Goal: Task Accomplishment & Management: Manage account settings

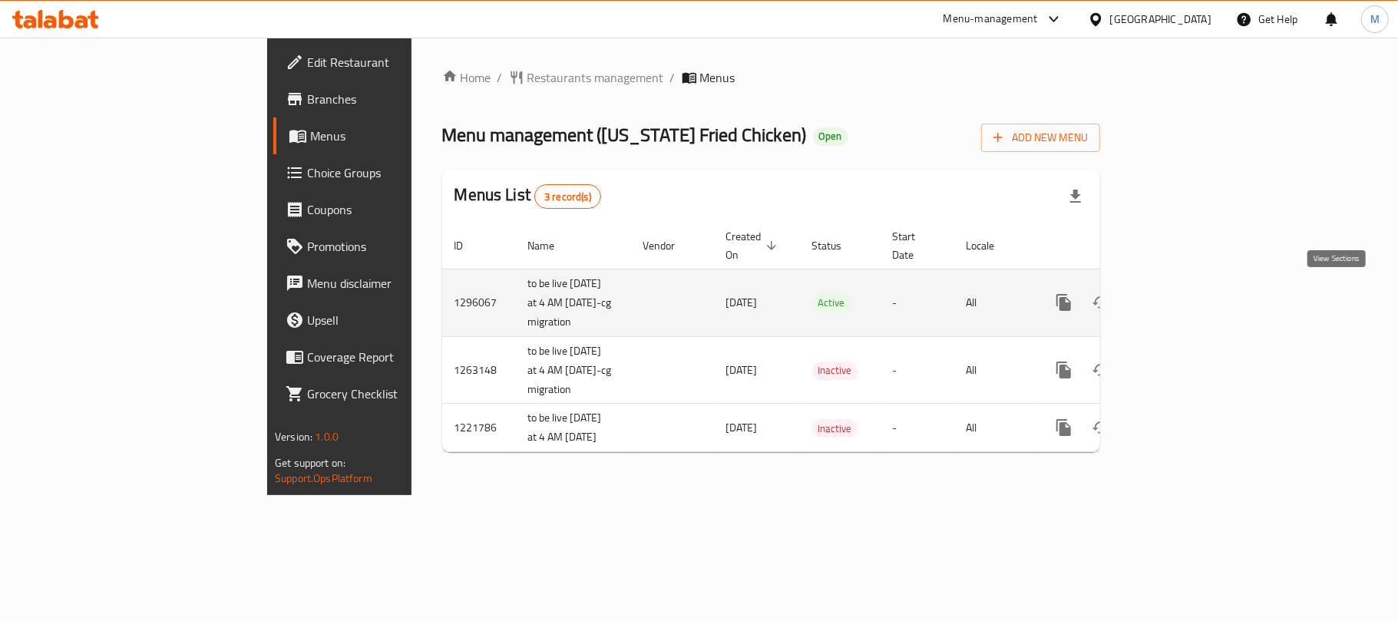
click at [1184, 298] on icon "enhanced table" at bounding box center [1174, 302] width 18 height 18
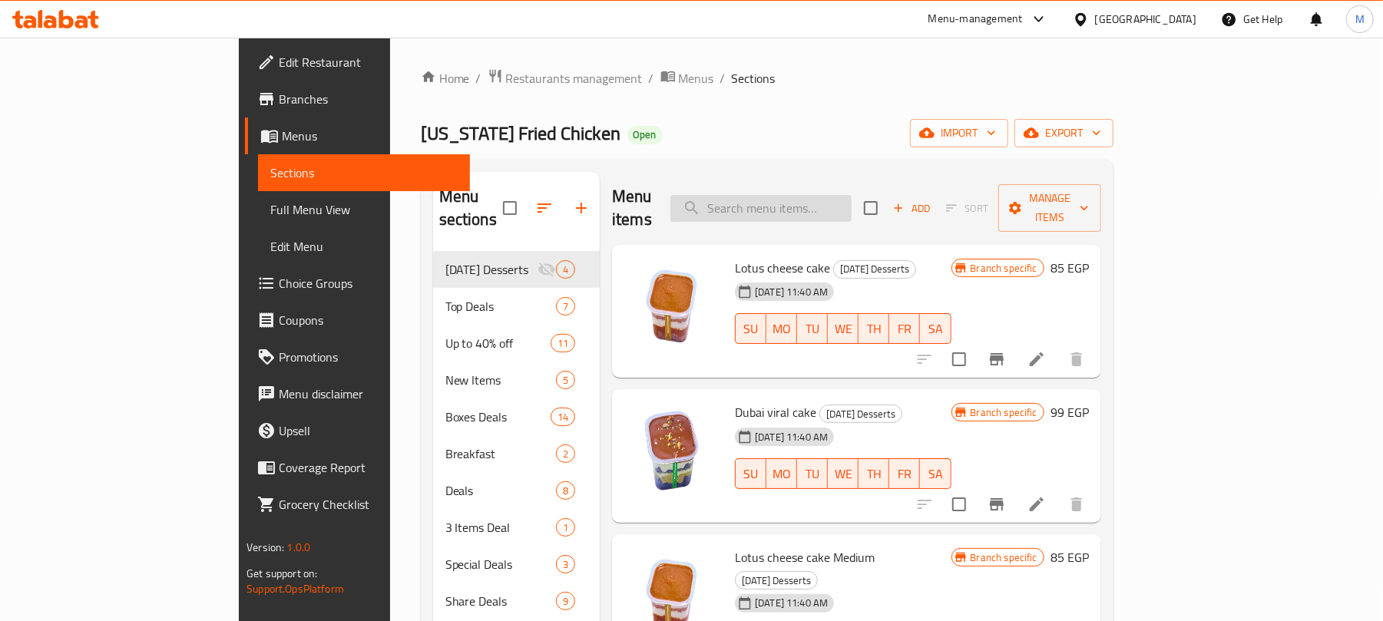
click at [844, 197] on input "search" at bounding box center [760, 208] width 181 height 27
paste input "King Size Mesa7ab"
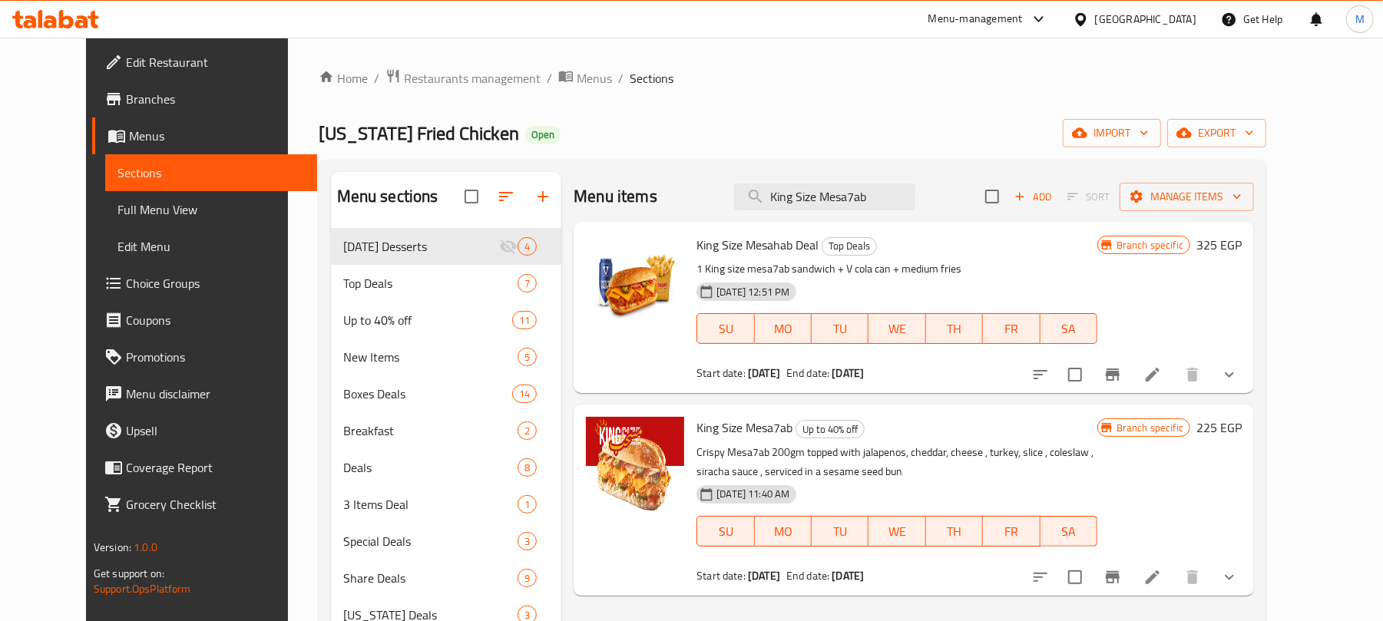
scroll to position [102, 0]
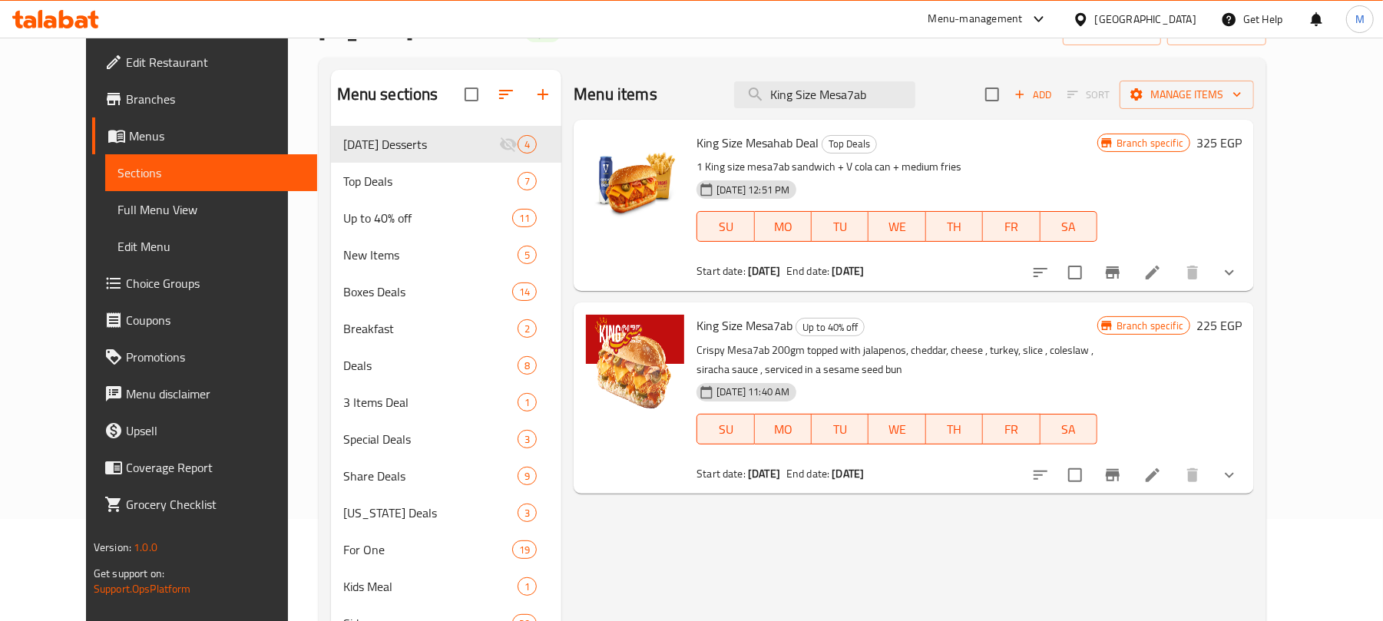
type input "King Size Mesa7ab"
click at [1238, 483] on icon "show more" at bounding box center [1229, 475] width 18 height 18
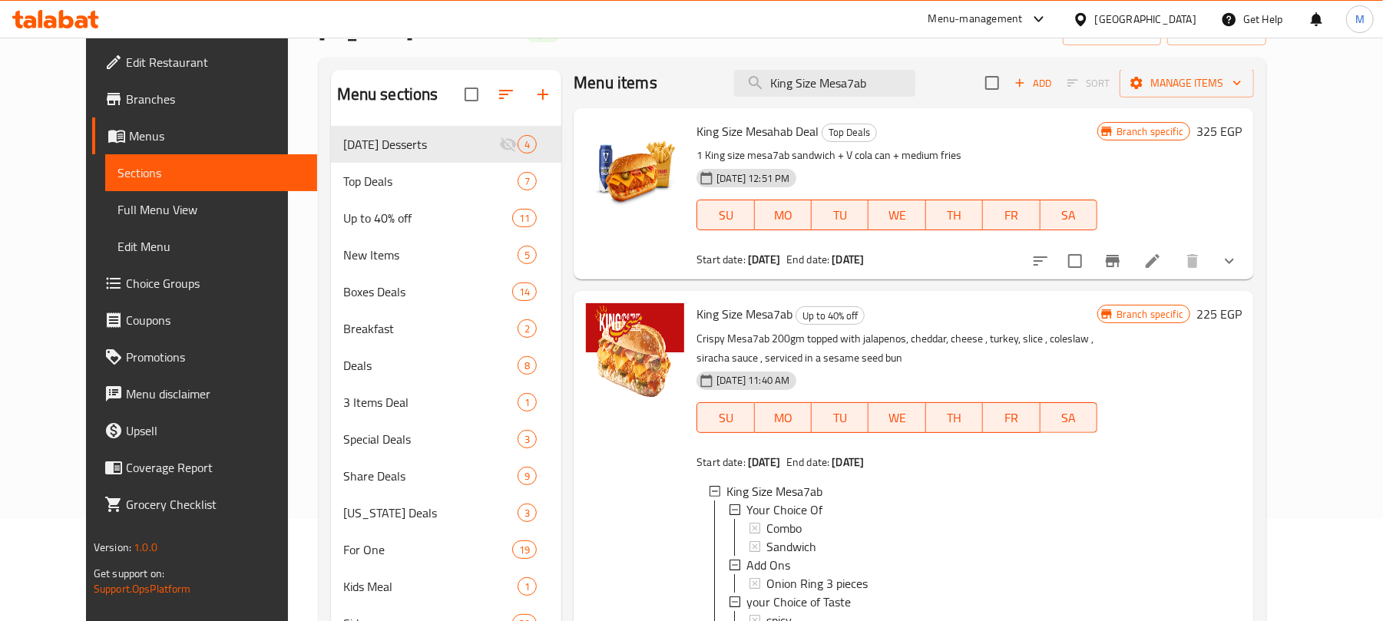
scroll to position [216, 0]
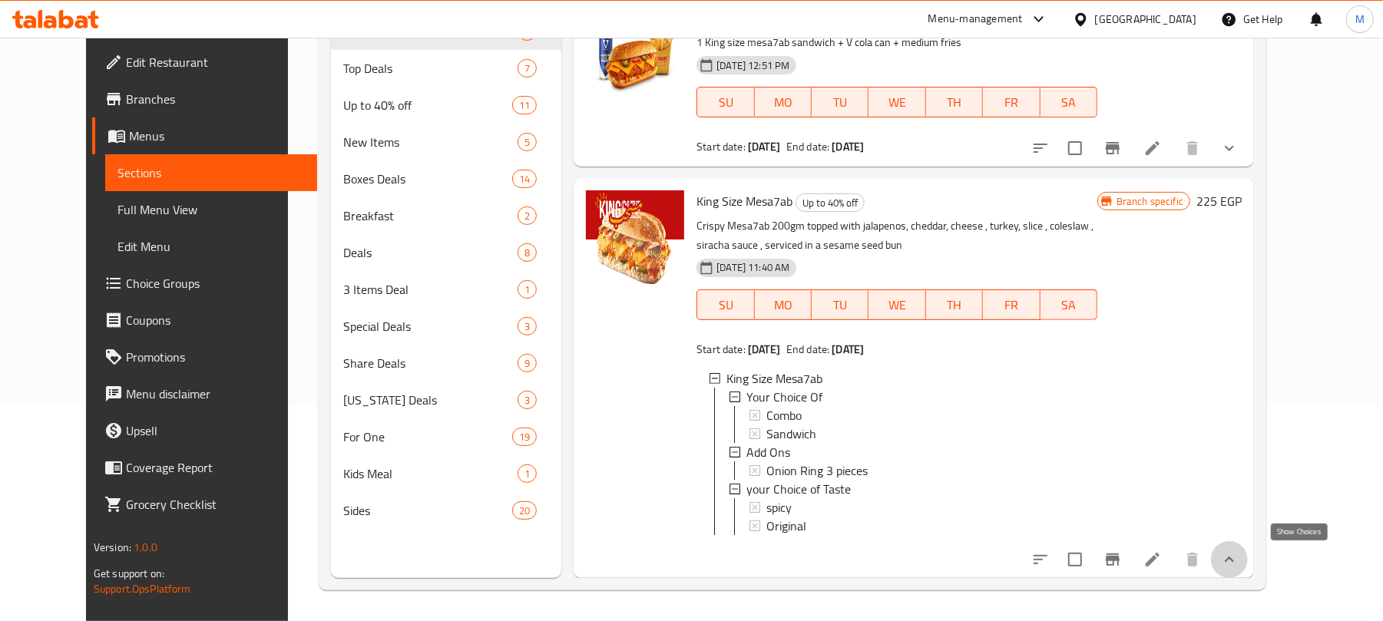
click at [1238, 560] on icon "show more" at bounding box center [1229, 559] width 18 height 18
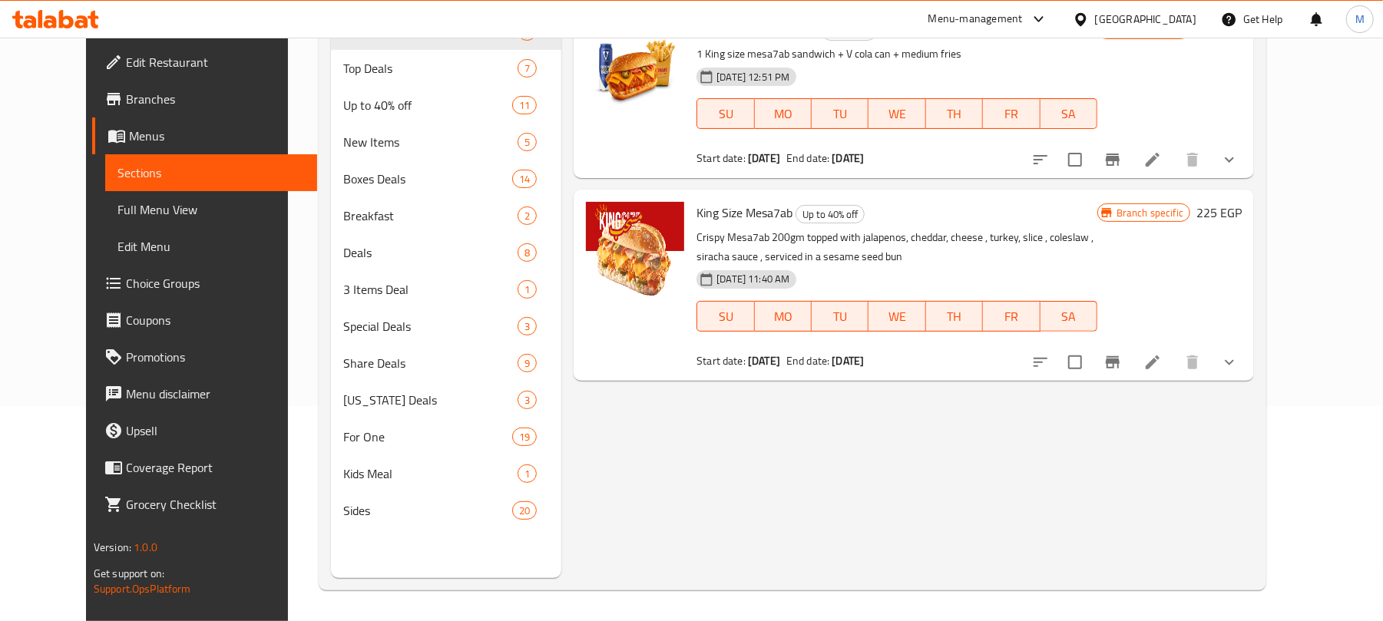
click at [1248, 361] on button "show more" at bounding box center [1229, 362] width 37 height 37
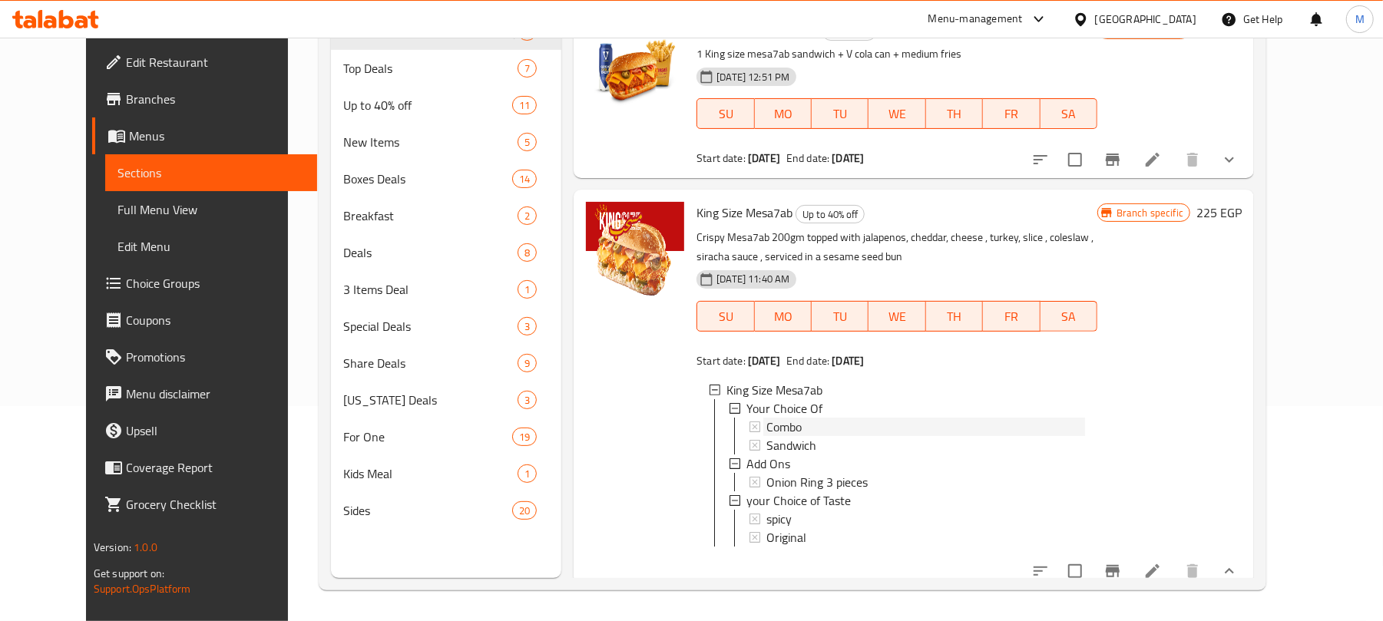
click at [766, 428] on span "Combo" at bounding box center [783, 427] width 35 height 18
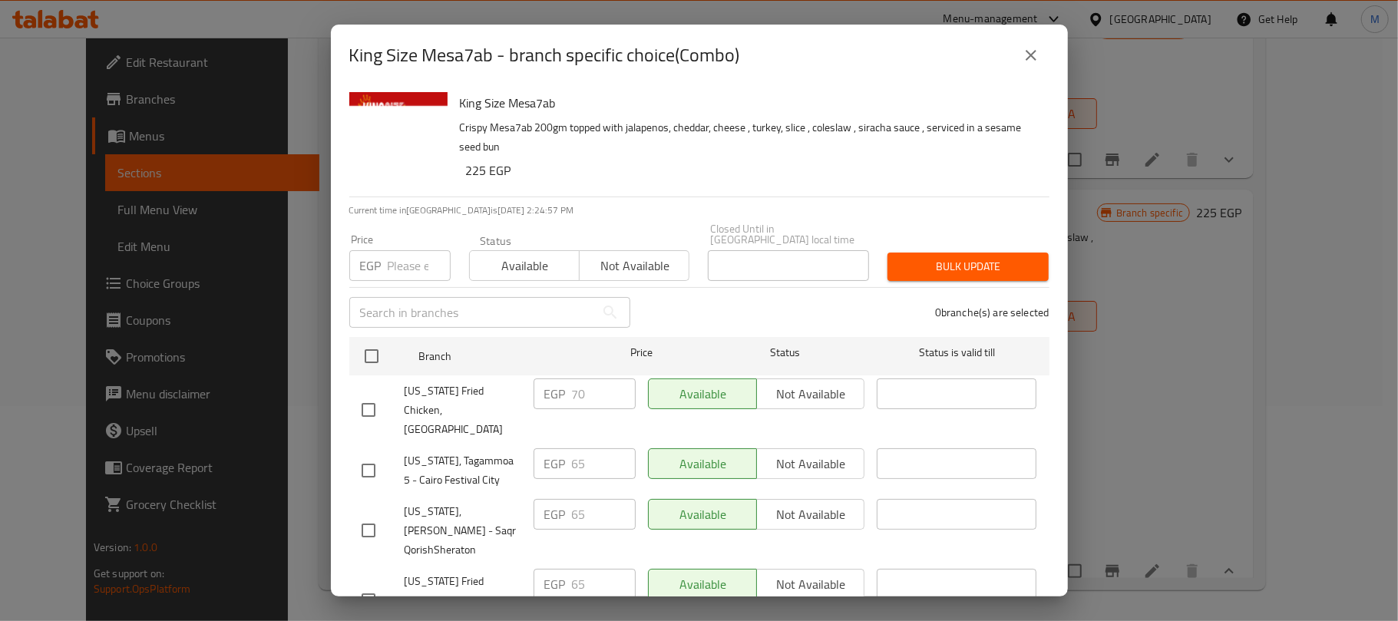
click at [1027, 62] on icon "close" at bounding box center [1031, 55] width 18 height 18
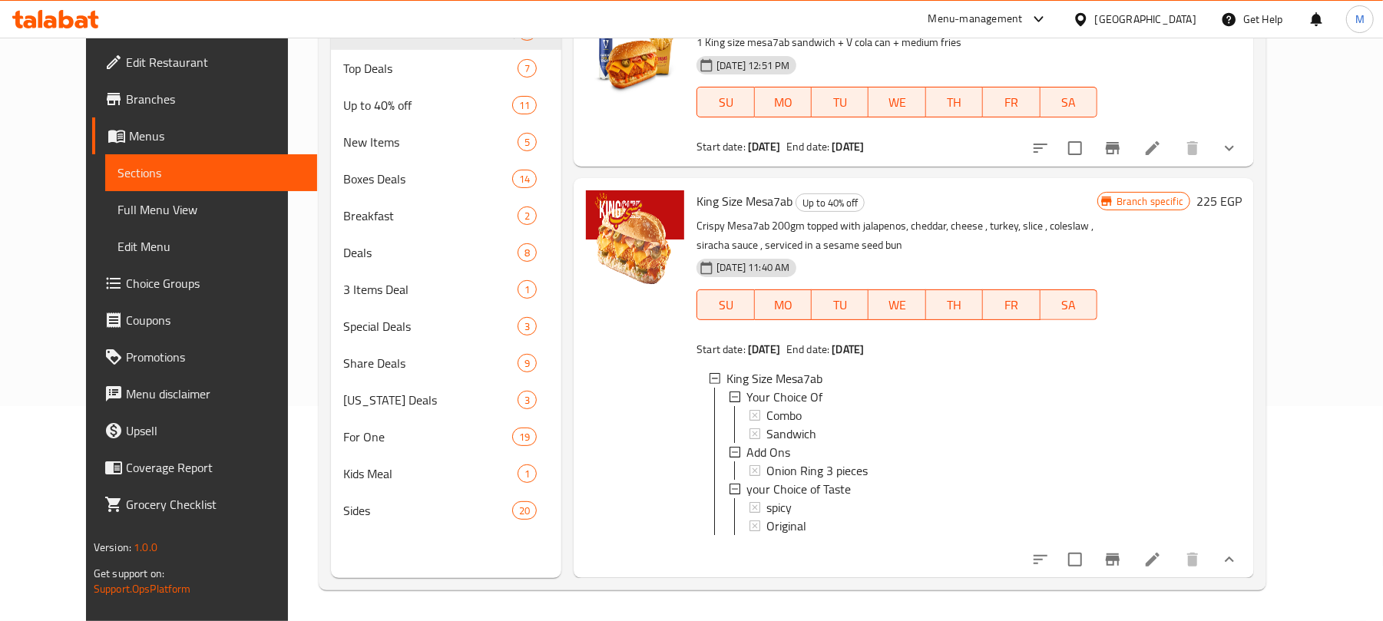
scroll to position [26, 0]
click at [787, 406] on div "Combo" at bounding box center [925, 415] width 319 height 18
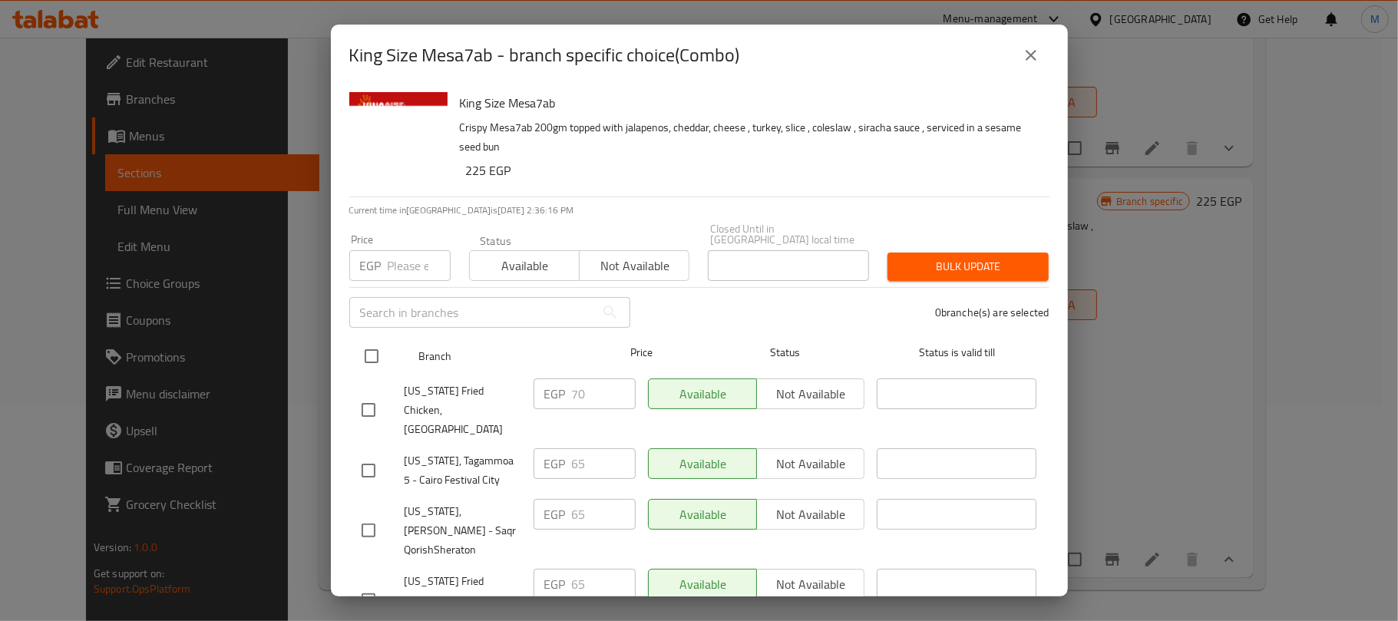
click at [372, 340] on input "checkbox" at bounding box center [371, 356] width 32 height 32
checkbox input "true"
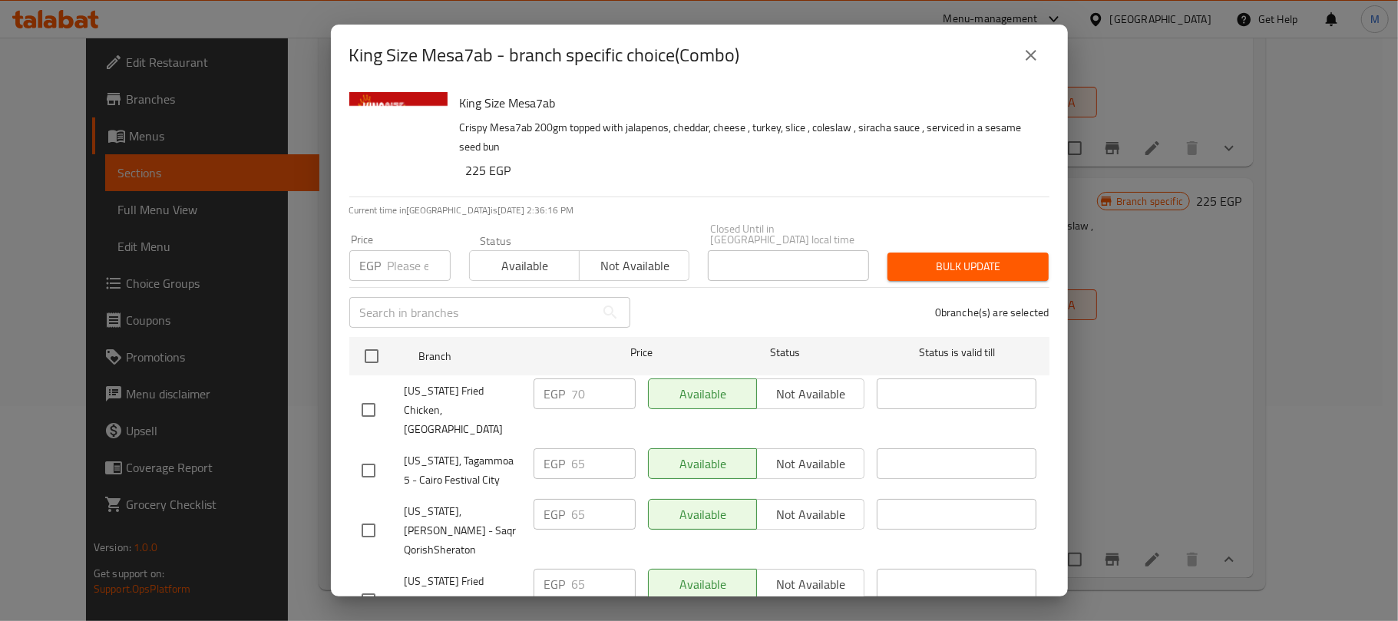
checkbox input "true"
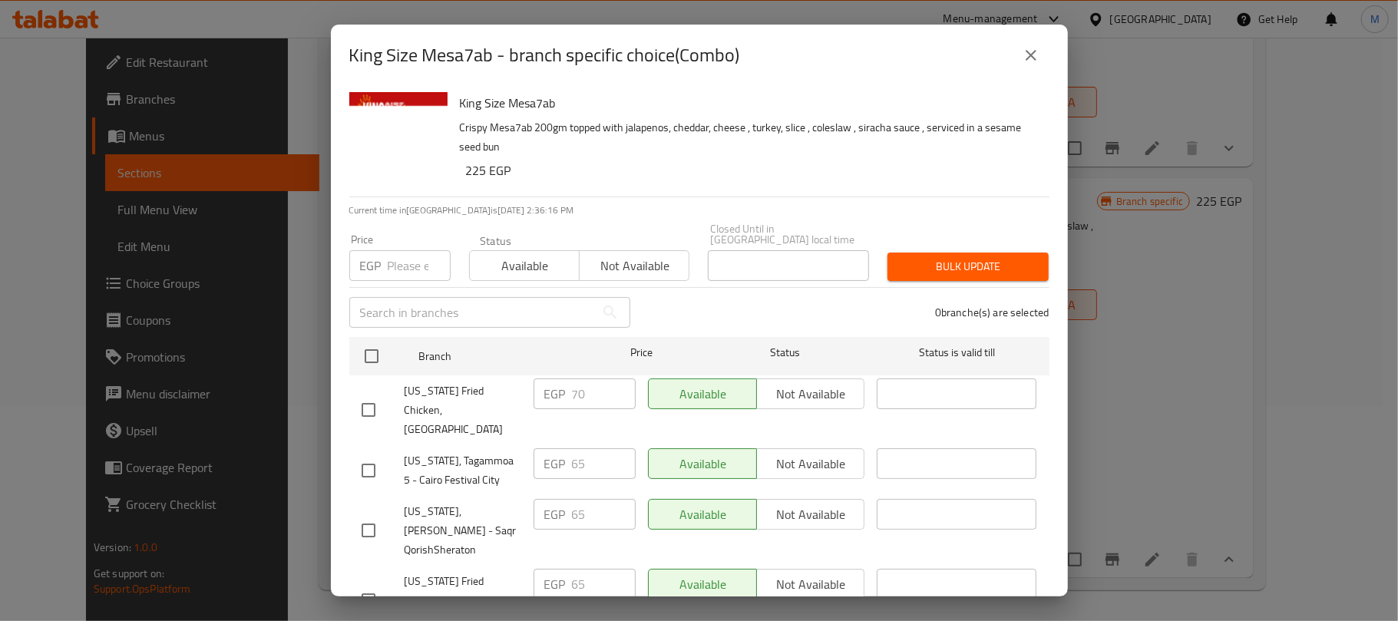
checkbox input "true"
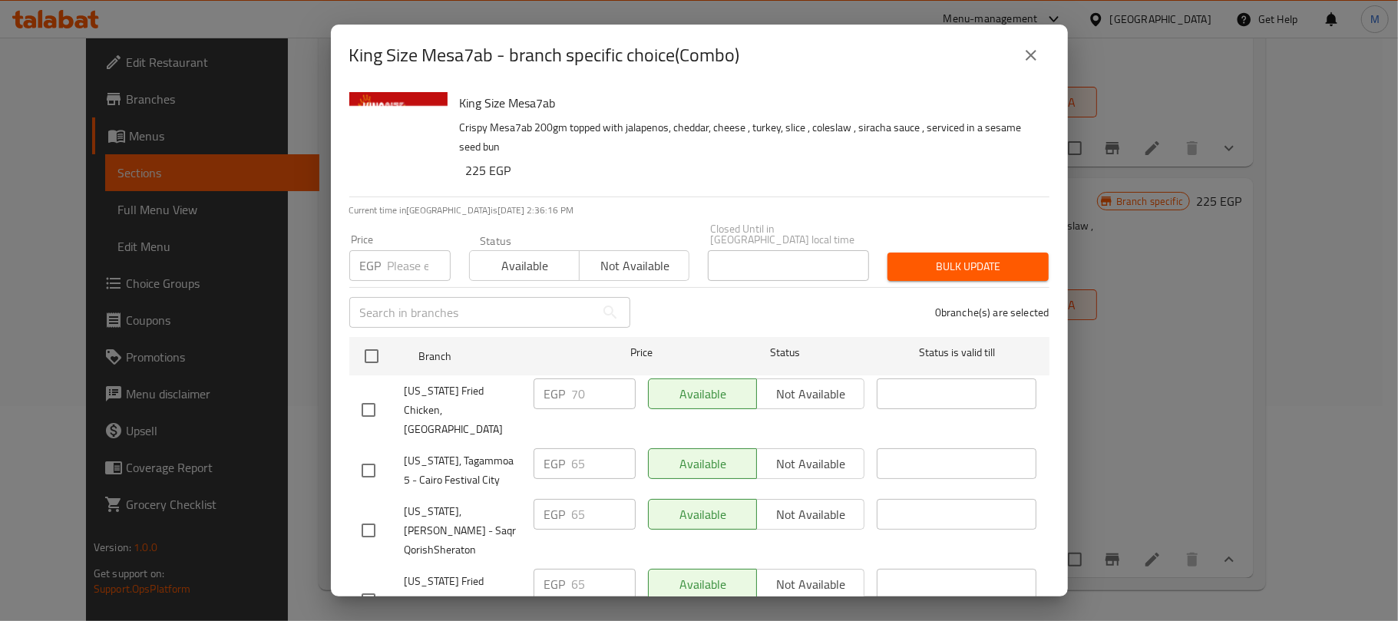
checkbox input "true"
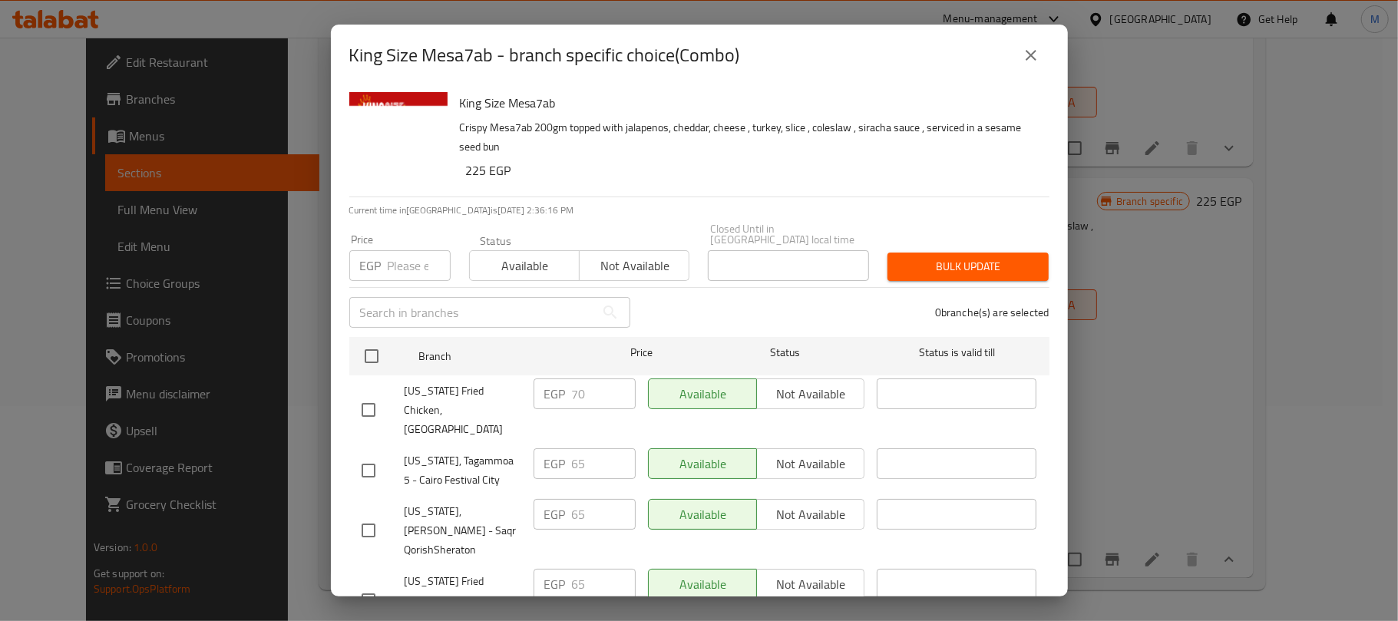
checkbox input "true"
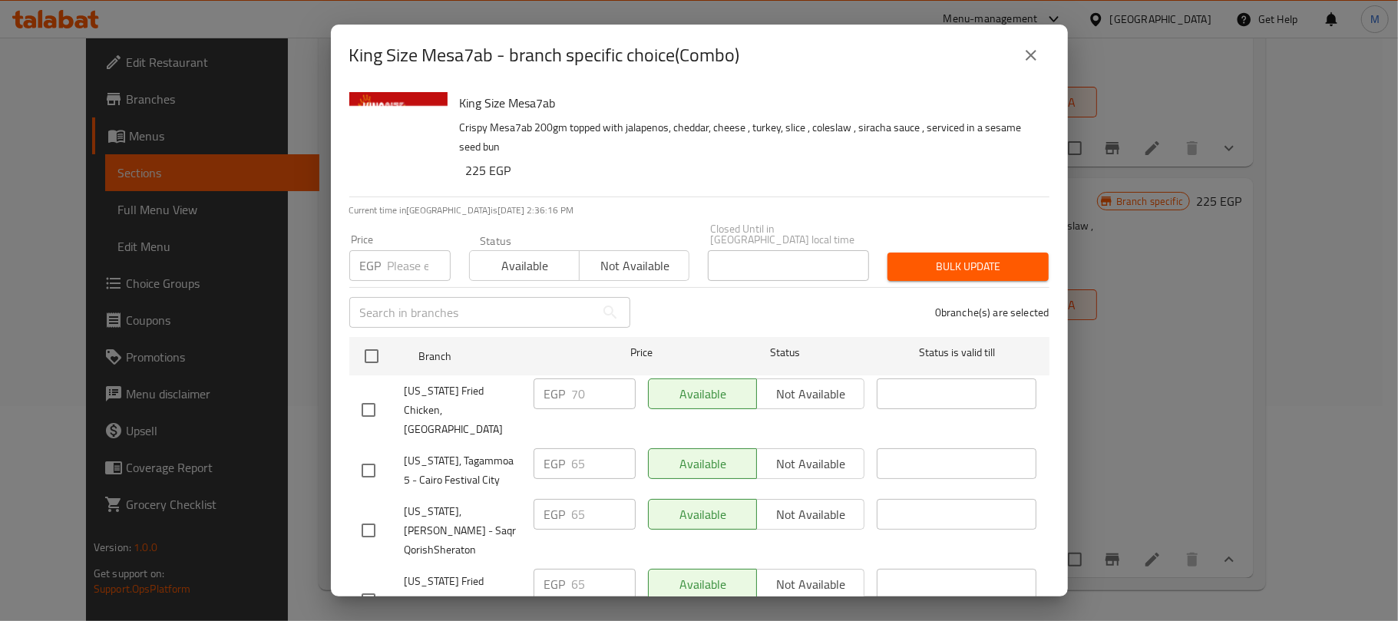
checkbox input "true"
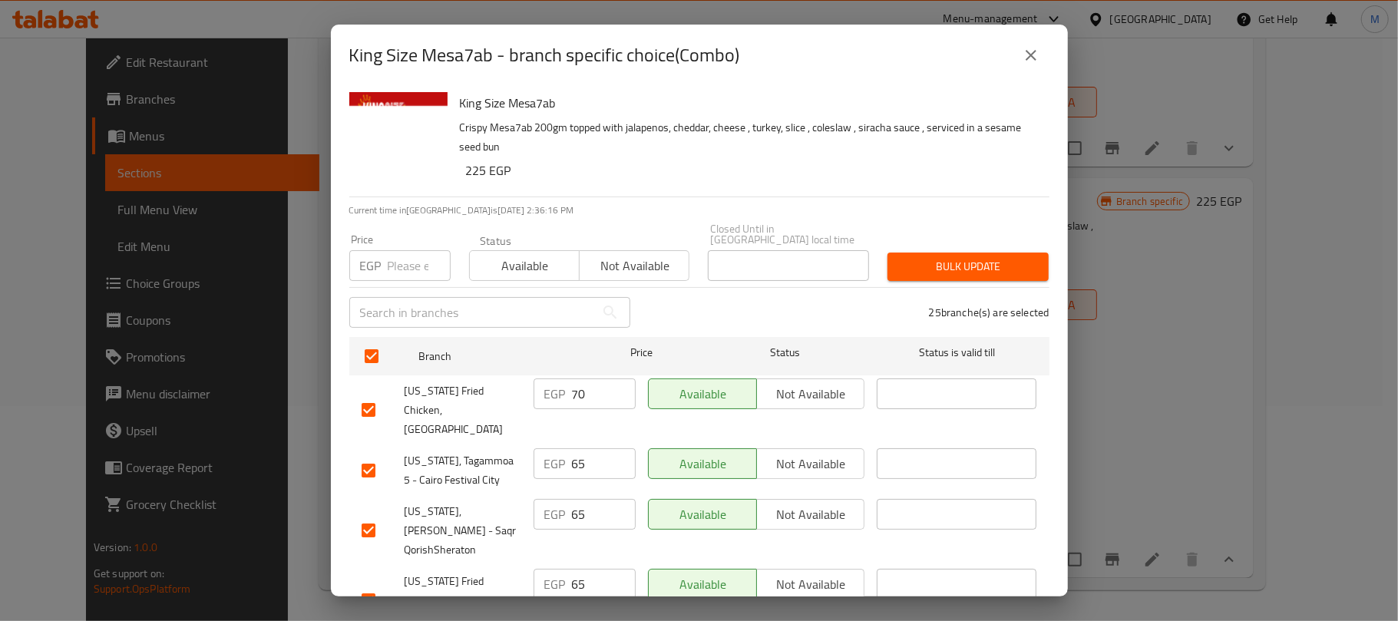
click at [394, 255] on input "number" at bounding box center [419, 265] width 63 height 31
type input "75"
click at [920, 258] on span "Bulk update" at bounding box center [968, 266] width 137 height 19
click at [1030, 56] on icon "close" at bounding box center [1031, 55] width 11 height 11
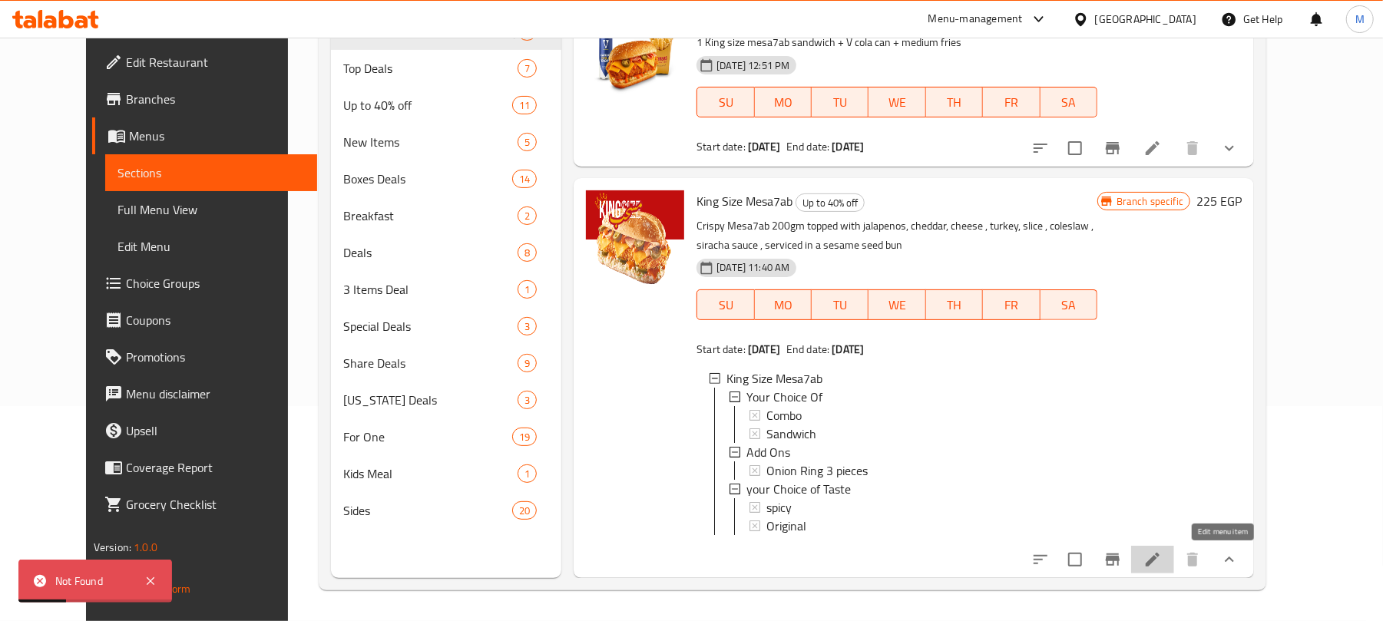
click at [1162, 568] on icon at bounding box center [1152, 559] width 18 height 18
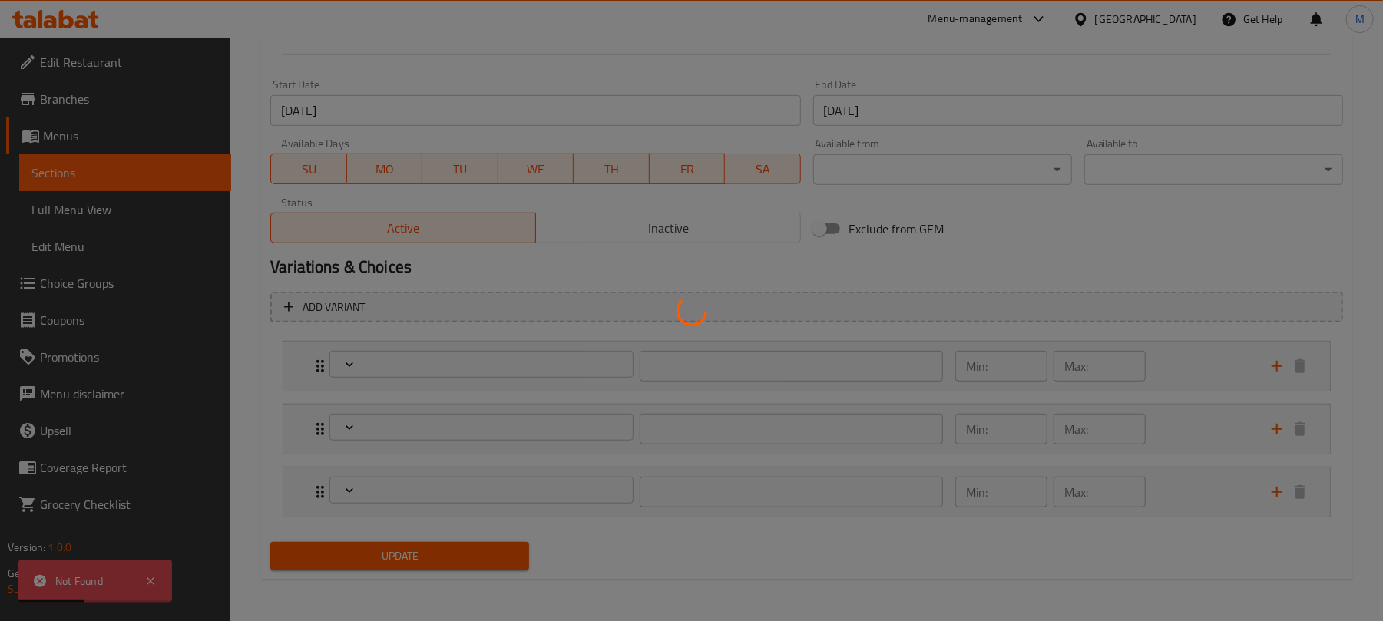
scroll to position [639, 0]
type input "اختيارك من:"
type input "1"
type input "اضافة"
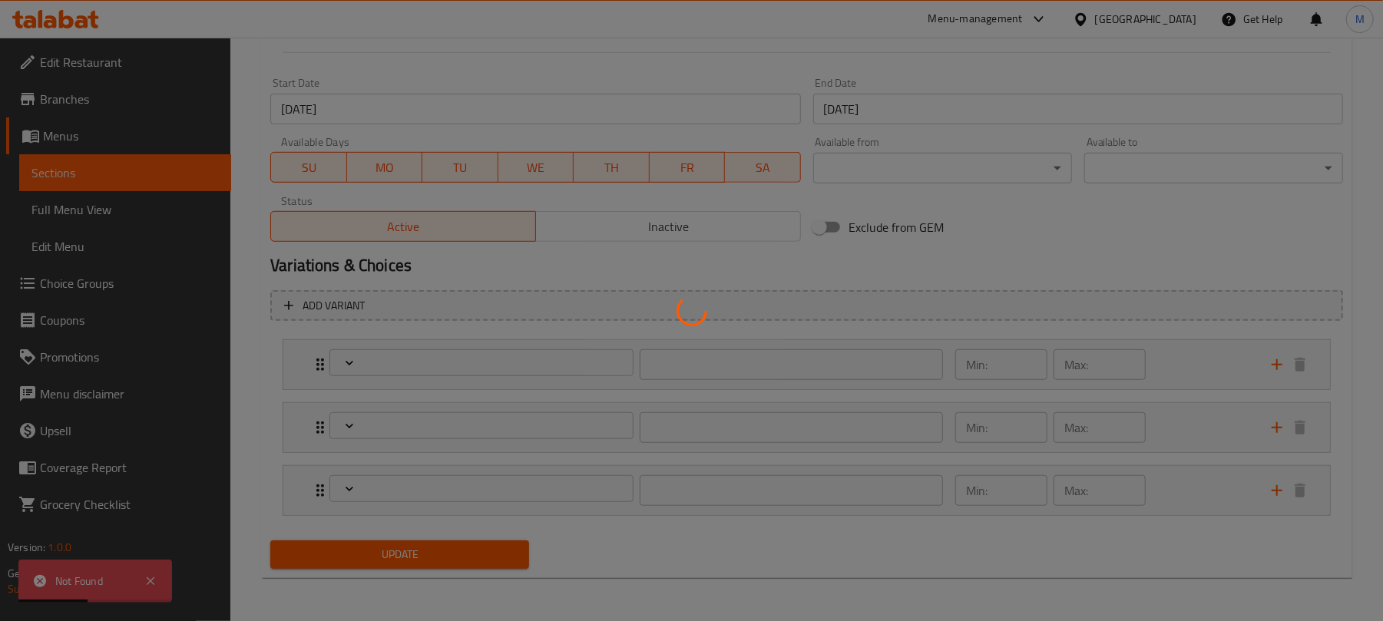
type input "0"
type input "1"
type input "اختيارك للطعم"
type input "1"
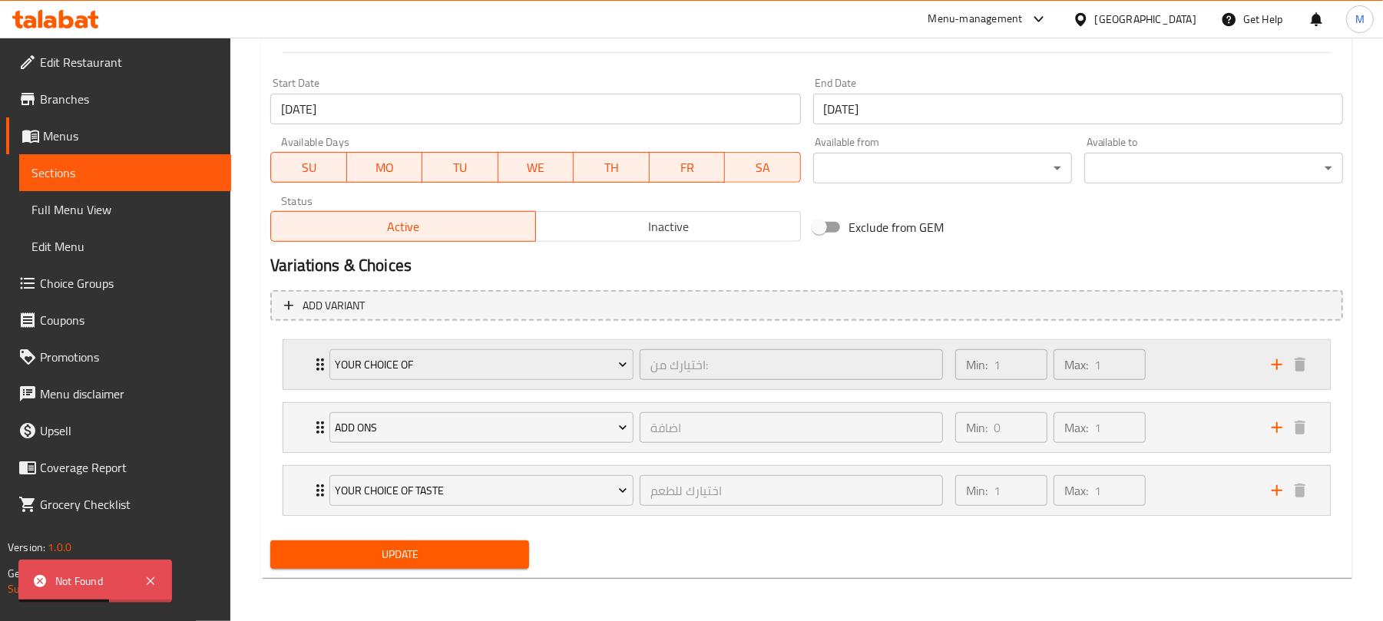
click at [311, 370] on icon "Expand" at bounding box center [320, 364] width 18 height 18
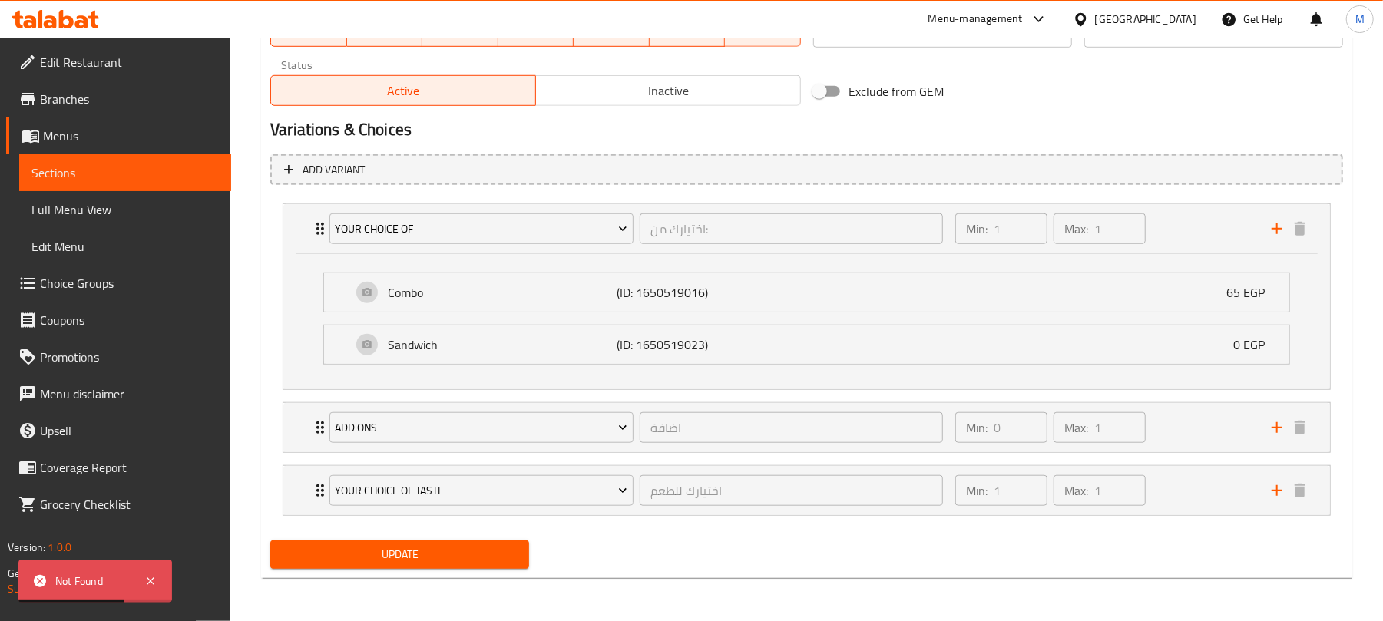
scroll to position [777, 0]
click at [745, 289] on div "Your Choice Of اختيارك من: ​ Min: 1 ​ Max: 1 ​ Combo (ID: 1650519016) 65 EGP Na…" at bounding box center [806, 359] width 1072 height 325
click at [485, 307] on div "Combo (ID: 1650519016) 65 EGP" at bounding box center [811, 292] width 919 height 38
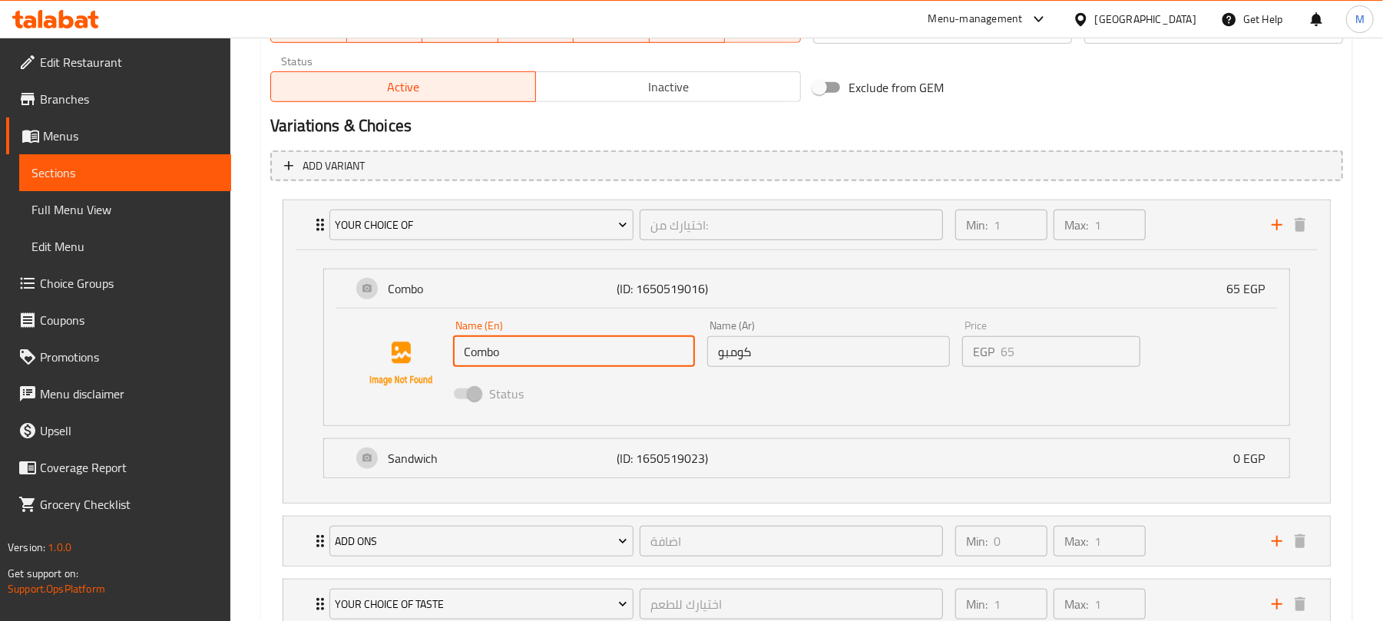
click at [491, 358] on input "Combo" at bounding box center [574, 351] width 242 height 31
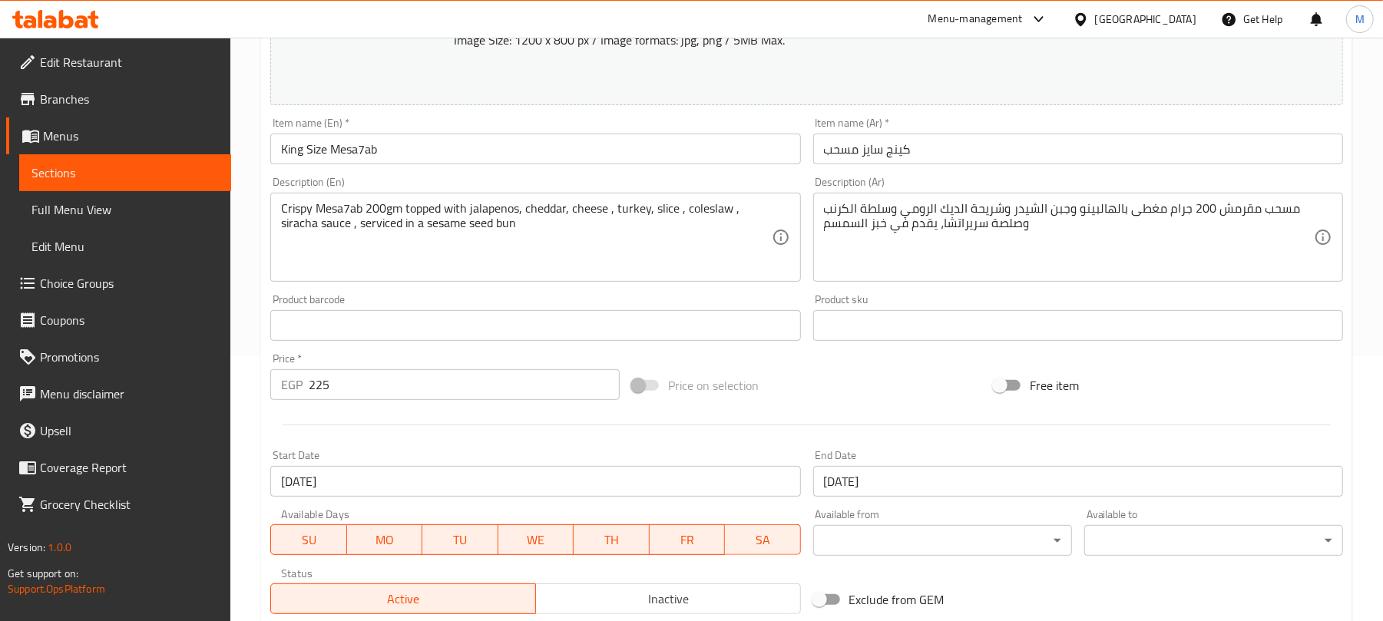
scroll to position [0, 0]
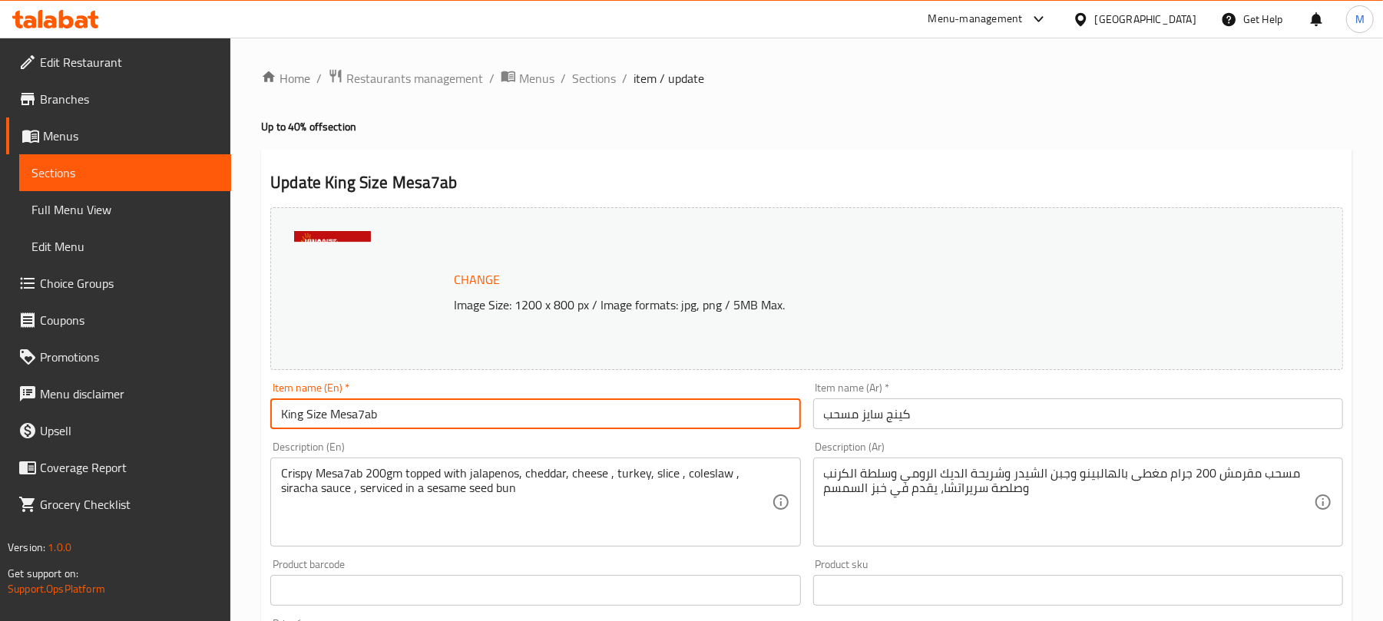
click at [356, 410] on input "King Size Mesa7ab" at bounding box center [535, 413] width 530 height 31
click at [357, 412] on input "King Size Mesa7ab" at bounding box center [535, 413] width 530 height 31
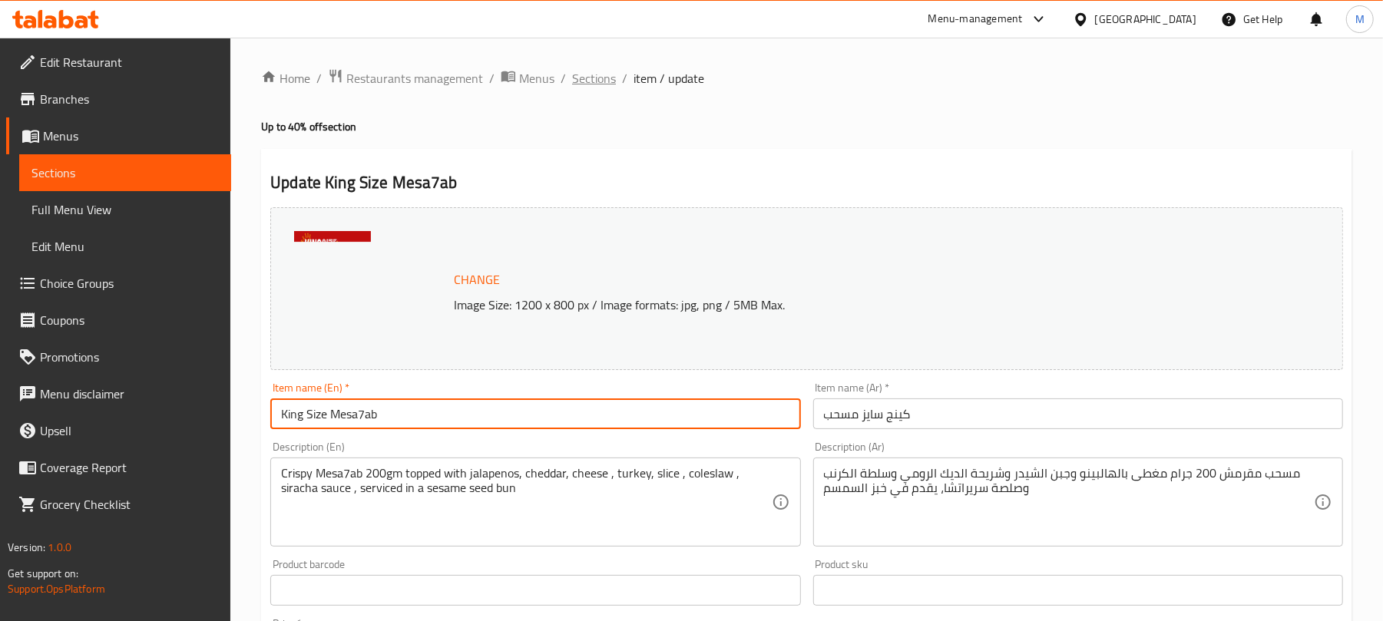
click at [605, 72] on span "Sections" at bounding box center [594, 78] width 44 height 18
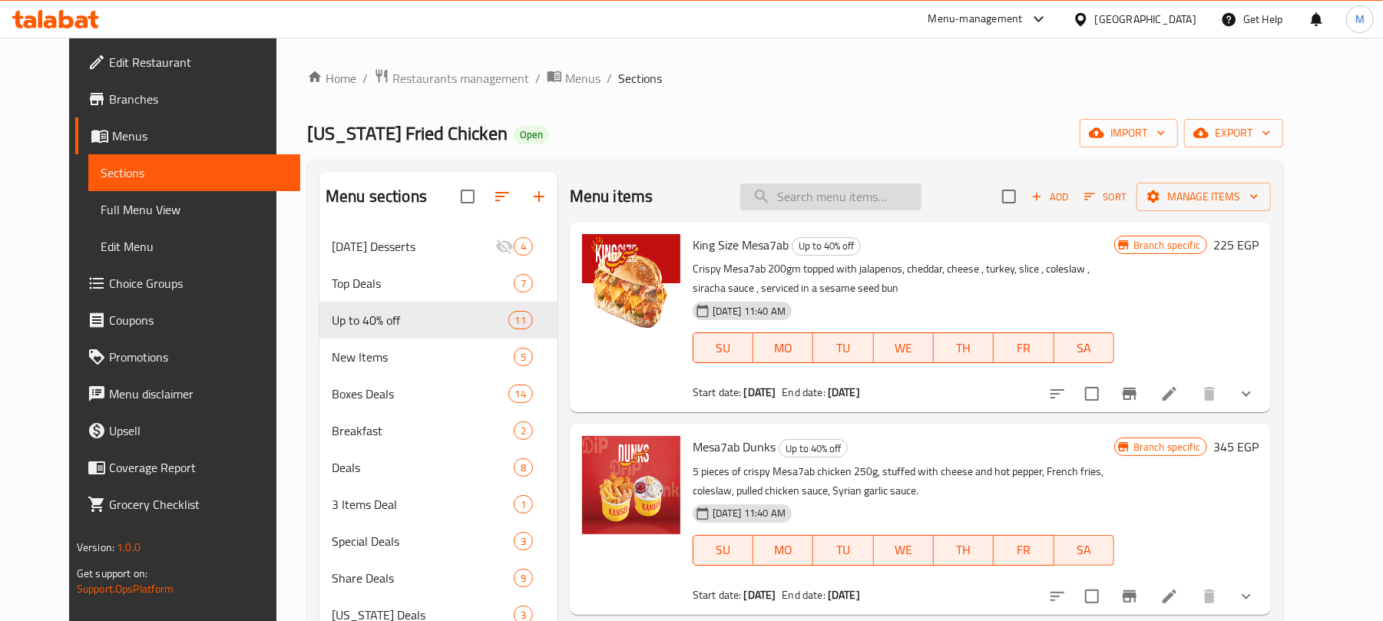
click at [854, 192] on input "search" at bounding box center [830, 196] width 181 height 27
paste input "King Size Mesa7ab"
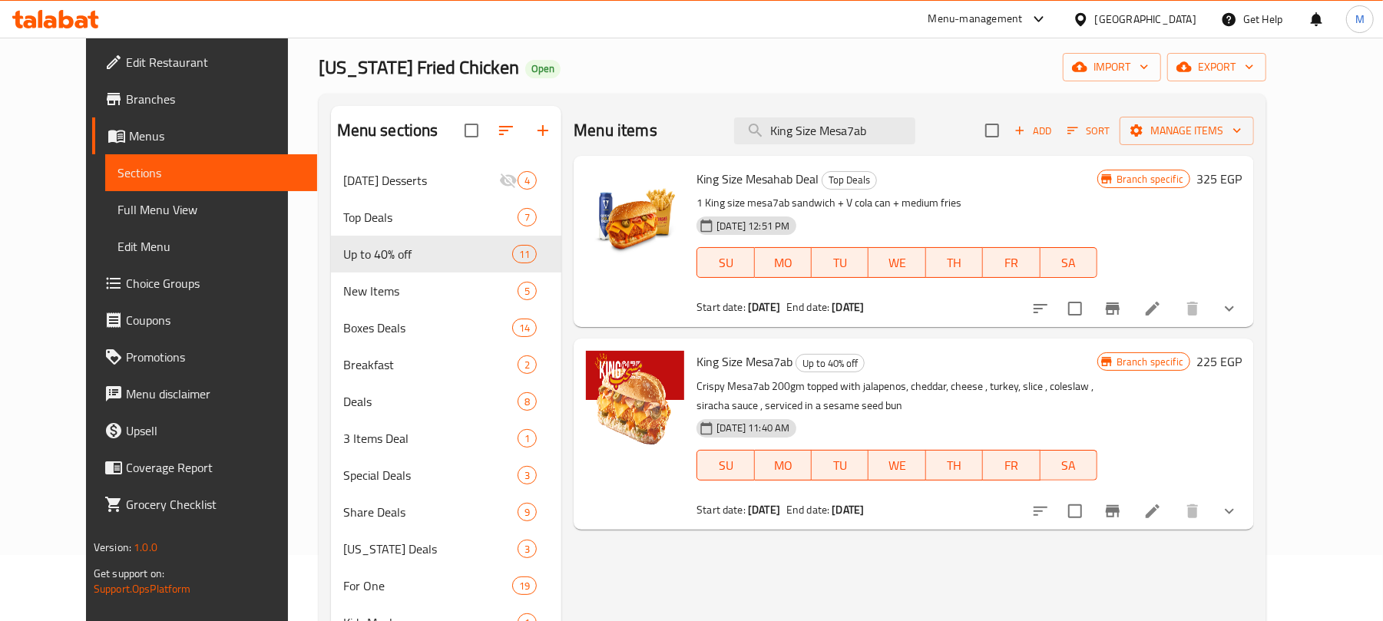
scroll to position [102, 0]
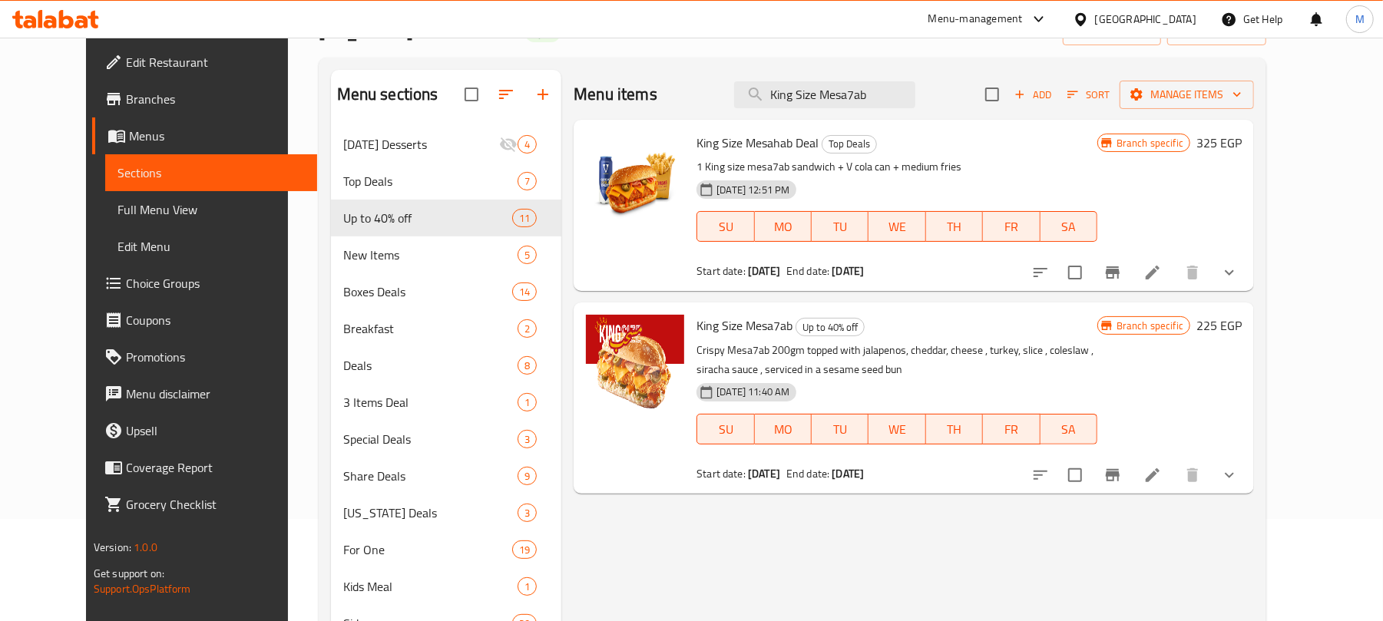
type input "King Size Mesa7ab"
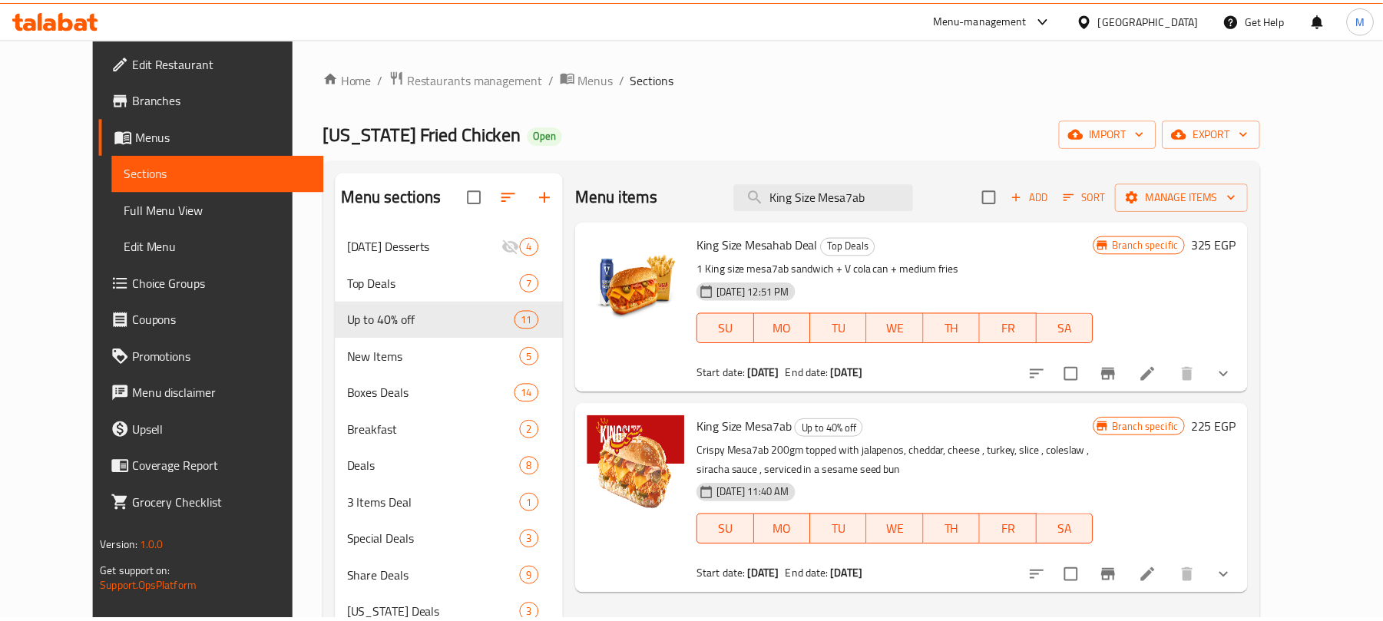
scroll to position [216, 0]
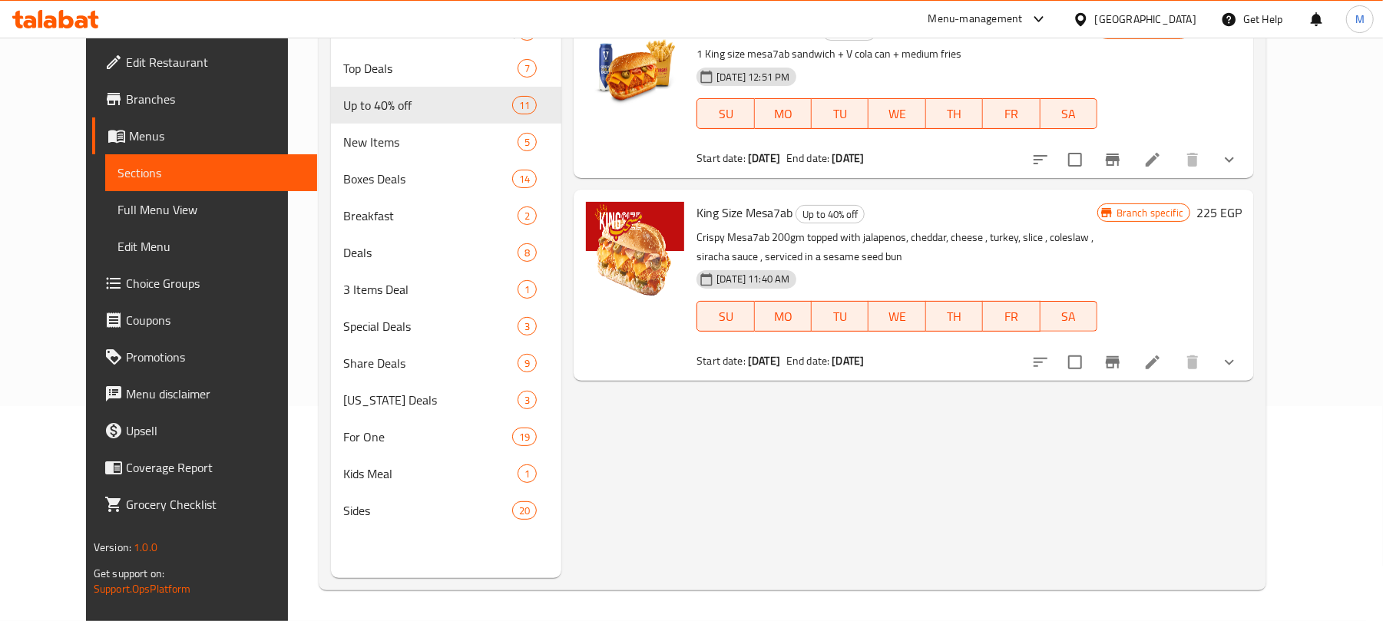
click at [934, 430] on div "Menu items King Size Mesa7ab Add Sort Manage items King Size Mesahab Deal Top D…" at bounding box center [907, 267] width 692 height 621
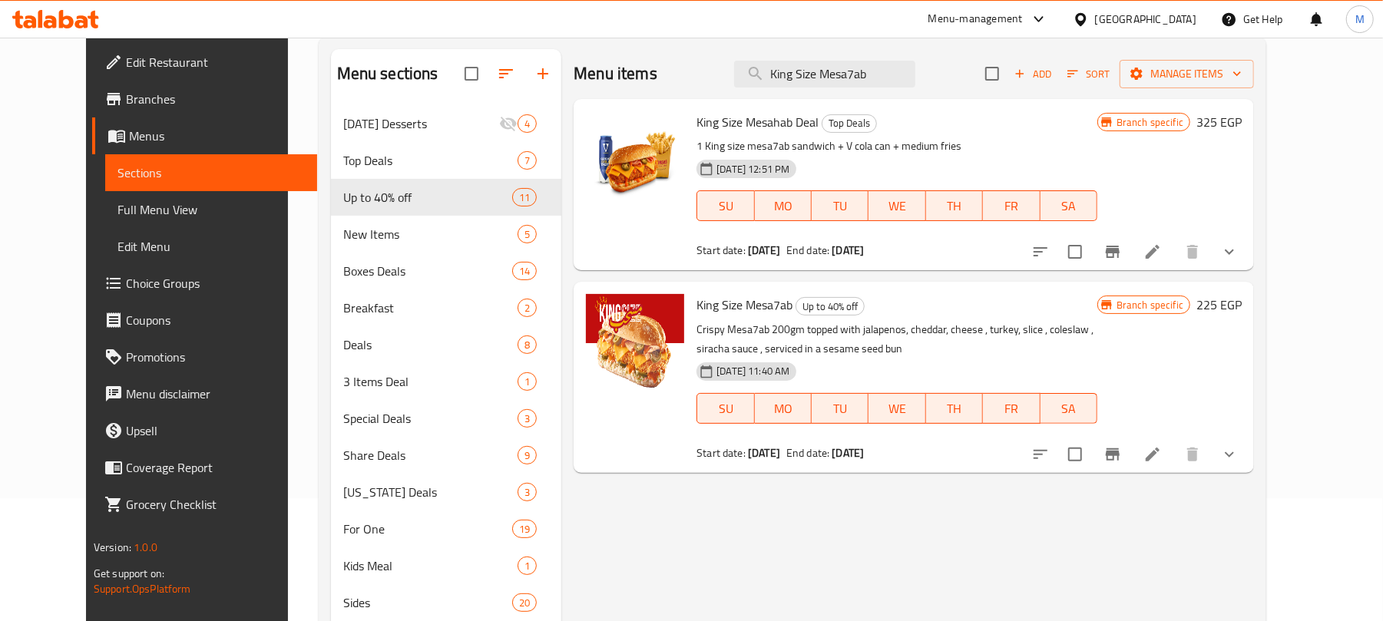
scroll to position [0, 0]
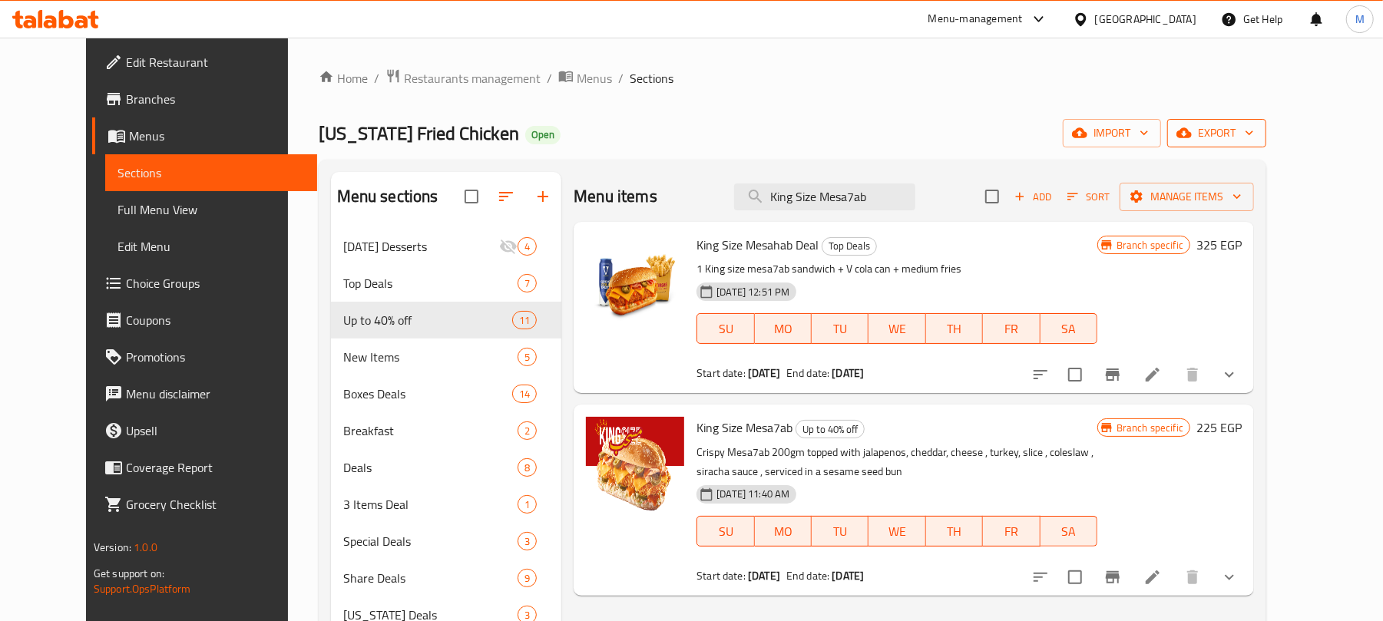
click at [1254, 129] on span "export" at bounding box center [1216, 133] width 74 height 19
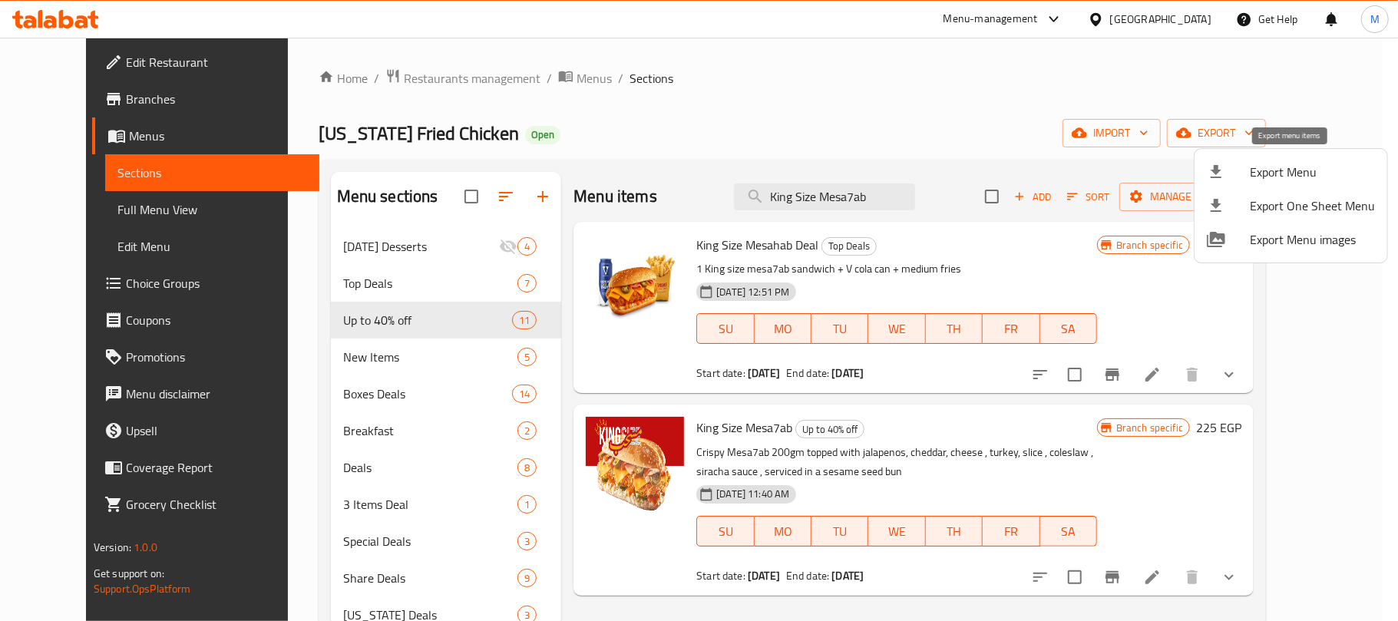
click at [1260, 167] on span "Export Menu" at bounding box center [1312, 172] width 125 height 18
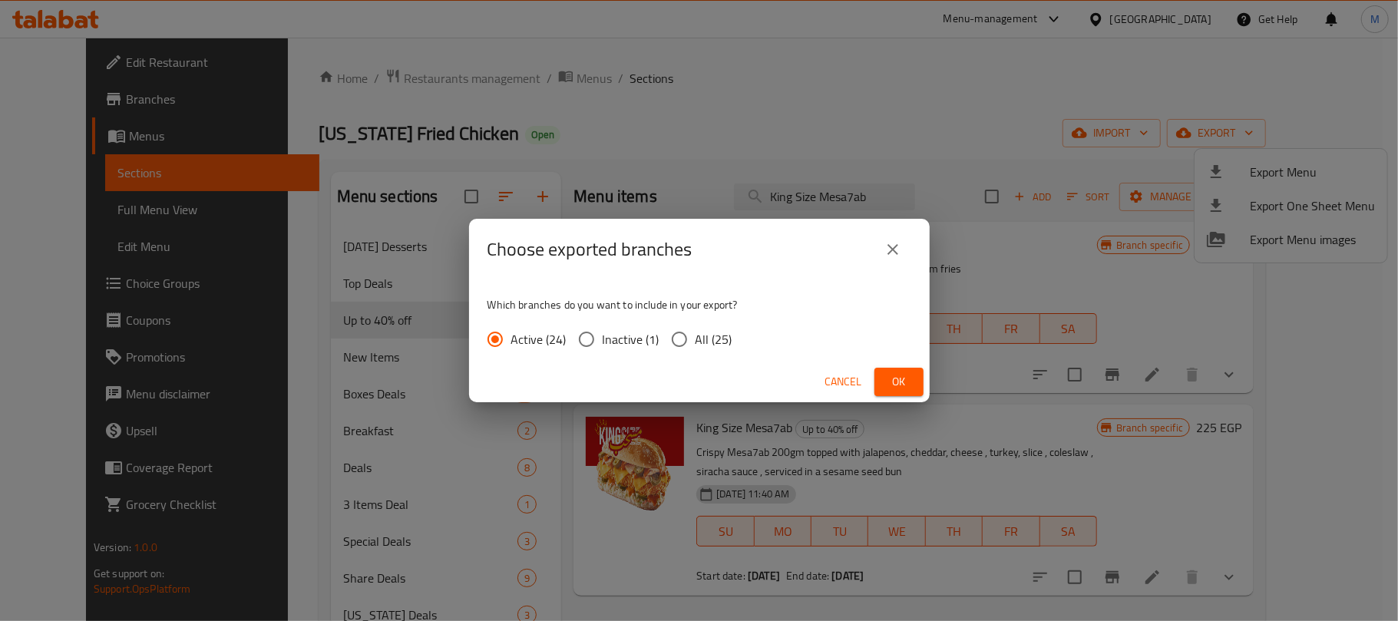
click at [688, 345] on input "All (25)" at bounding box center [679, 339] width 32 height 32
radio input "true"
drag, startPoint x: 886, startPoint y: 385, endPoint x: 907, endPoint y: 384, distance: 20.8
click at [888, 385] on span "Ok" at bounding box center [899, 381] width 25 height 19
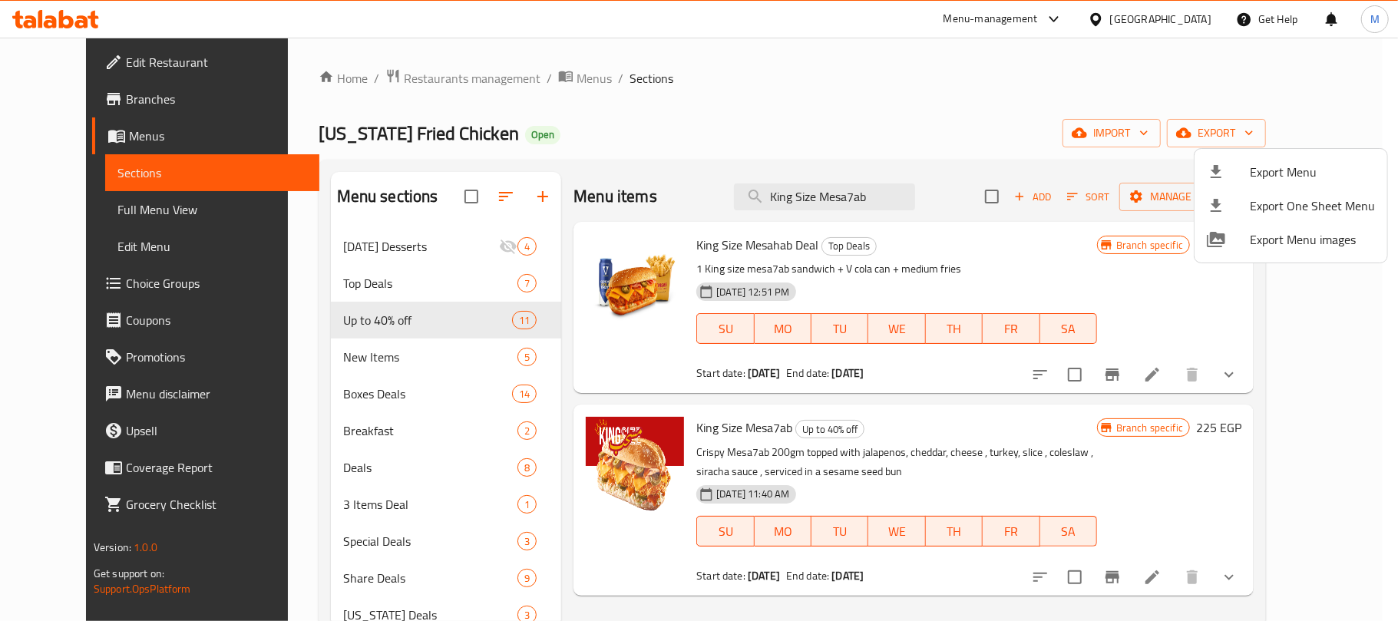
click at [852, 206] on div at bounding box center [699, 310] width 1398 height 621
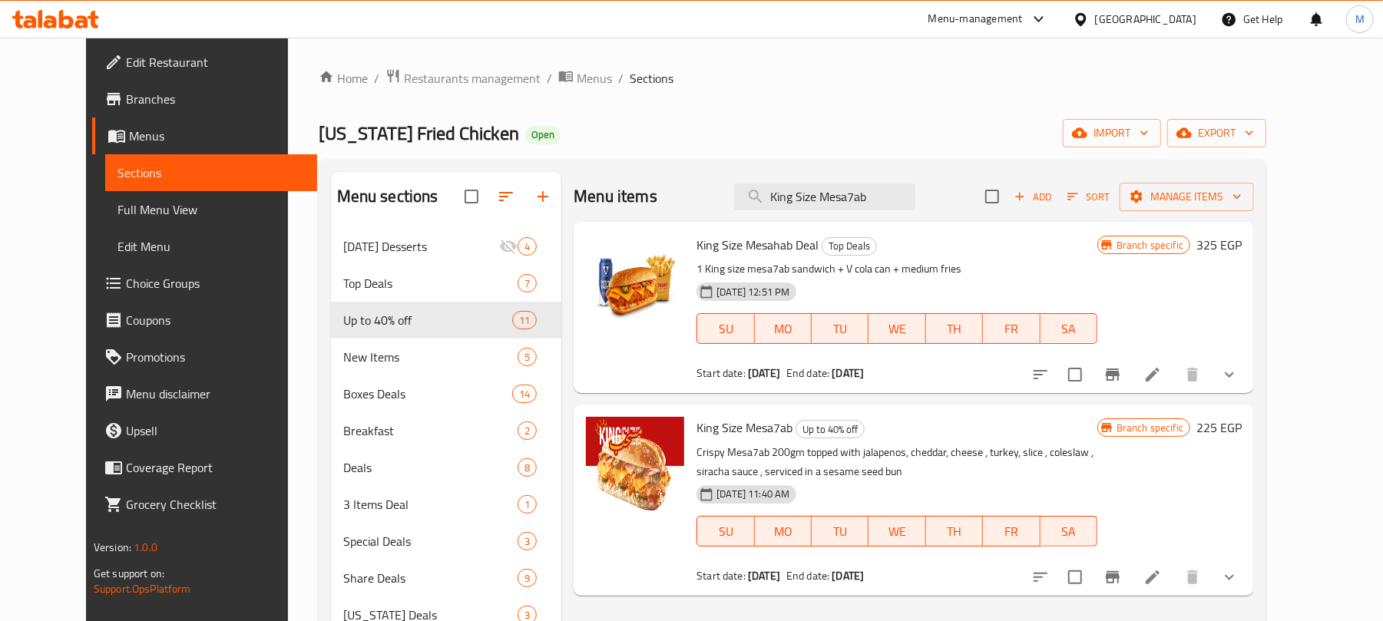
click at [852, 206] on input "King Size Mesa7ab" at bounding box center [824, 196] width 181 height 27
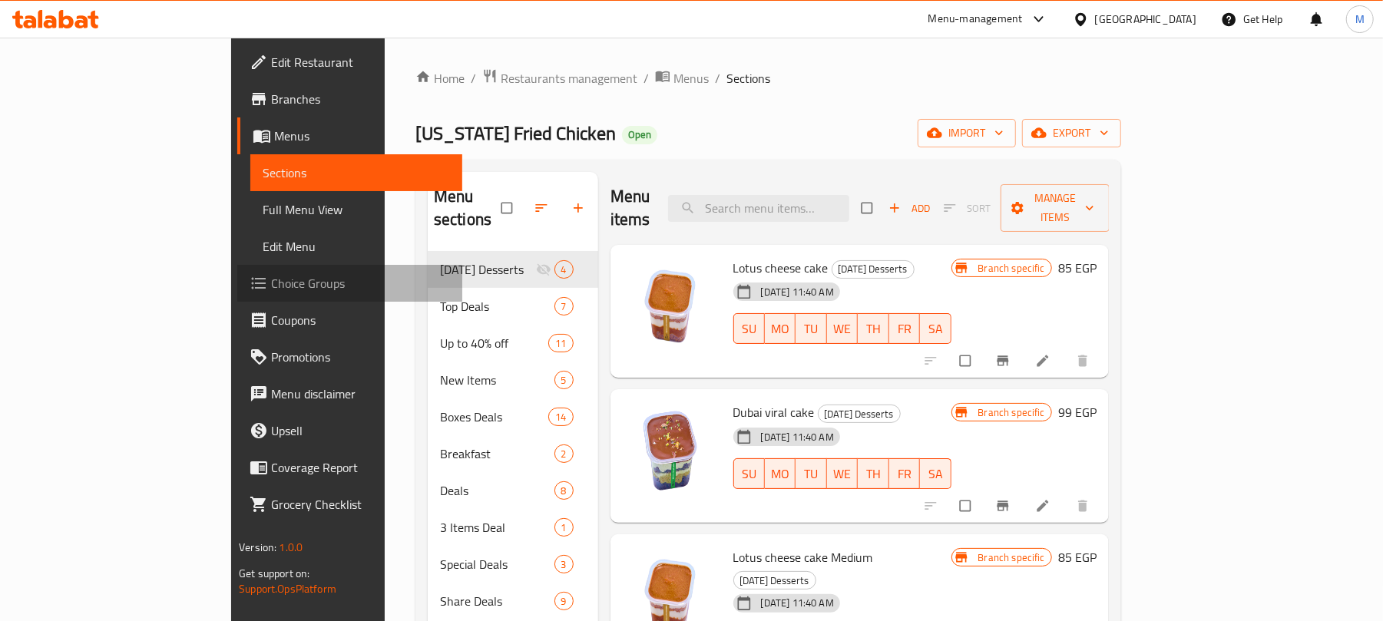
click at [271, 289] on span "Choice Groups" at bounding box center [360, 283] width 179 height 18
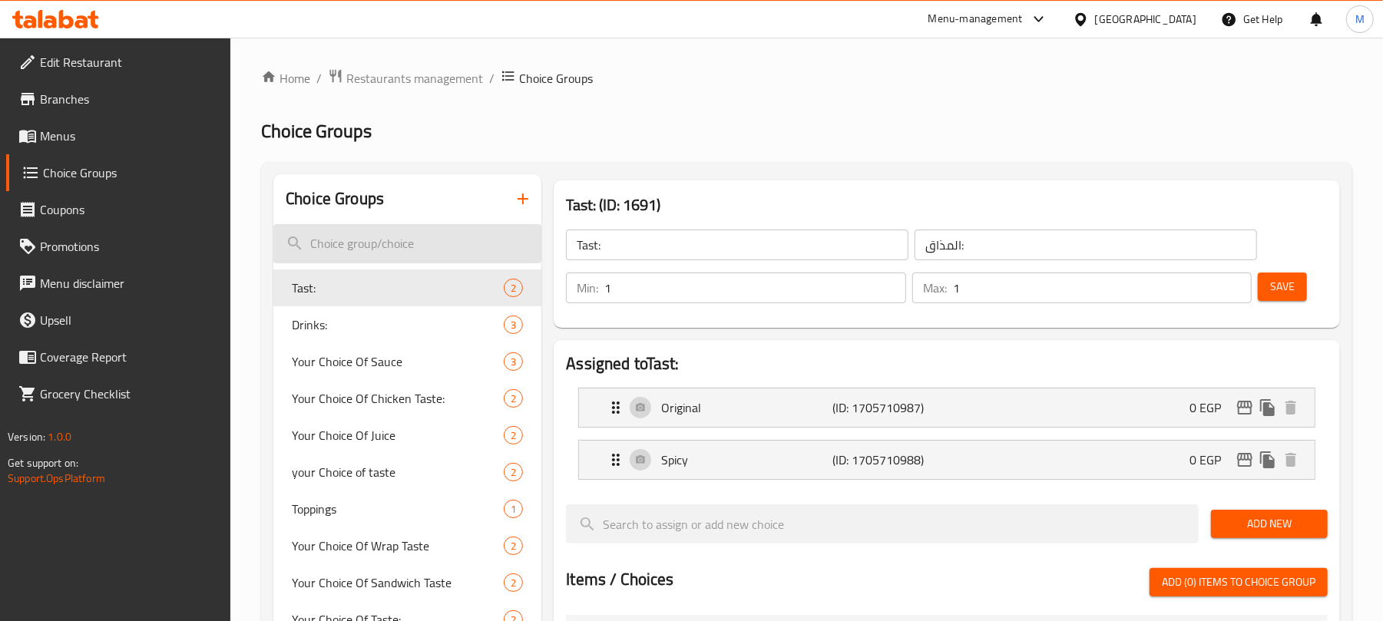
click at [412, 233] on input "search" at bounding box center [407, 243] width 268 height 39
paste input "Combo"
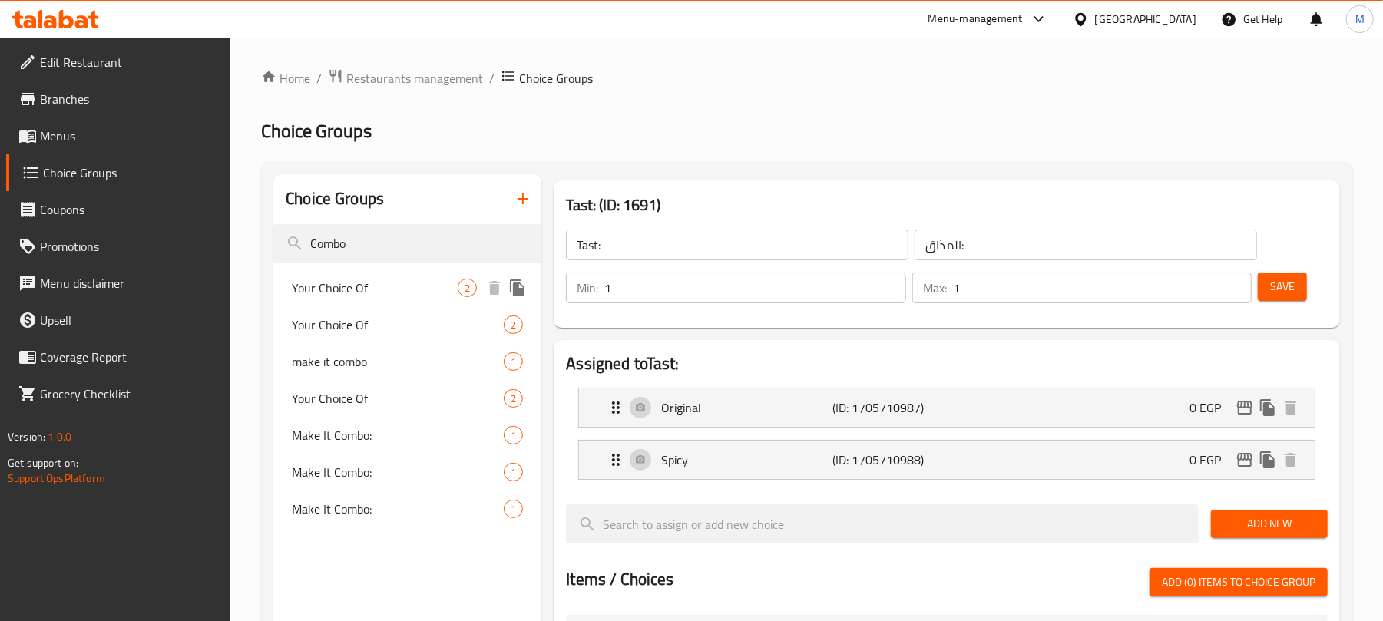
type input "Combo"
click at [395, 295] on span "Your Choice Of" at bounding box center [375, 288] width 166 height 18
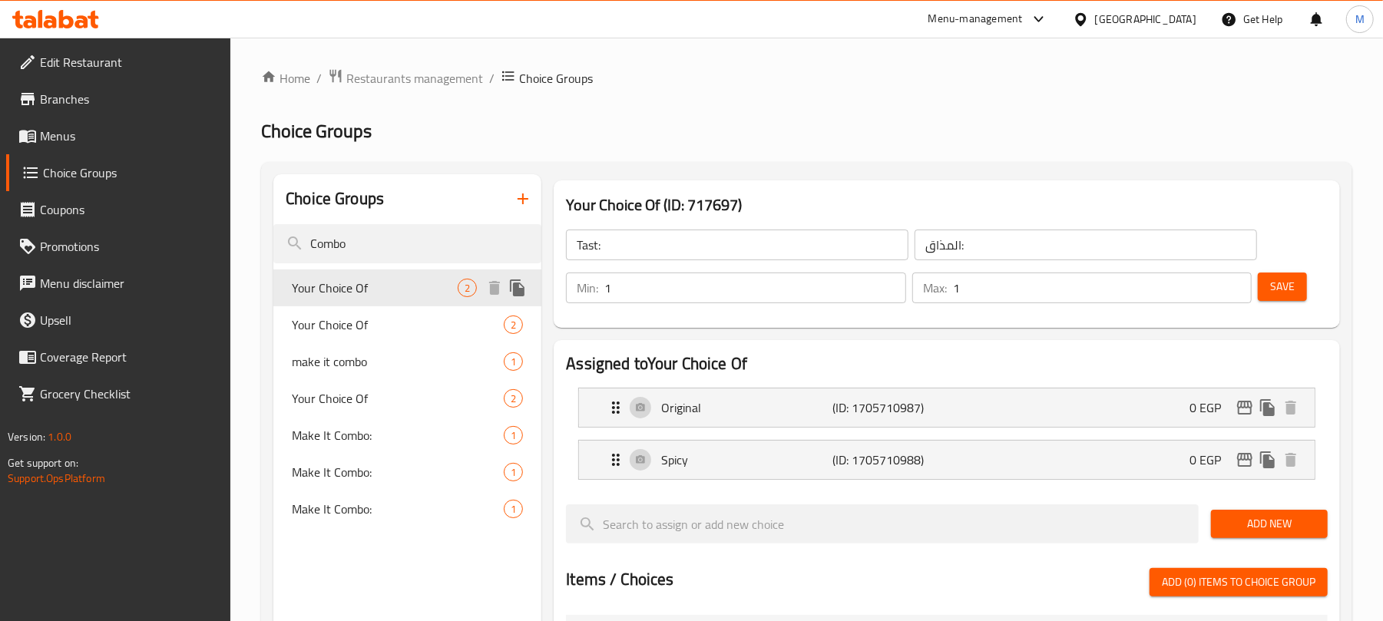
type input "Your Choice Of"
type input "اختيارك من"
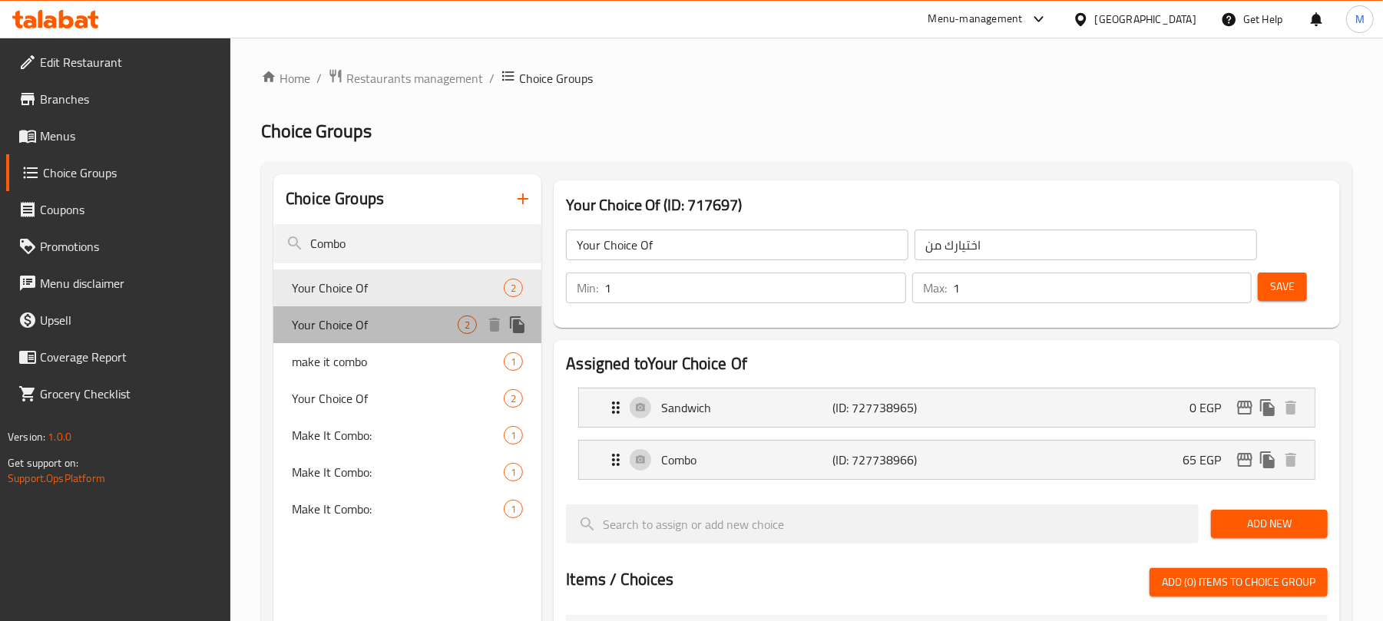
drag, startPoint x: 323, startPoint y: 335, endPoint x: 338, endPoint y: 348, distance: 19.6
click at [322, 334] on span "Your Choice Of" at bounding box center [375, 325] width 166 height 18
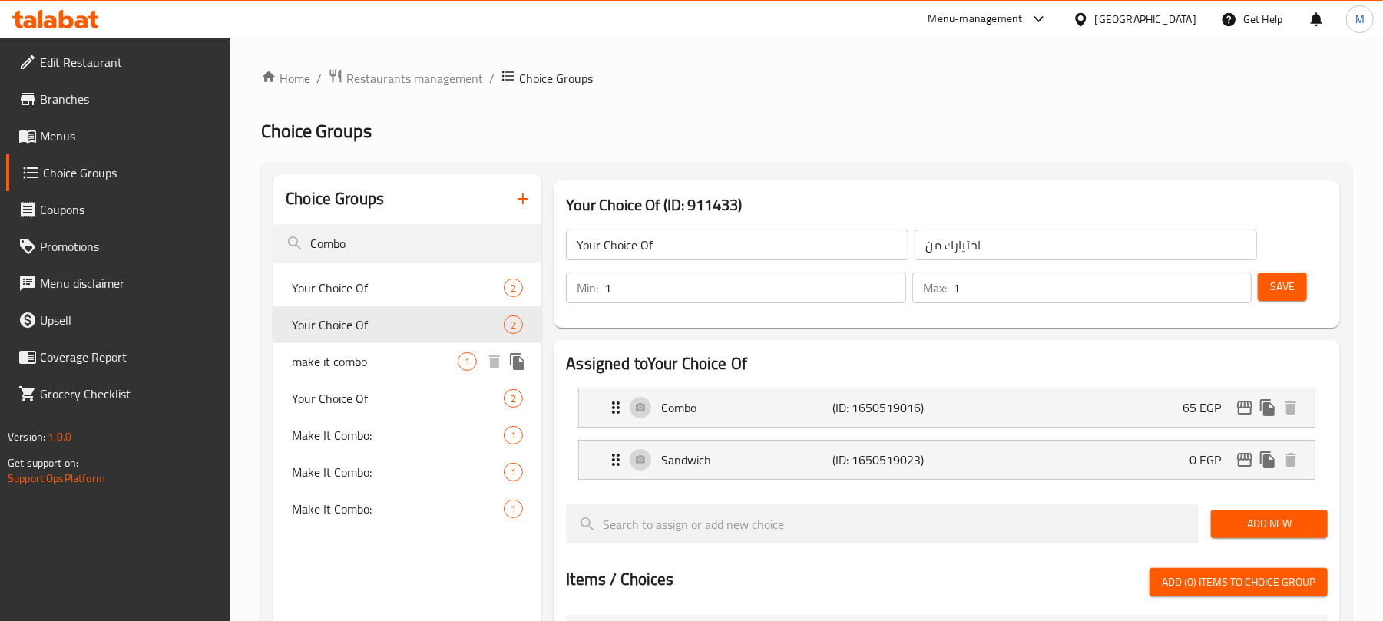
type input "Your Choice Of"
type input "اختيارك من:"
click at [1242, 403] on icon "edit" at bounding box center [1244, 407] width 18 height 18
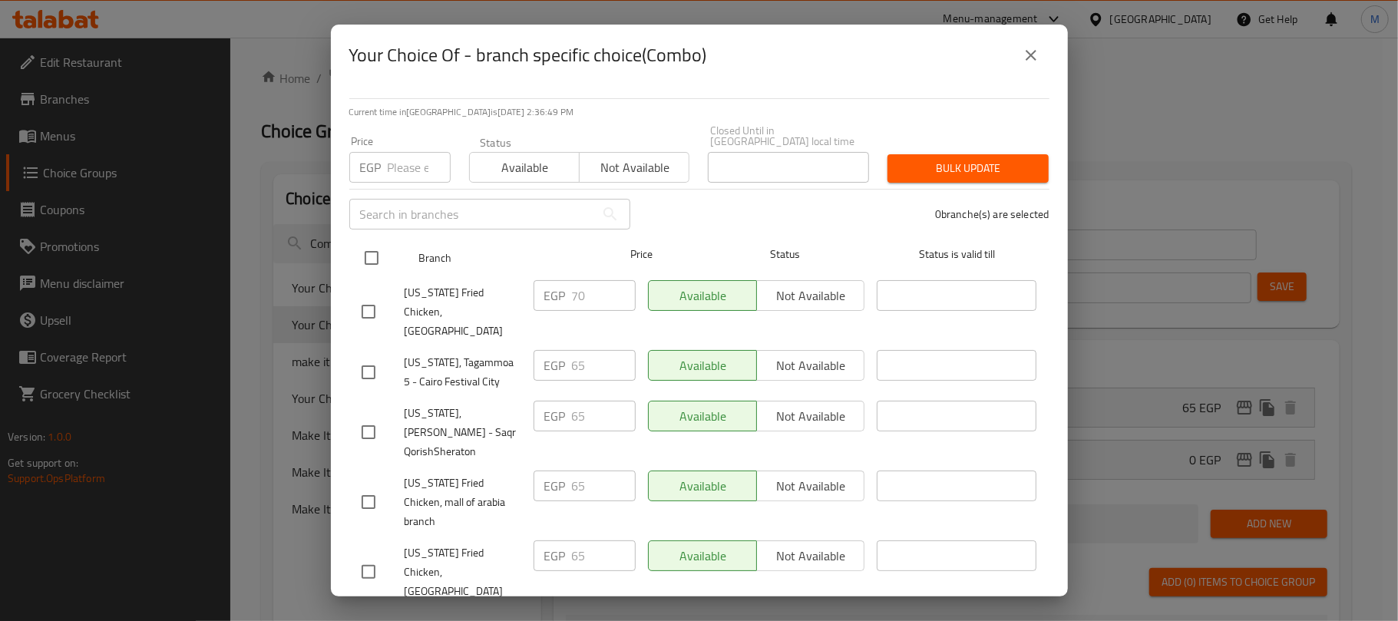
drag, startPoint x: 375, startPoint y: 240, endPoint x: 373, endPoint y: 231, distance: 8.8
click at [375, 242] on input "checkbox" at bounding box center [371, 258] width 32 height 32
checkbox input "true"
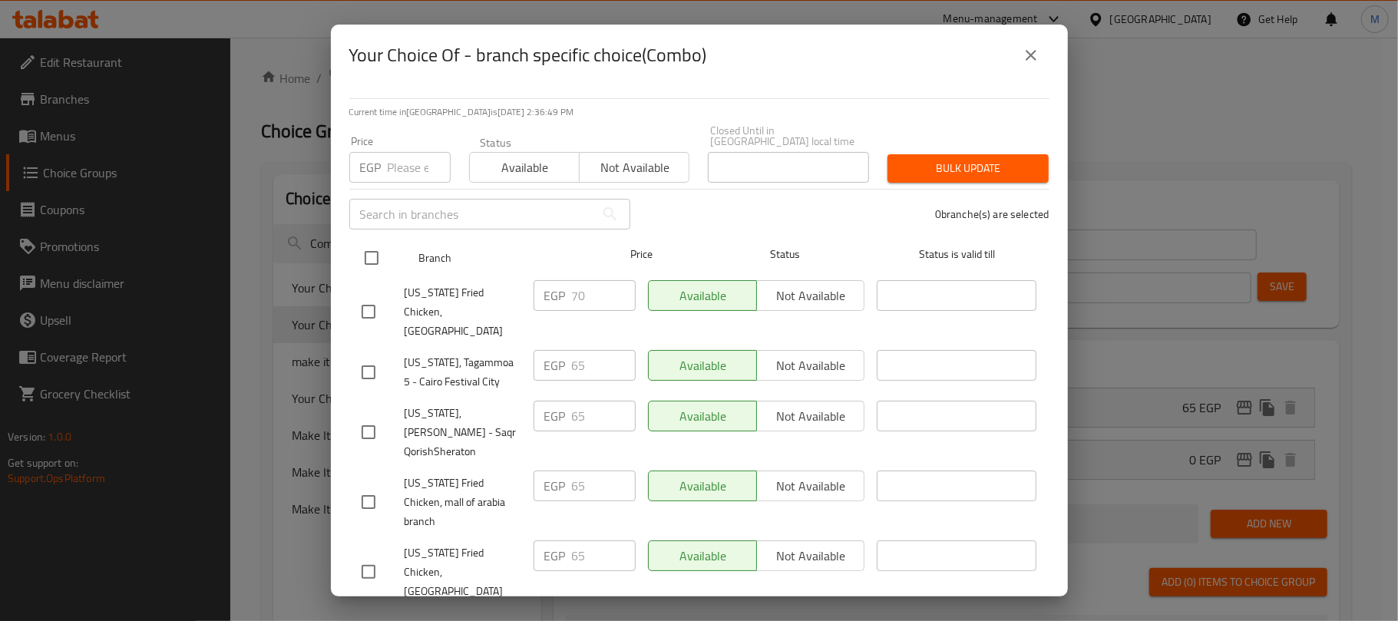
checkbox input "true"
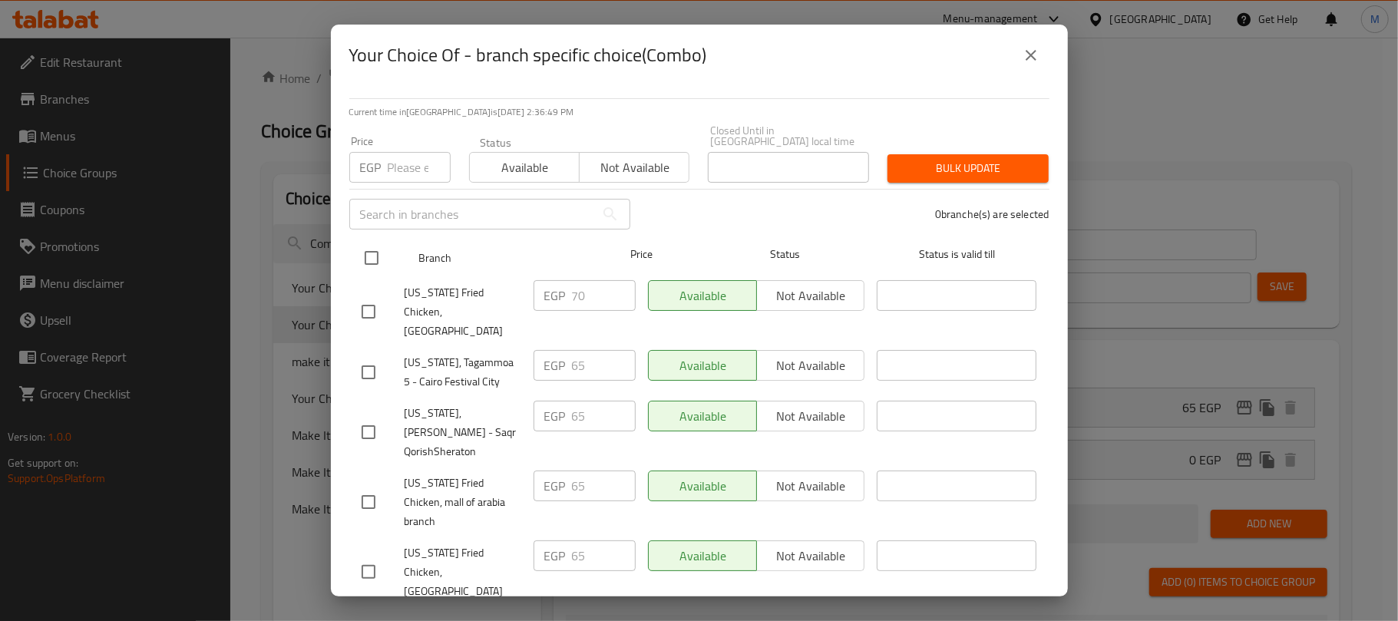
checkbox input "true"
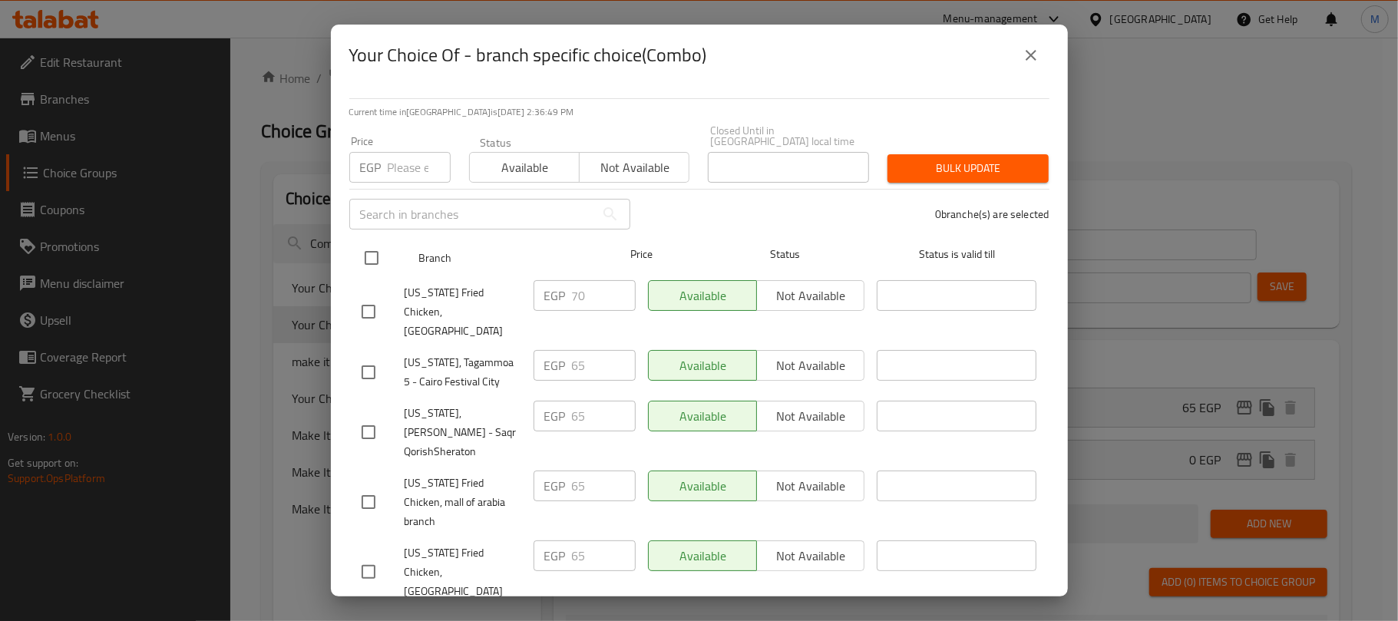
checkbox input "true"
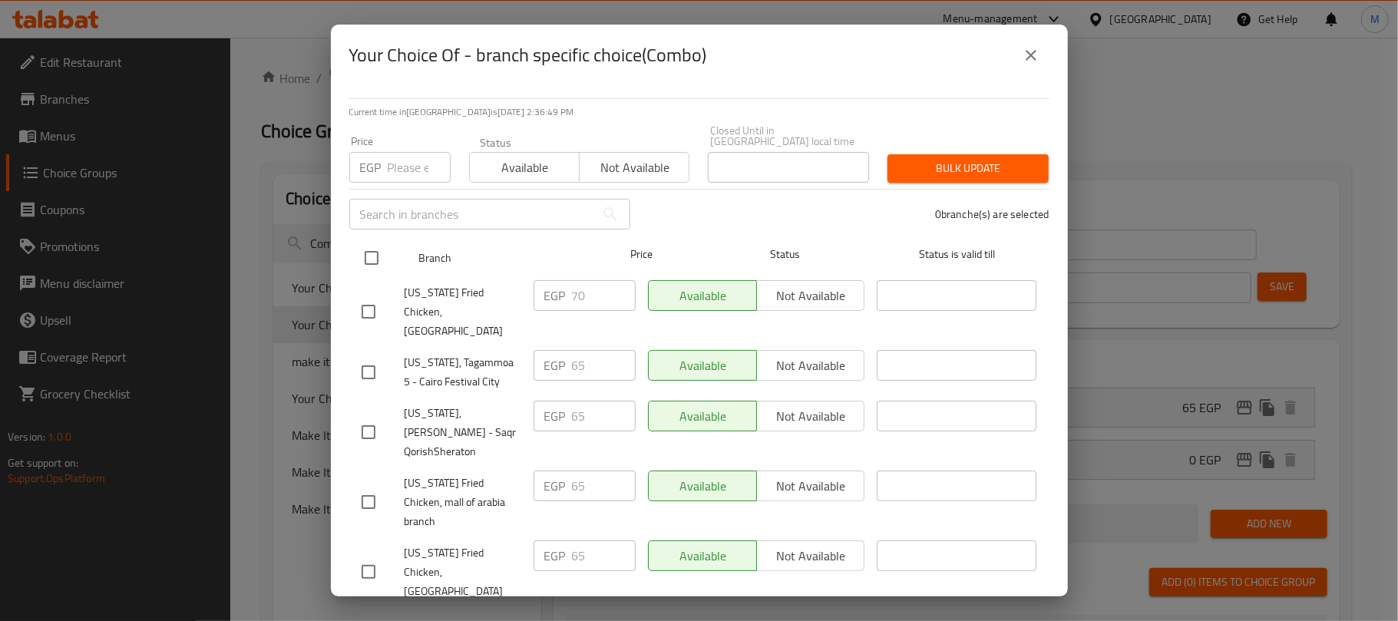
checkbox input "true"
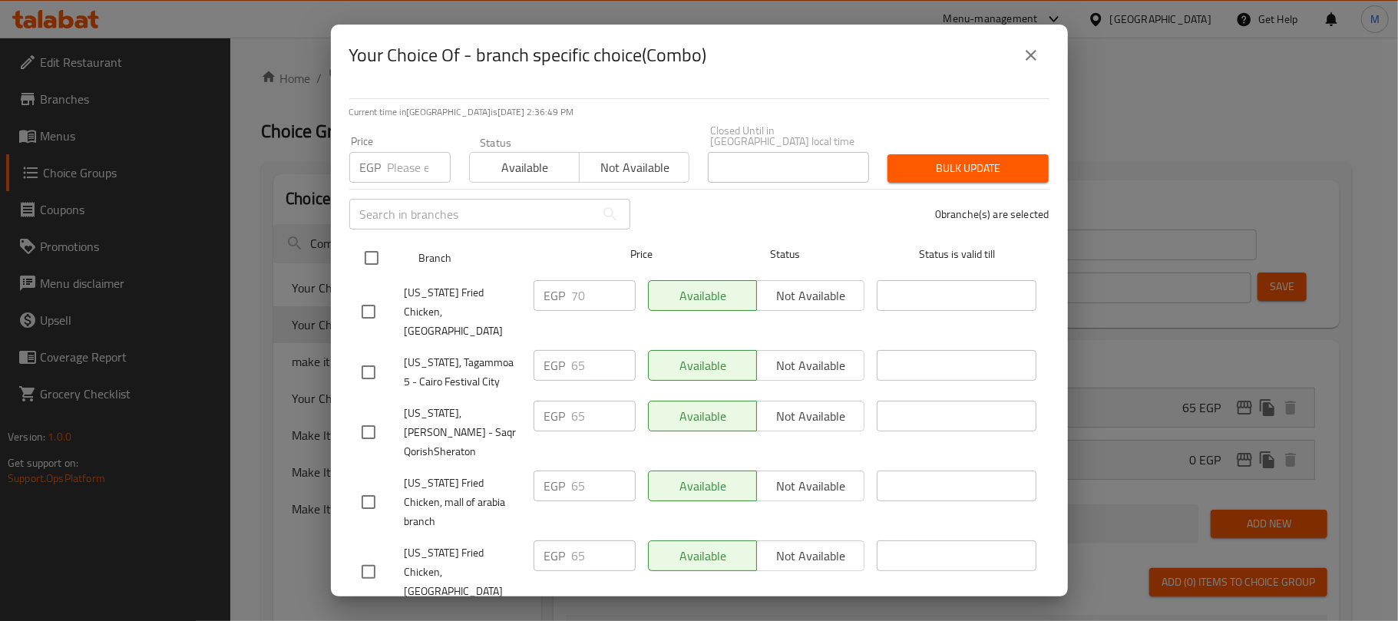
checkbox input "true"
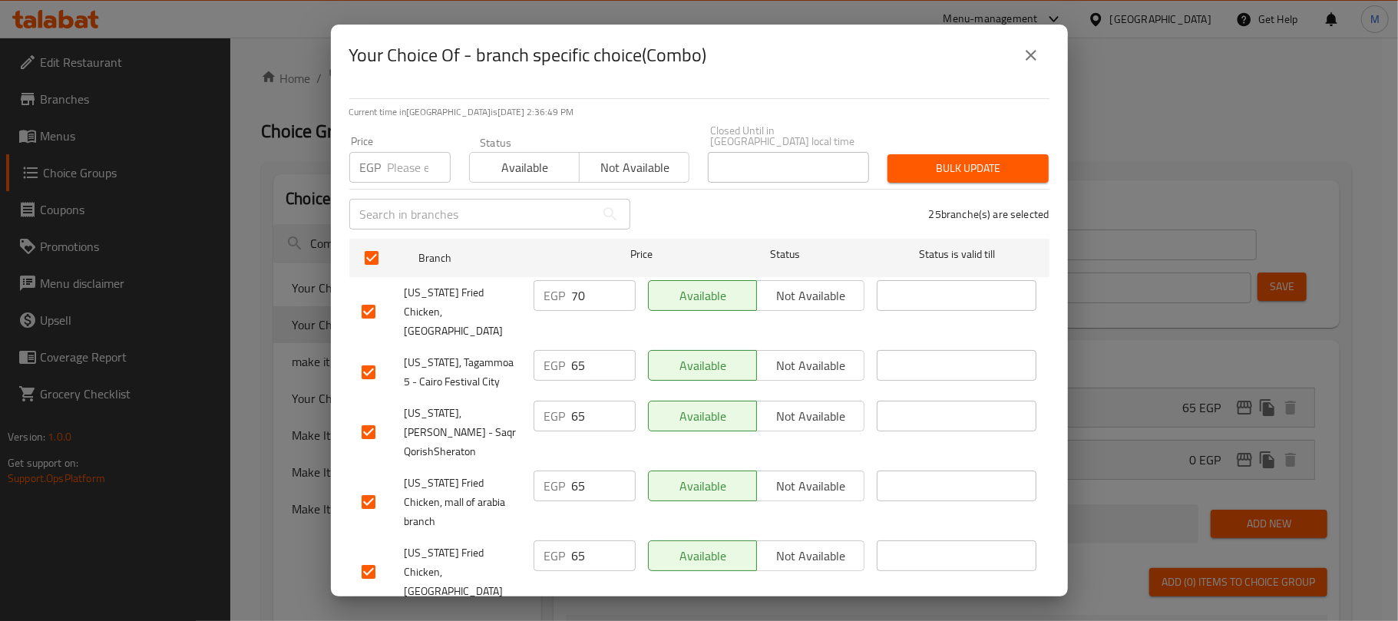
click at [402, 161] on input "number" at bounding box center [419, 167] width 63 height 31
type input "75"
click at [1032, 51] on icon "close" at bounding box center [1031, 55] width 18 height 18
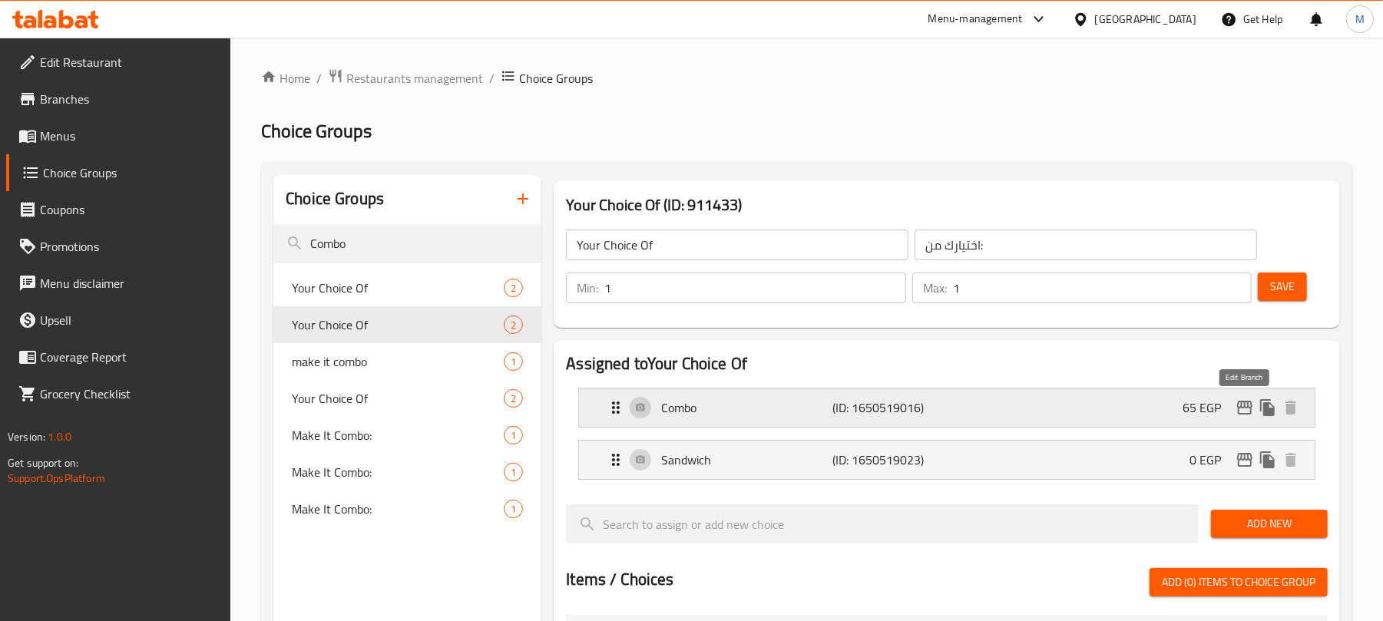
click at [1248, 415] on icon "edit" at bounding box center [1244, 408] width 15 height 14
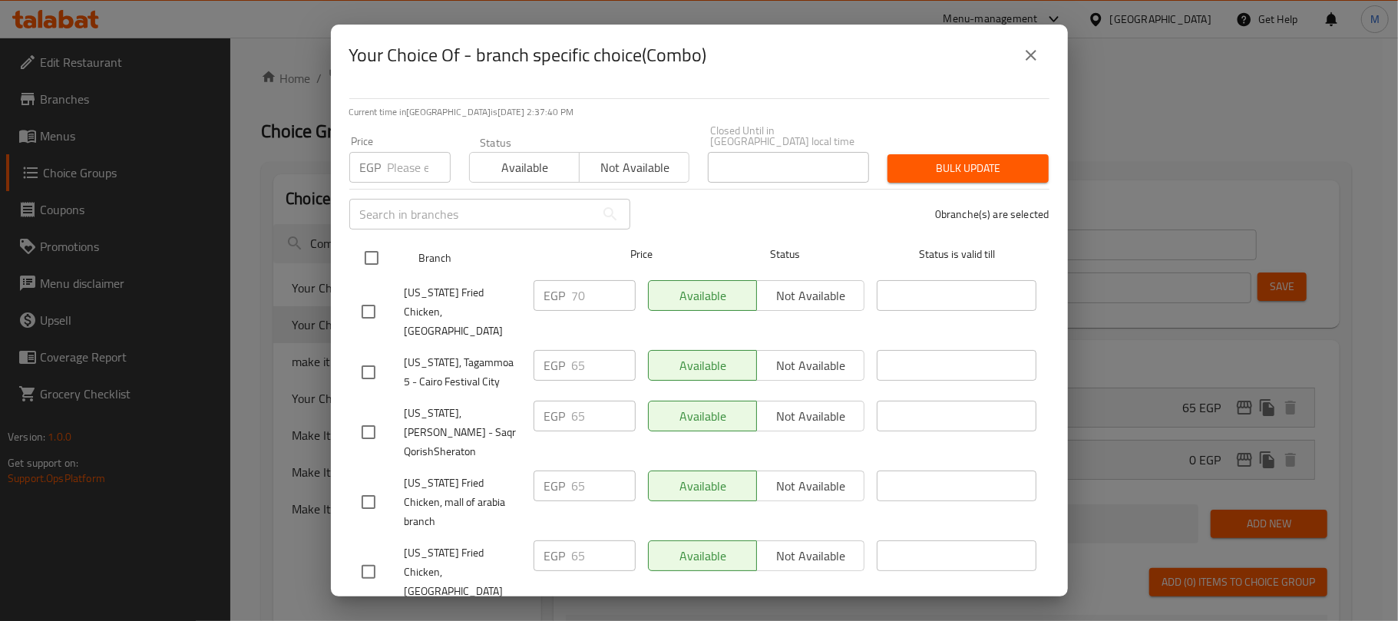
scroll to position [465, 0]
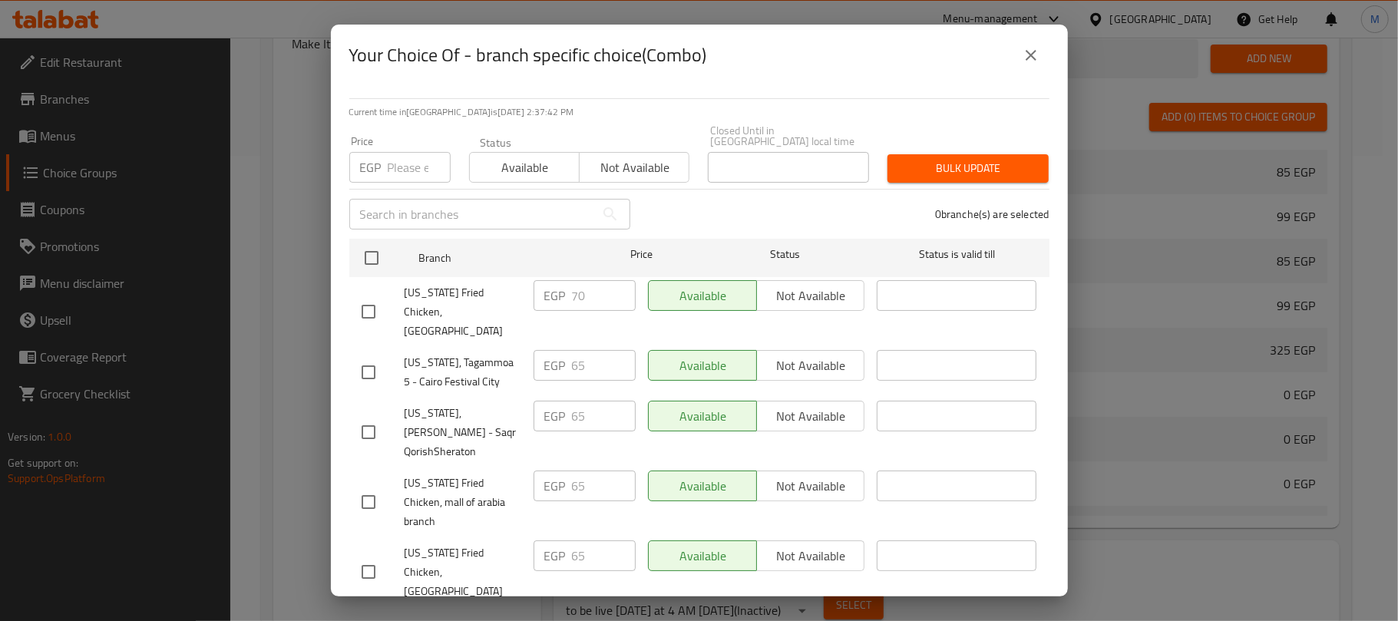
drag, startPoint x: 695, startPoint y: 207, endPoint x: 660, endPoint y: 210, distance: 34.7
click at [695, 207] on div "0 branche(s) are selected" at bounding box center [848, 214] width 419 height 55
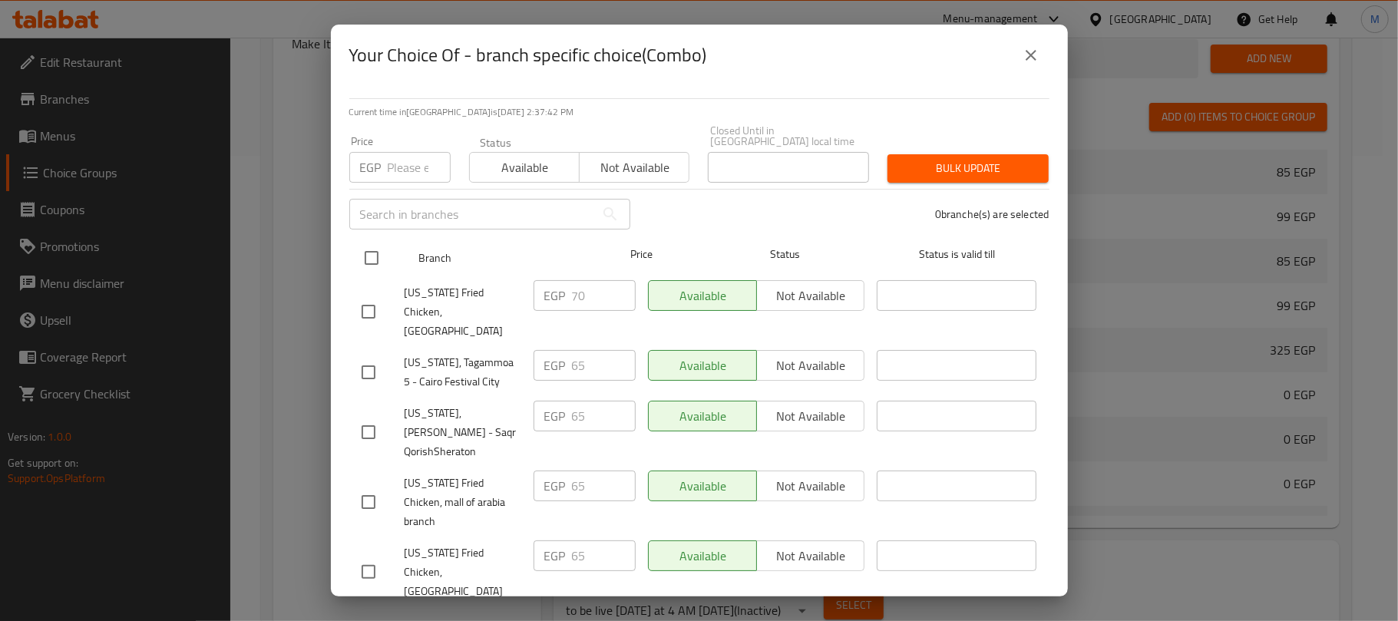
click at [372, 252] on input "checkbox" at bounding box center [371, 258] width 32 height 32
checkbox input "true"
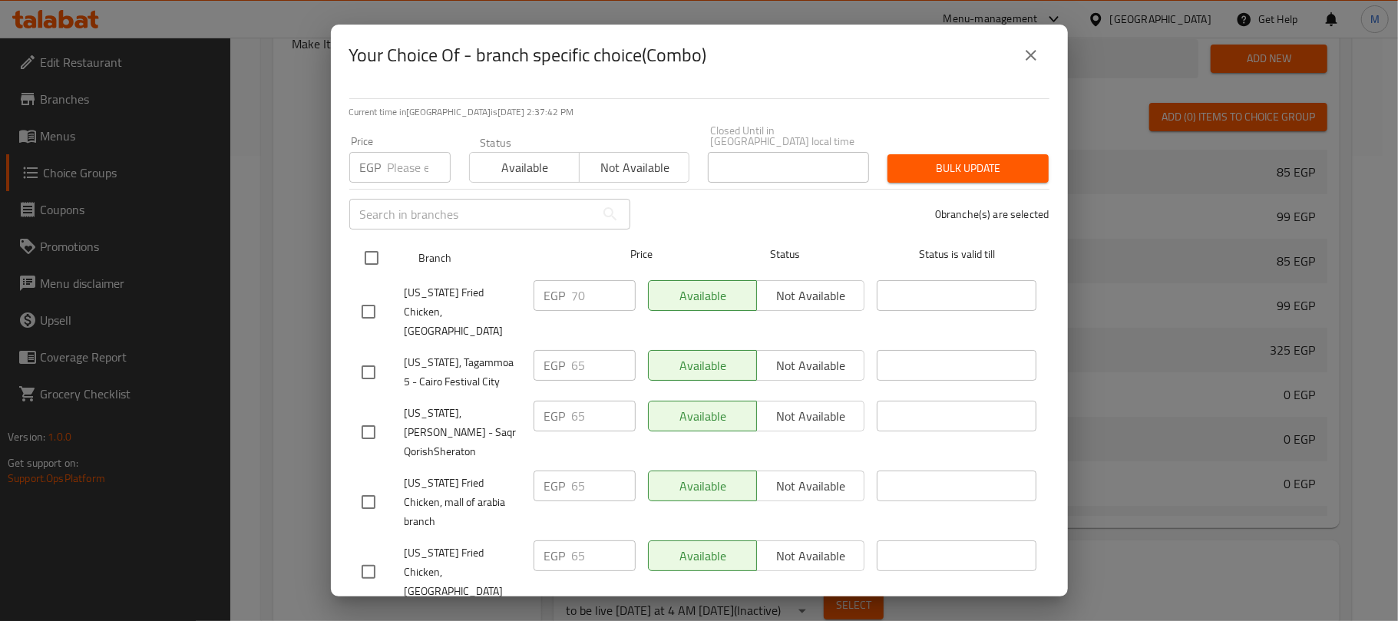
checkbox input "true"
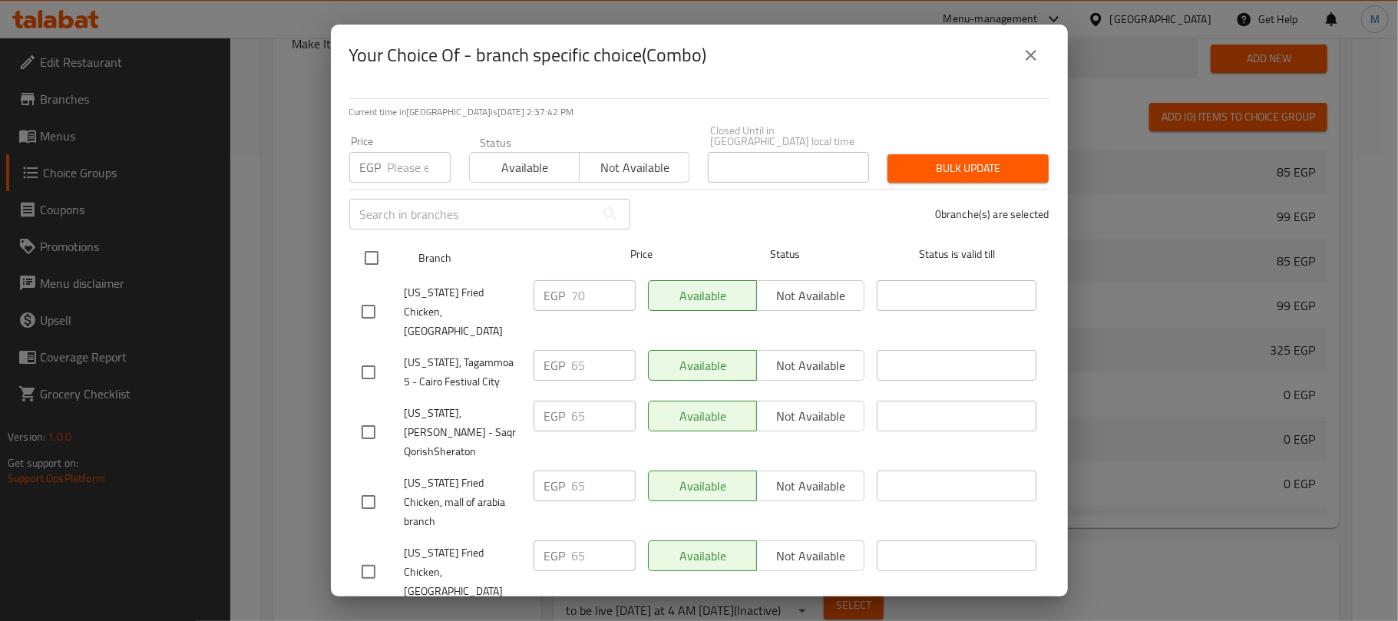
checkbox input "true"
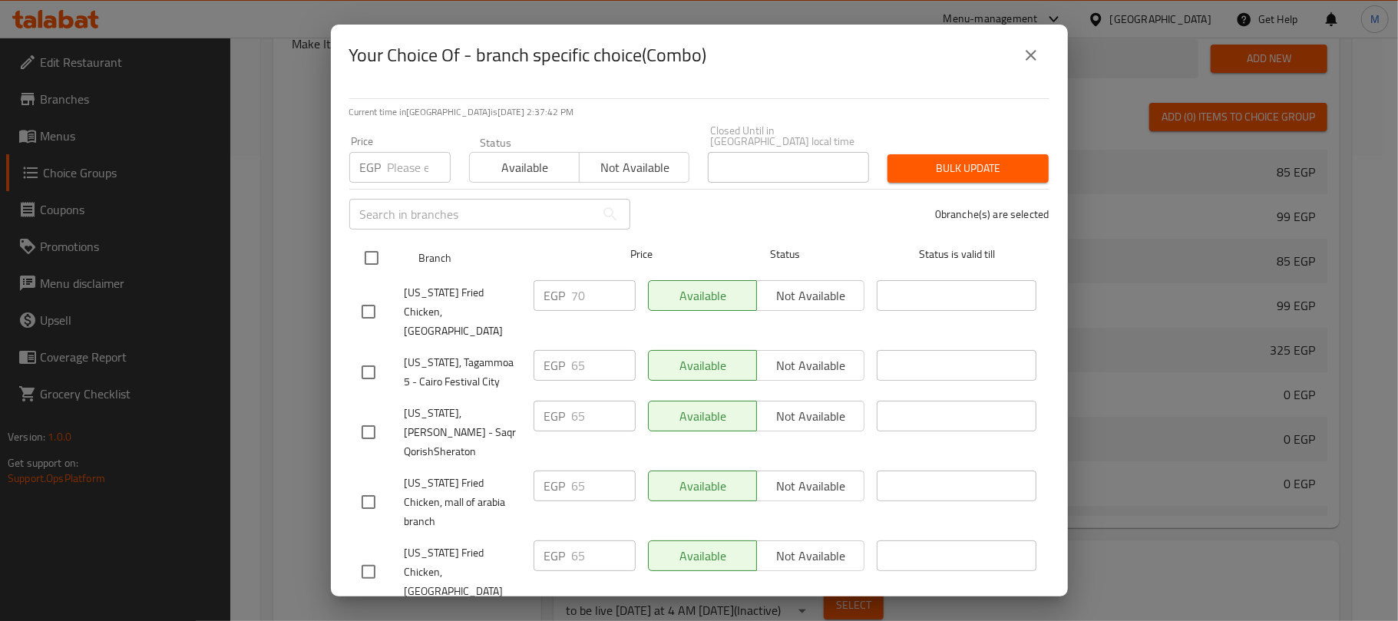
checkbox input "true"
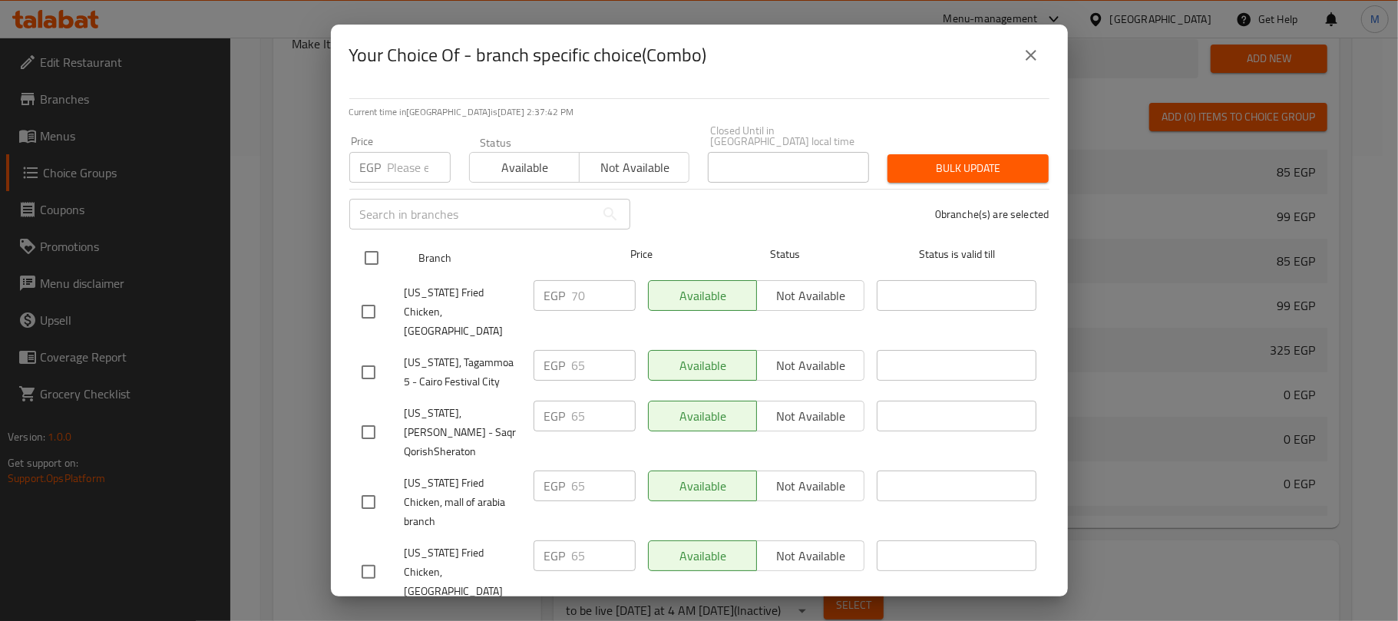
checkbox input "true"
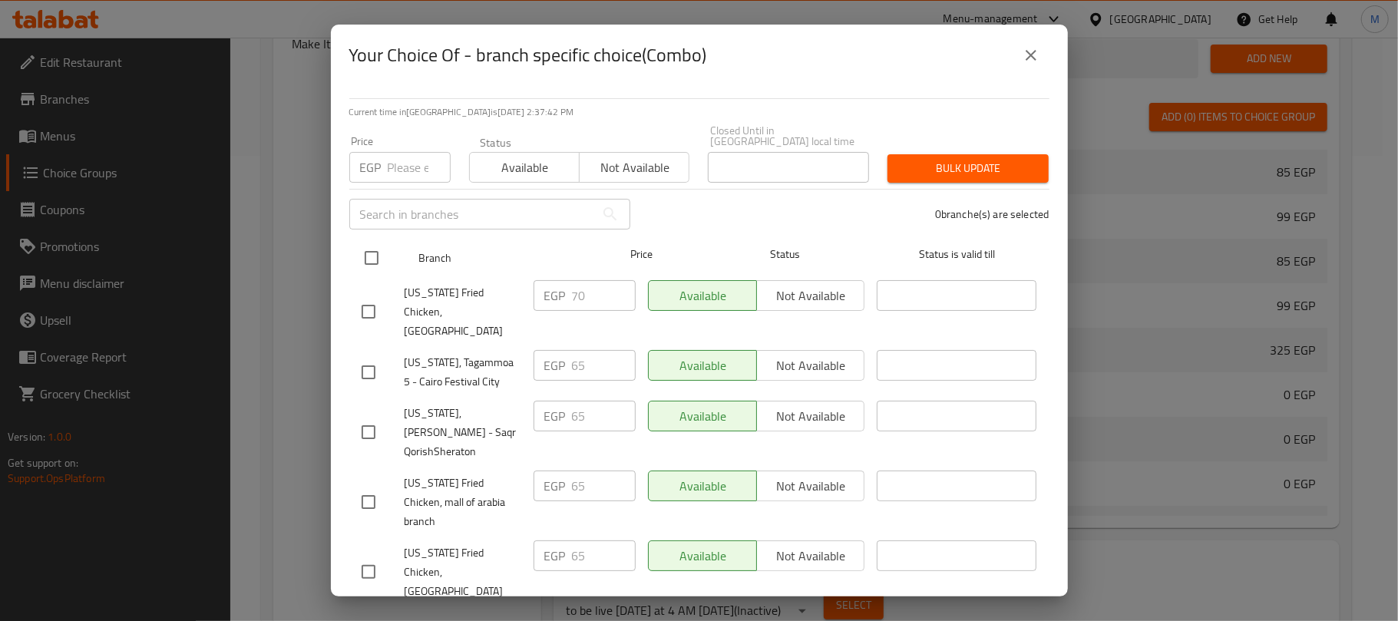
checkbox input "true"
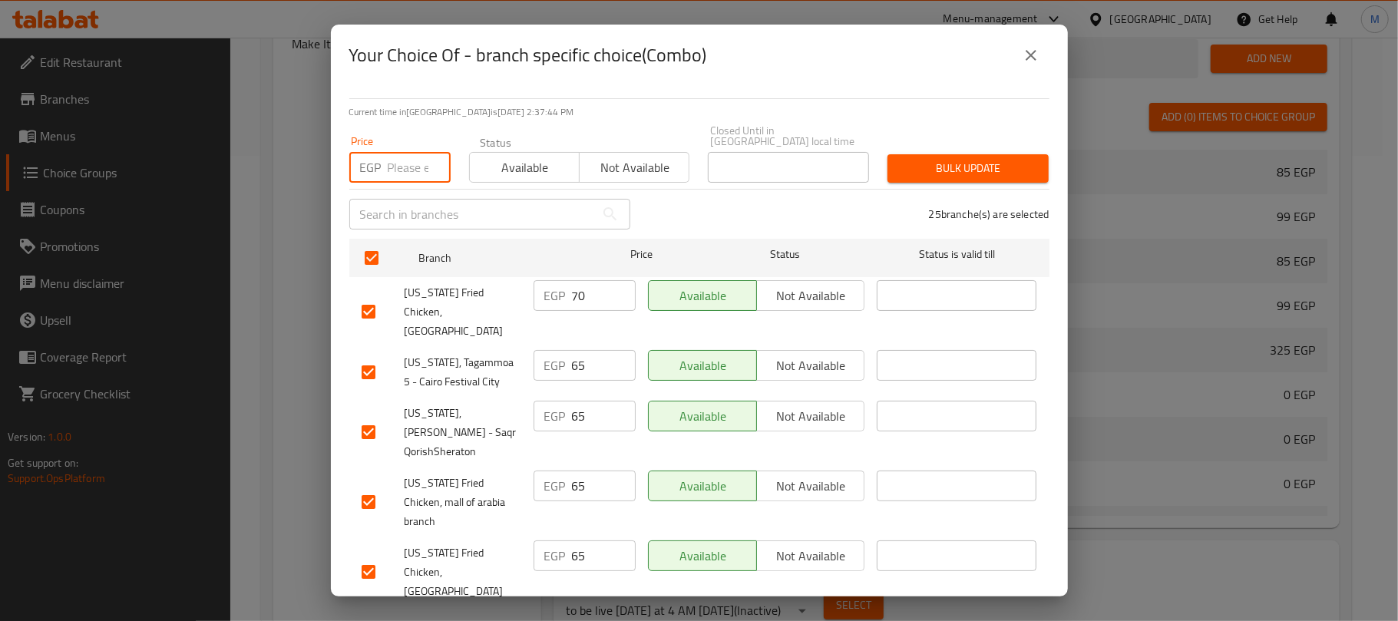
click at [401, 152] on input "number" at bounding box center [419, 167] width 63 height 31
type input "75"
click at [662, 207] on div "25 branche(s) are selected" at bounding box center [848, 214] width 419 height 55
click at [947, 159] on span "Bulk update" at bounding box center [968, 168] width 137 height 19
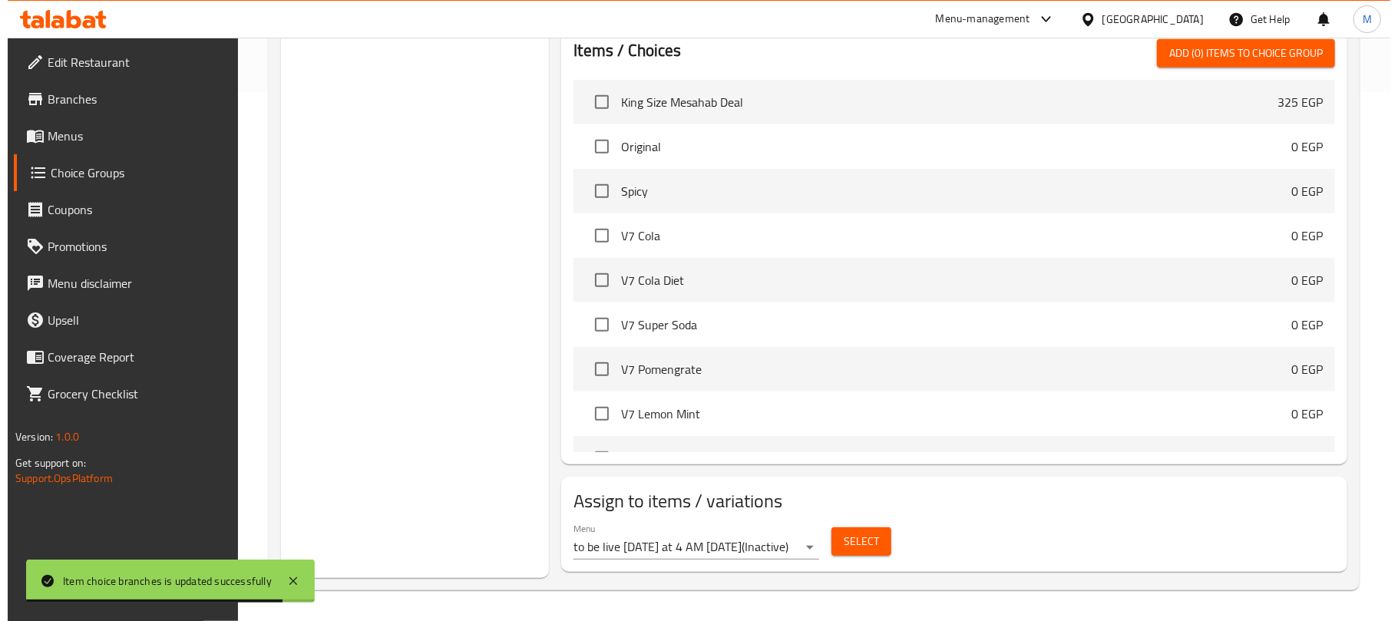
scroll to position [409, 0]
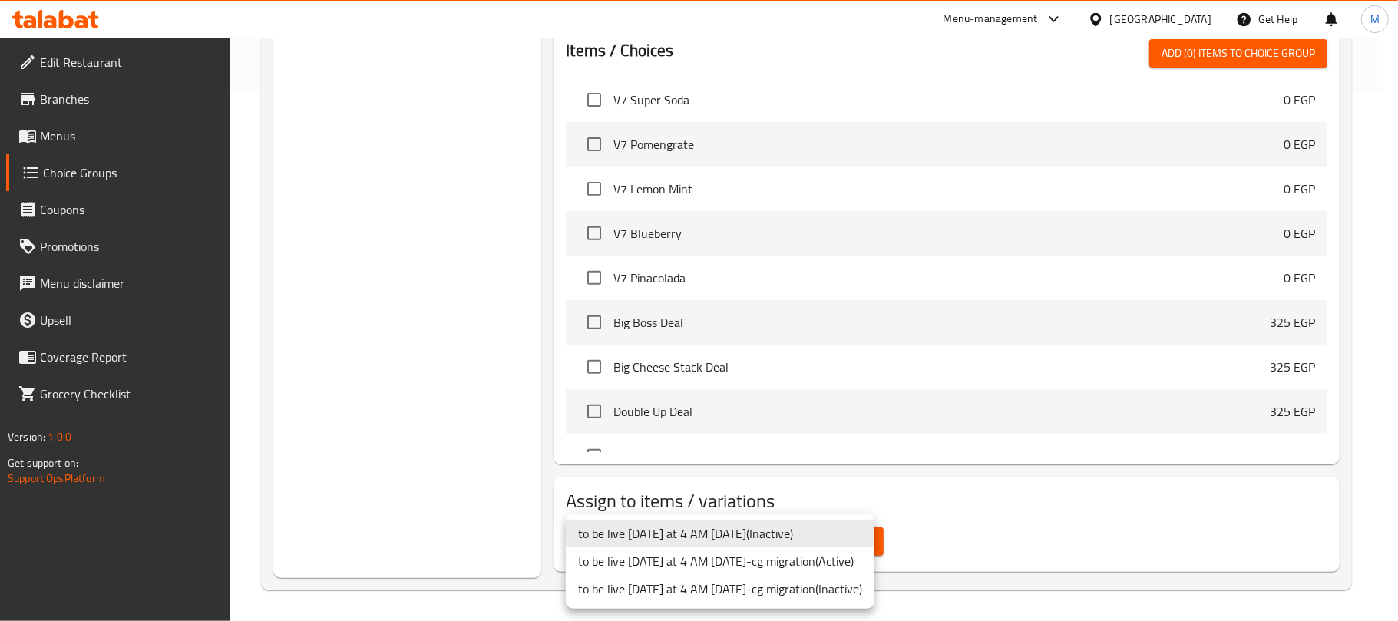
click at [817, 567] on li "to be live [DATE] at 4 AM [DATE]-cg migration ( Active )" at bounding box center [720, 561] width 309 height 28
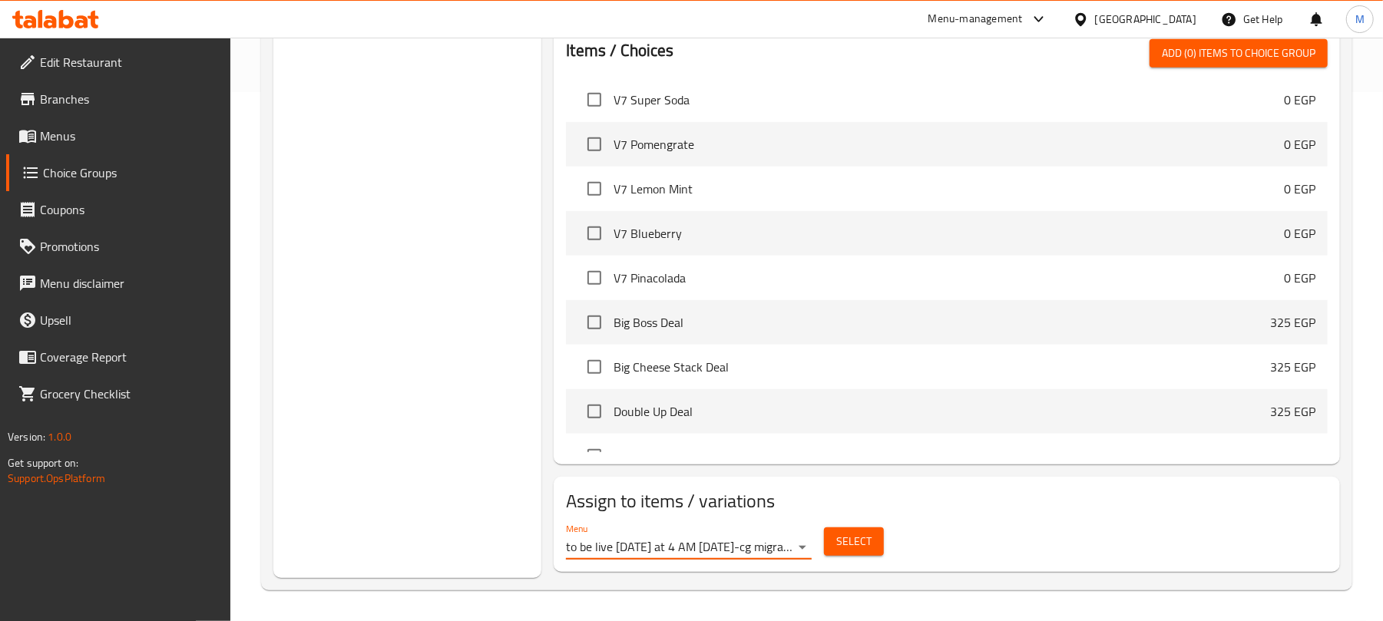
click at [858, 550] on span "Select" at bounding box center [853, 541] width 35 height 19
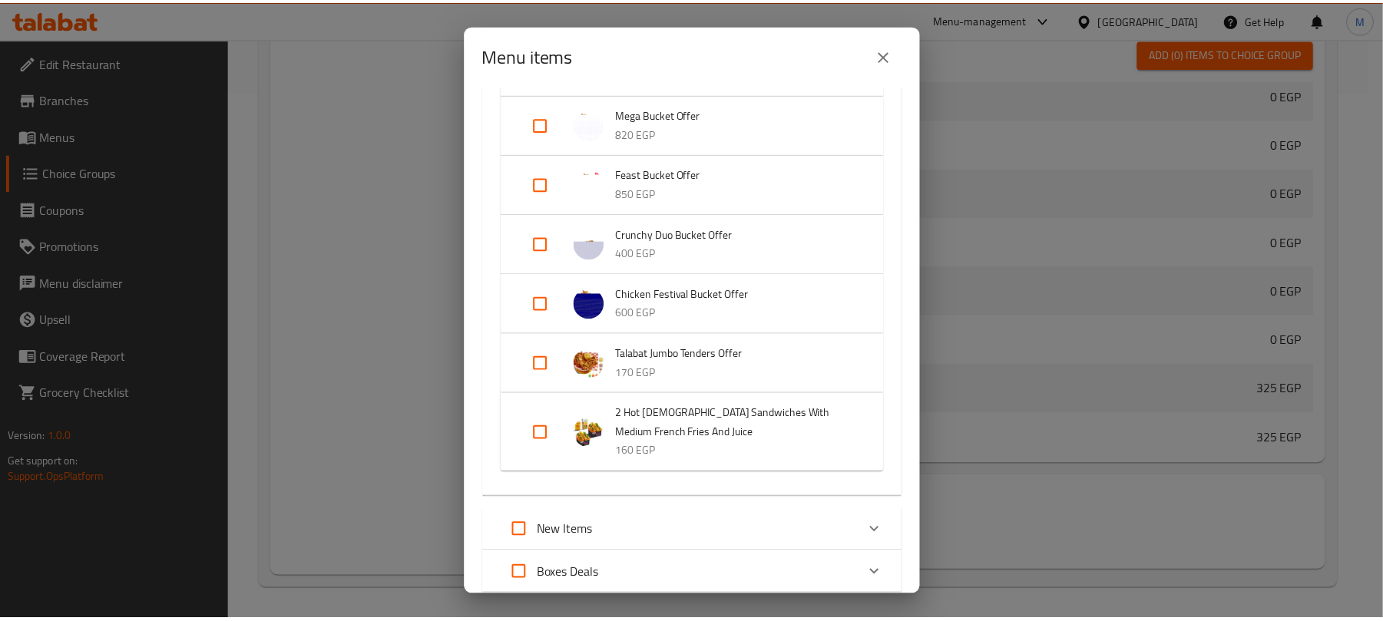
scroll to position [1004, 0]
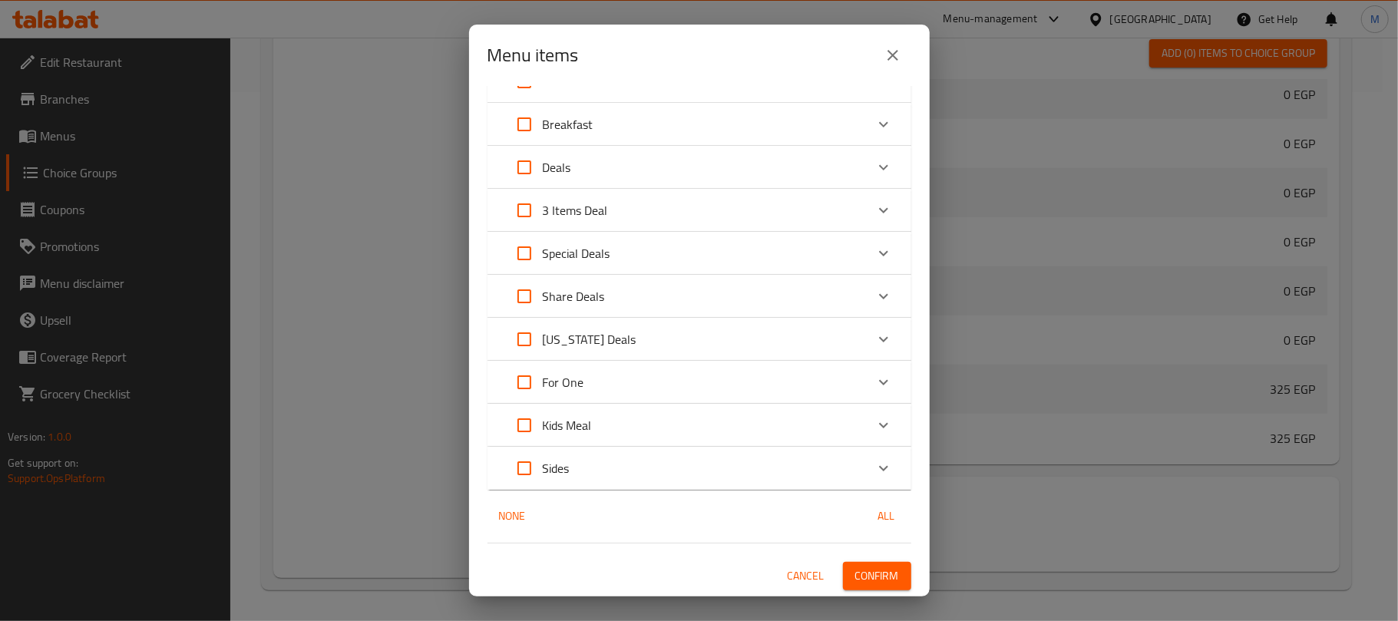
click at [891, 62] on icon "close" at bounding box center [893, 55] width 18 height 18
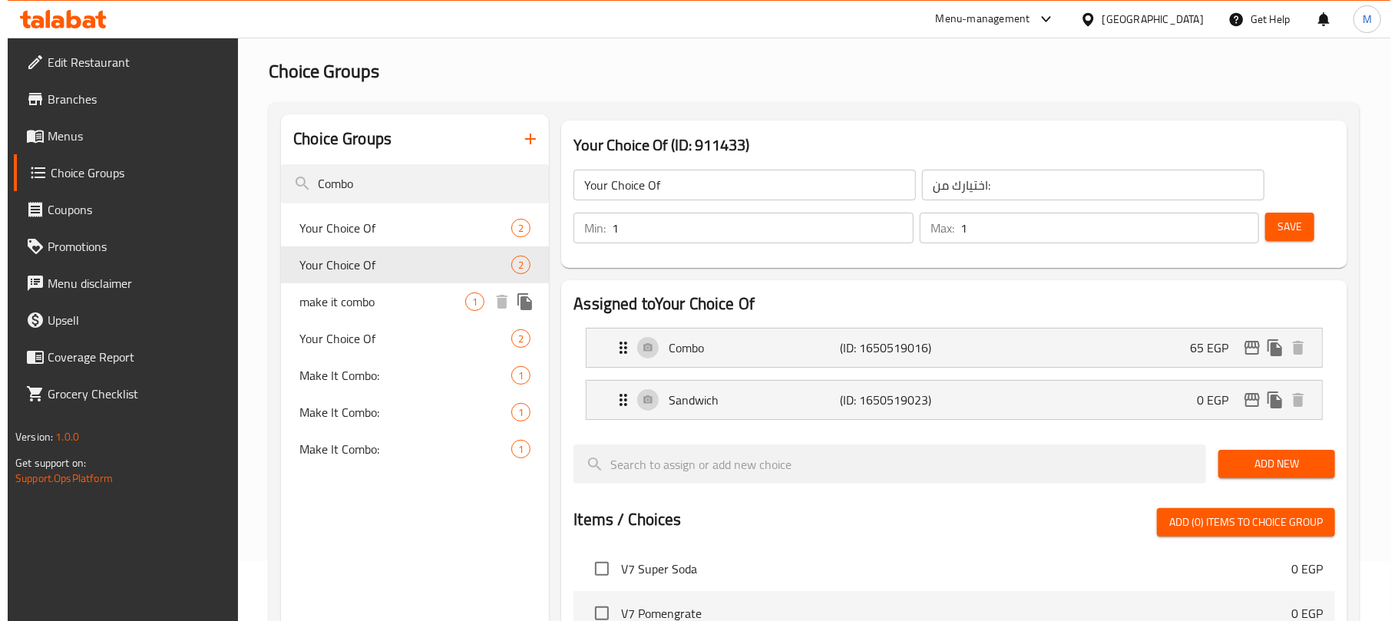
scroll to position [18, 0]
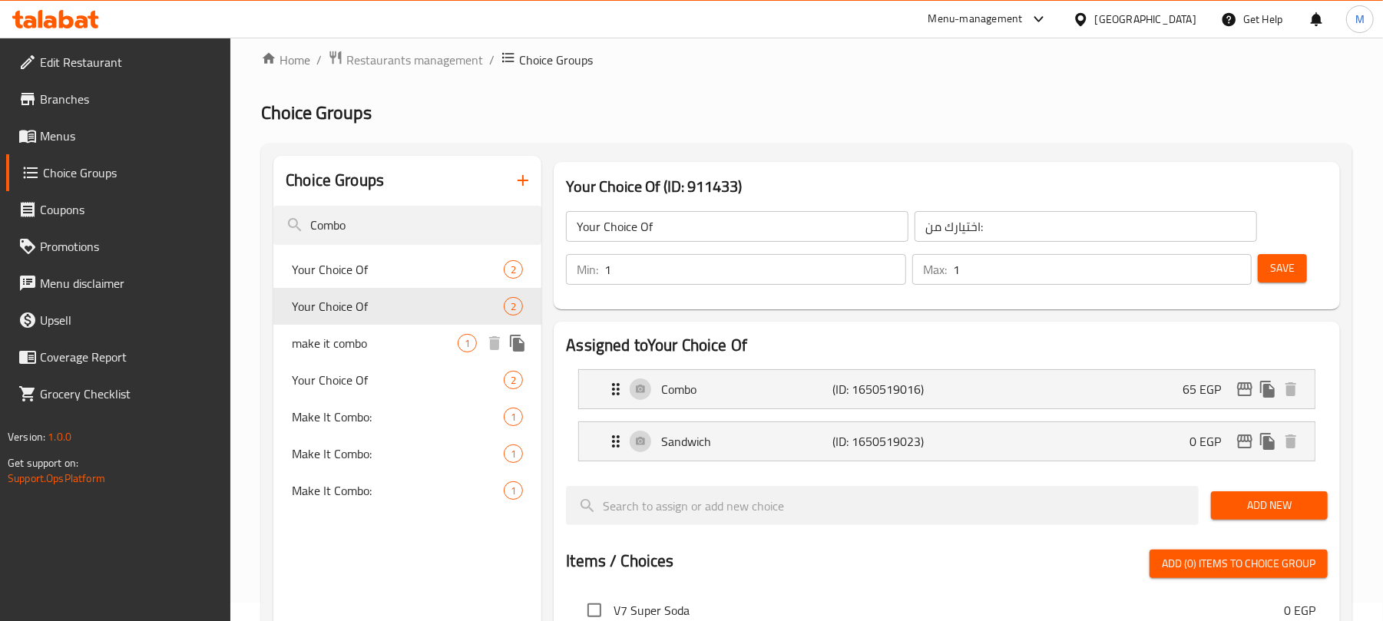
click at [385, 354] on div "make it combo 1" at bounding box center [407, 343] width 268 height 37
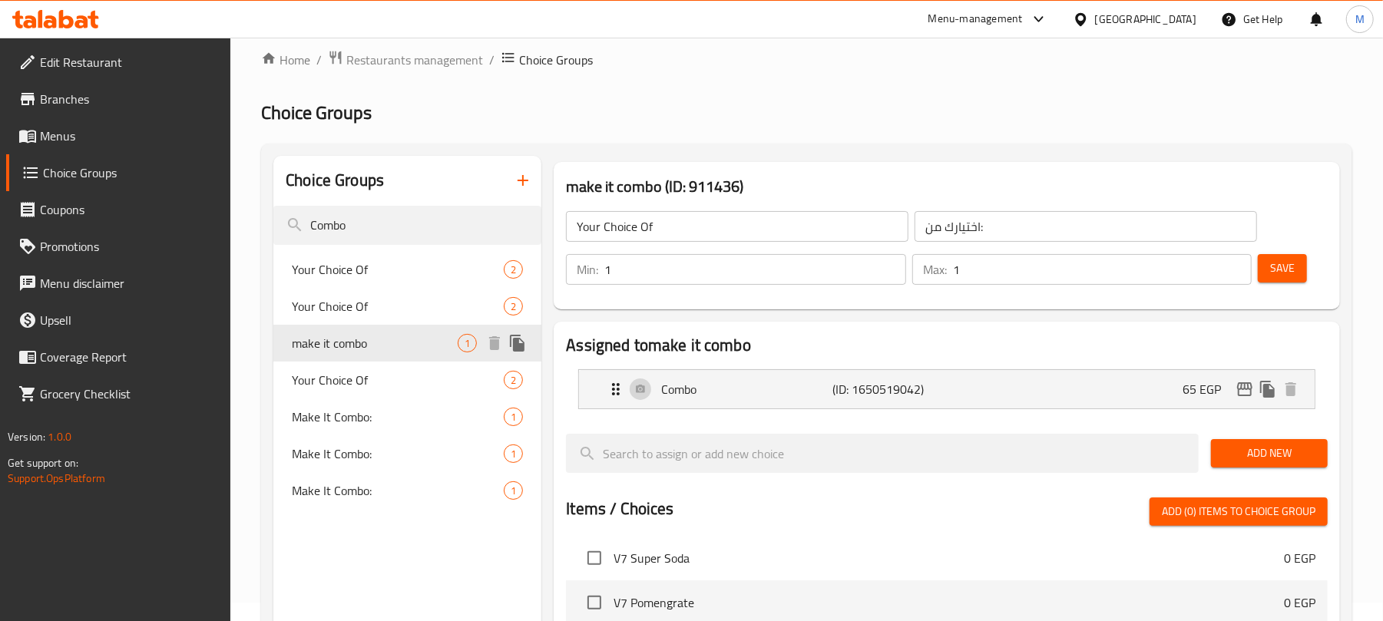
type input "make it combo"
type input "اجعله كومبو"
type input "0"
click at [1244, 392] on icon "edit" at bounding box center [1244, 389] width 18 height 18
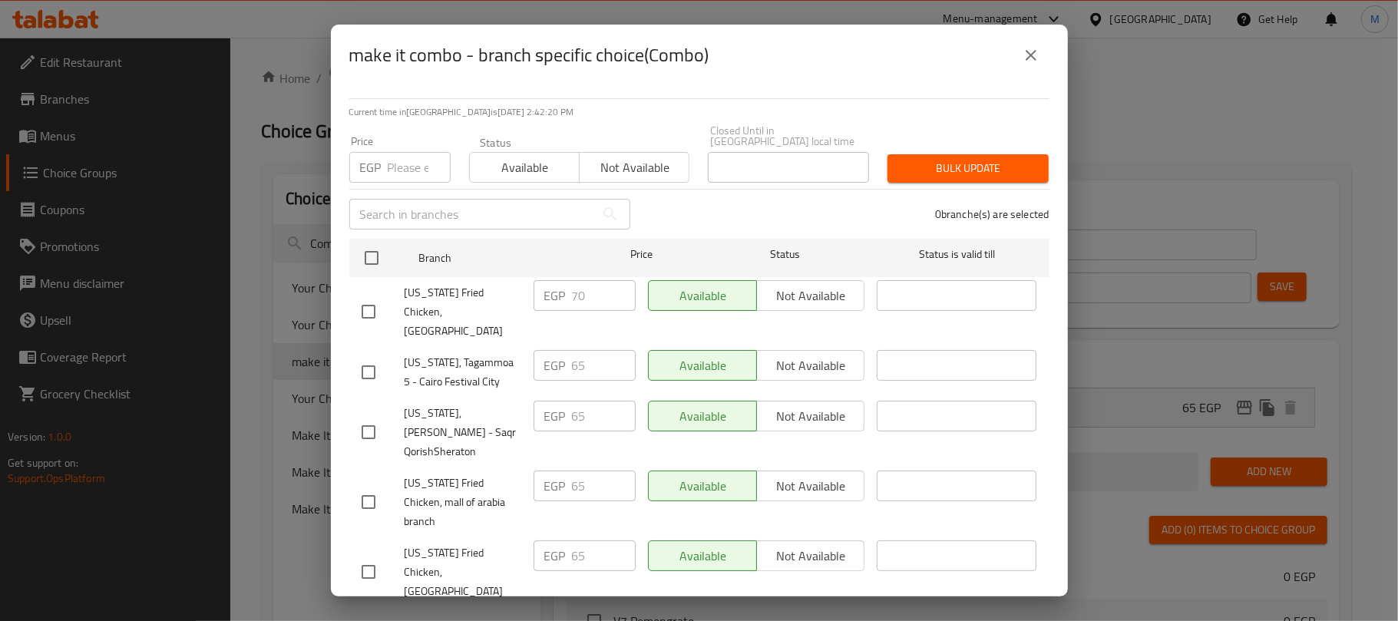
scroll to position [465, 0]
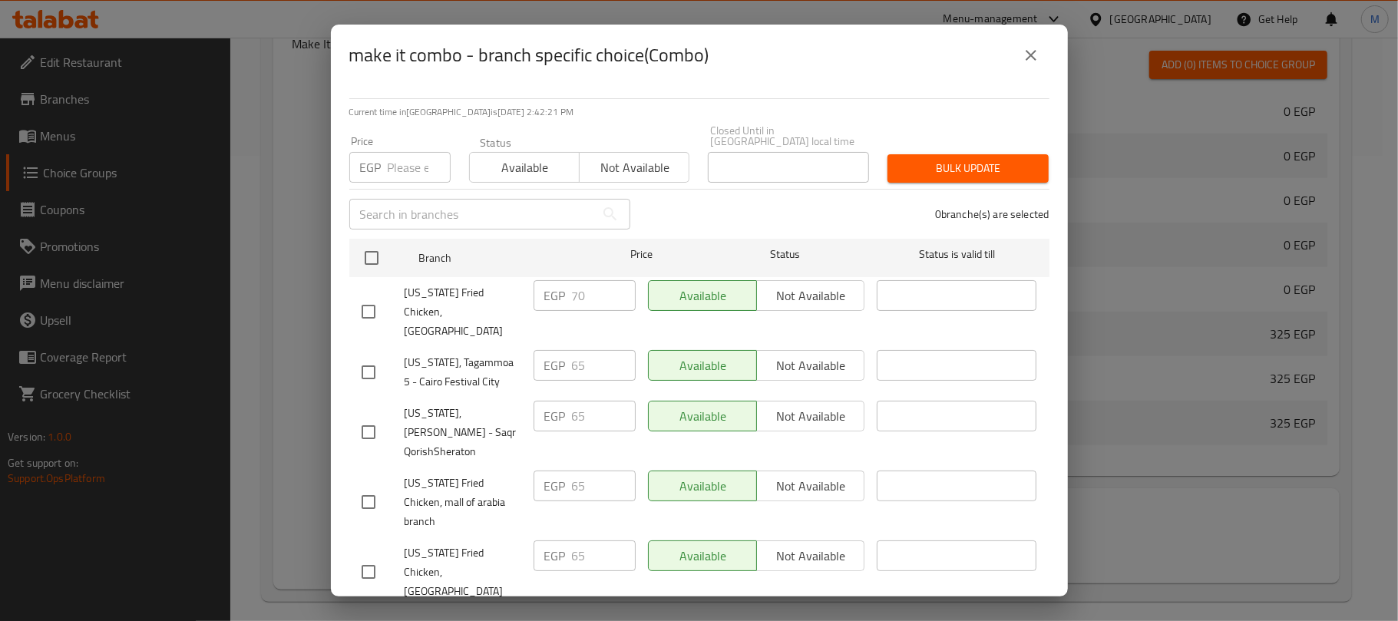
click at [757, 187] on div "0 branche(s) are selected" at bounding box center [848, 214] width 419 height 55
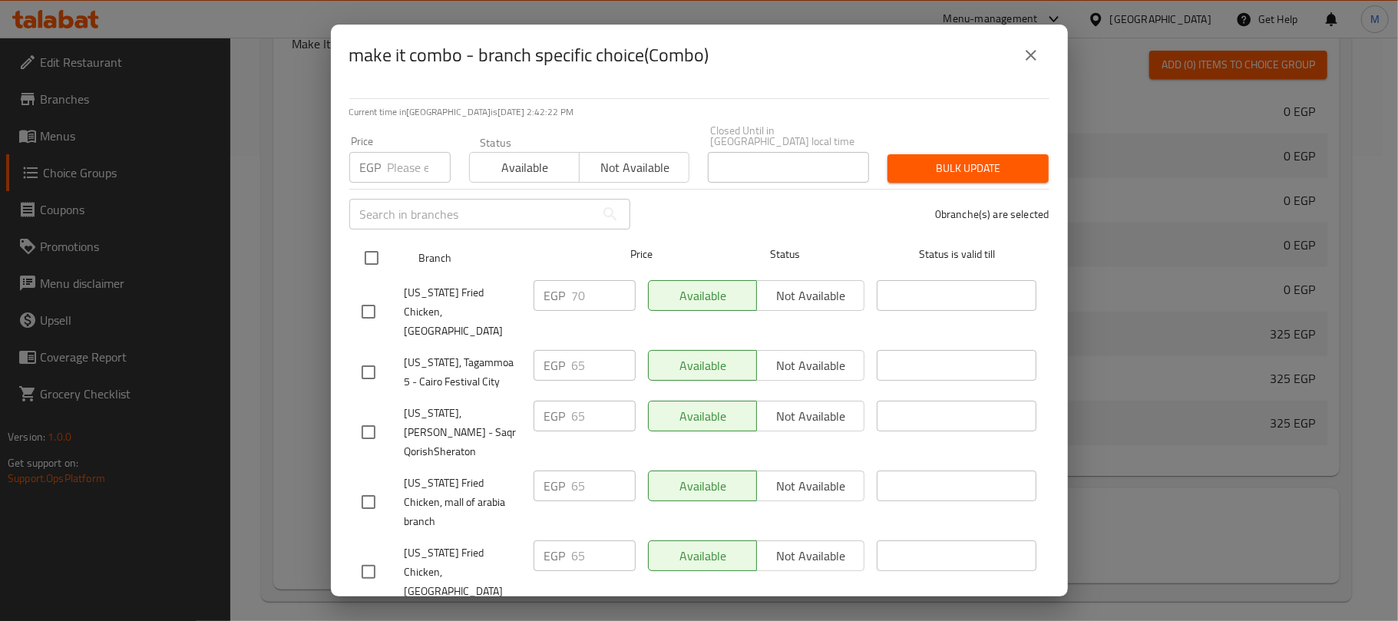
drag, startPoint x: 372, startPoint y: 246, endPoint x: 399, endPoint y: 213, distance: 43.1
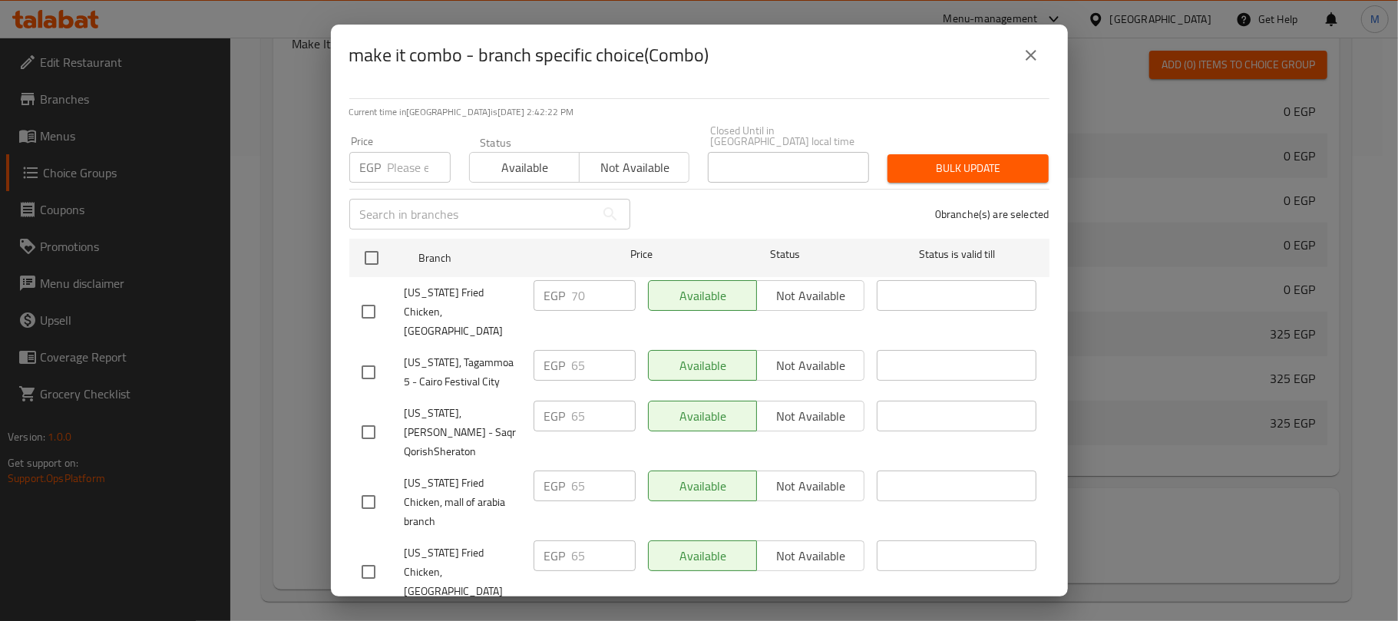
click at [372, 246] on input "checkbox" at bounding box center [371, 258] width 32 height 32
checkbox input "true"
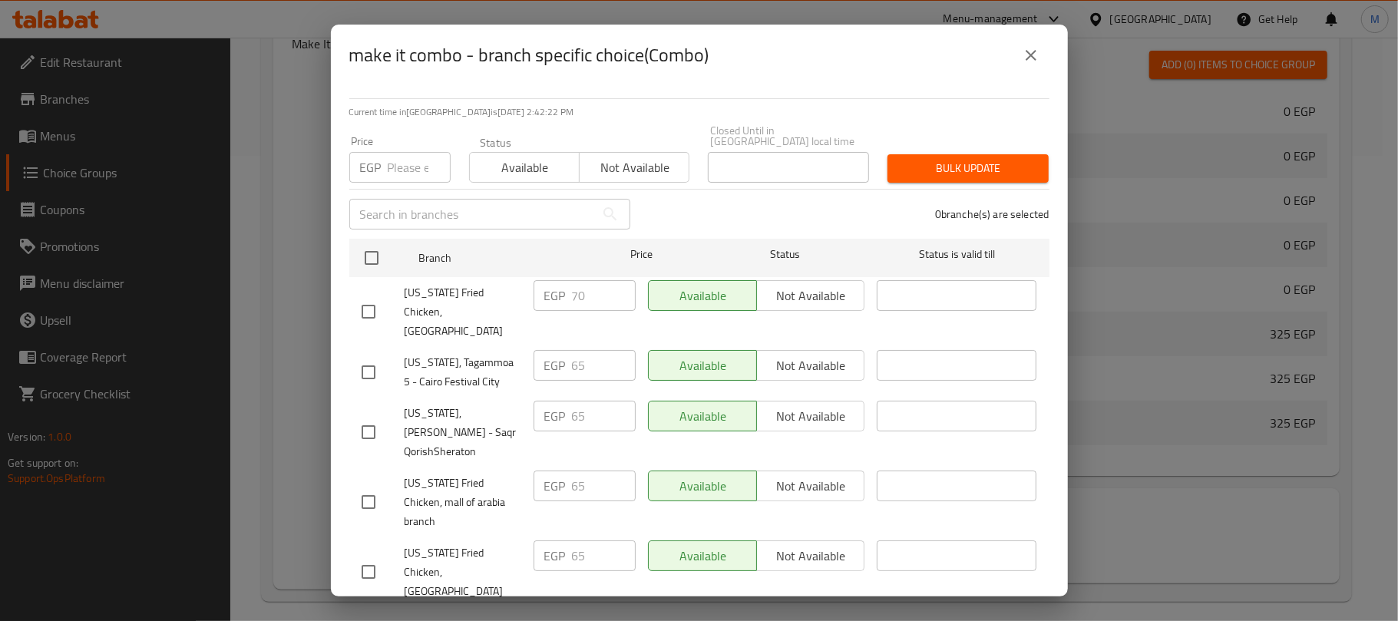
checkbox input "true"
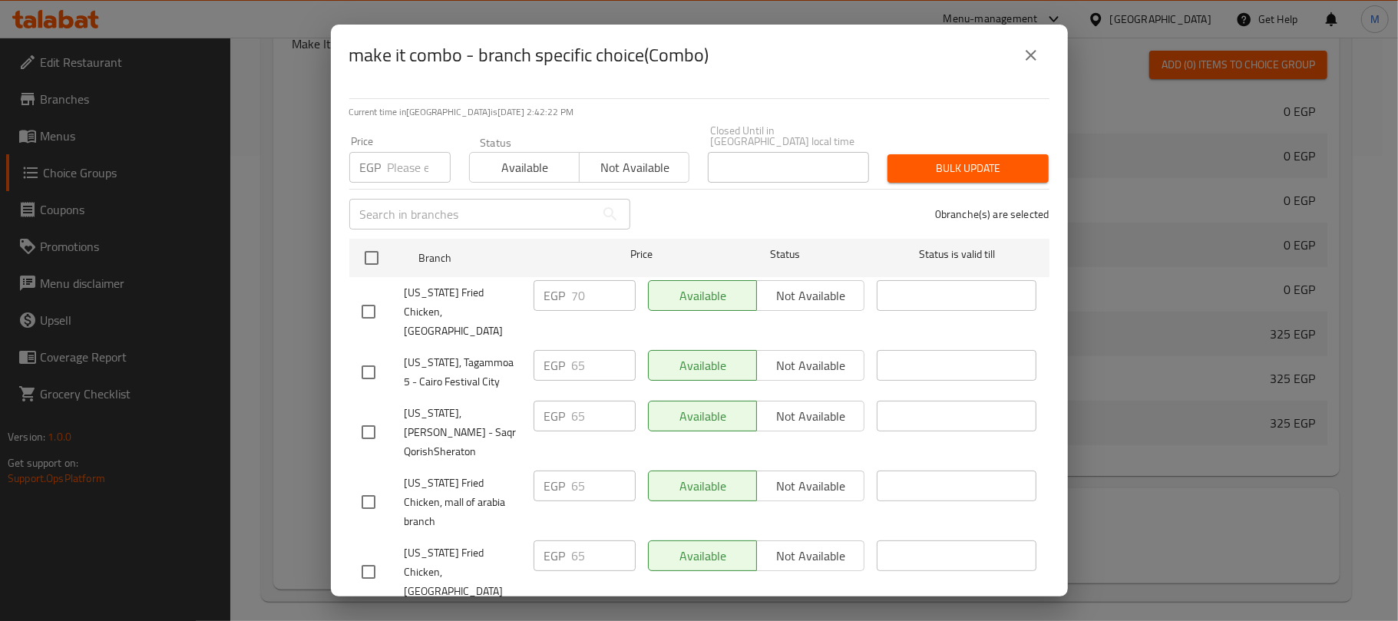
checkbox input "true"
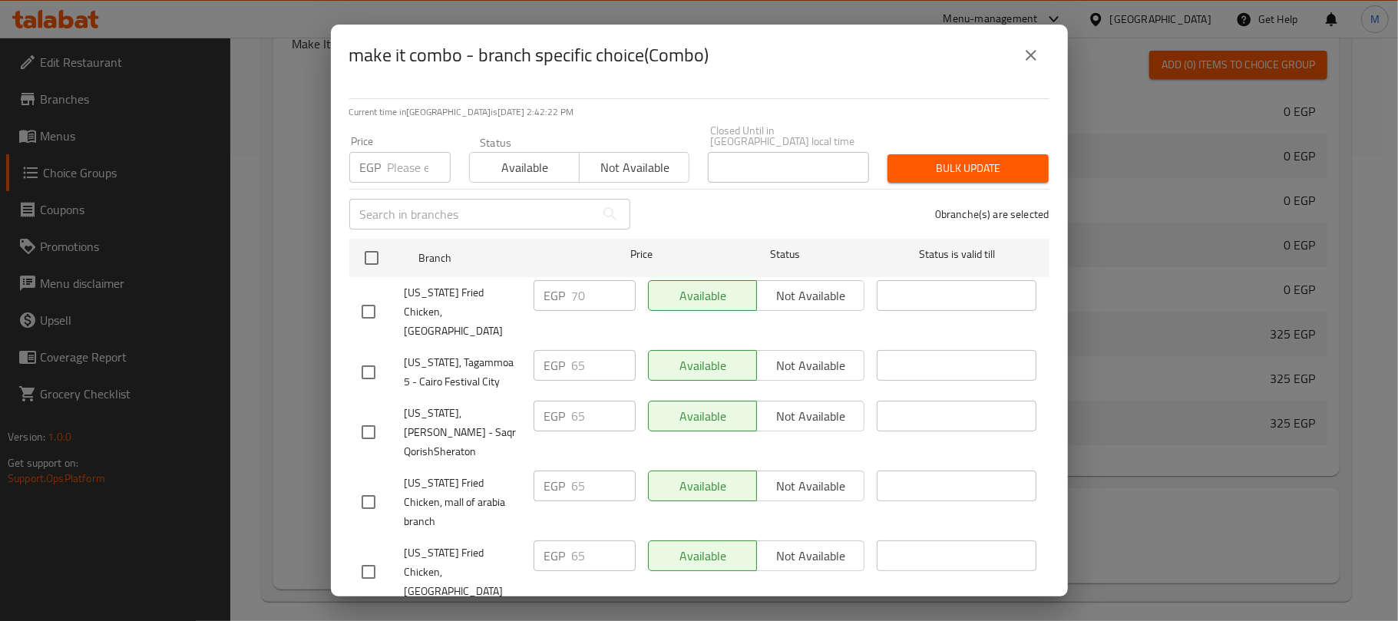
checkbox input "true"
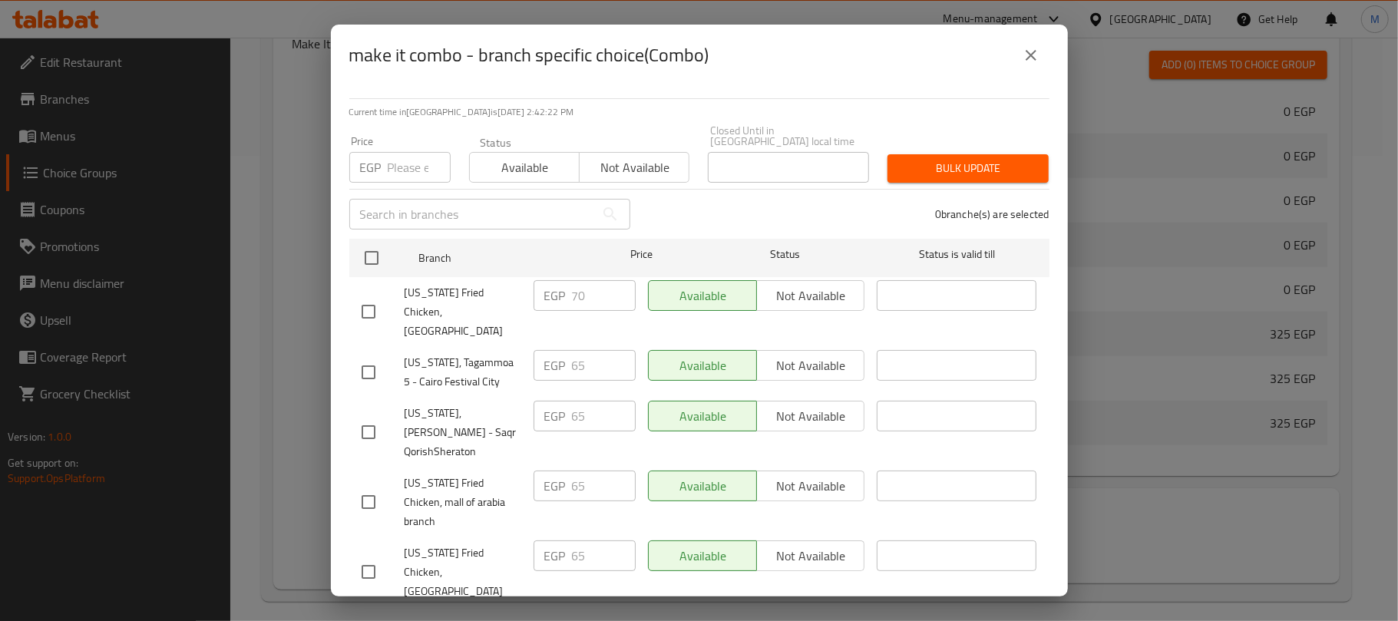
checkbox input "true"
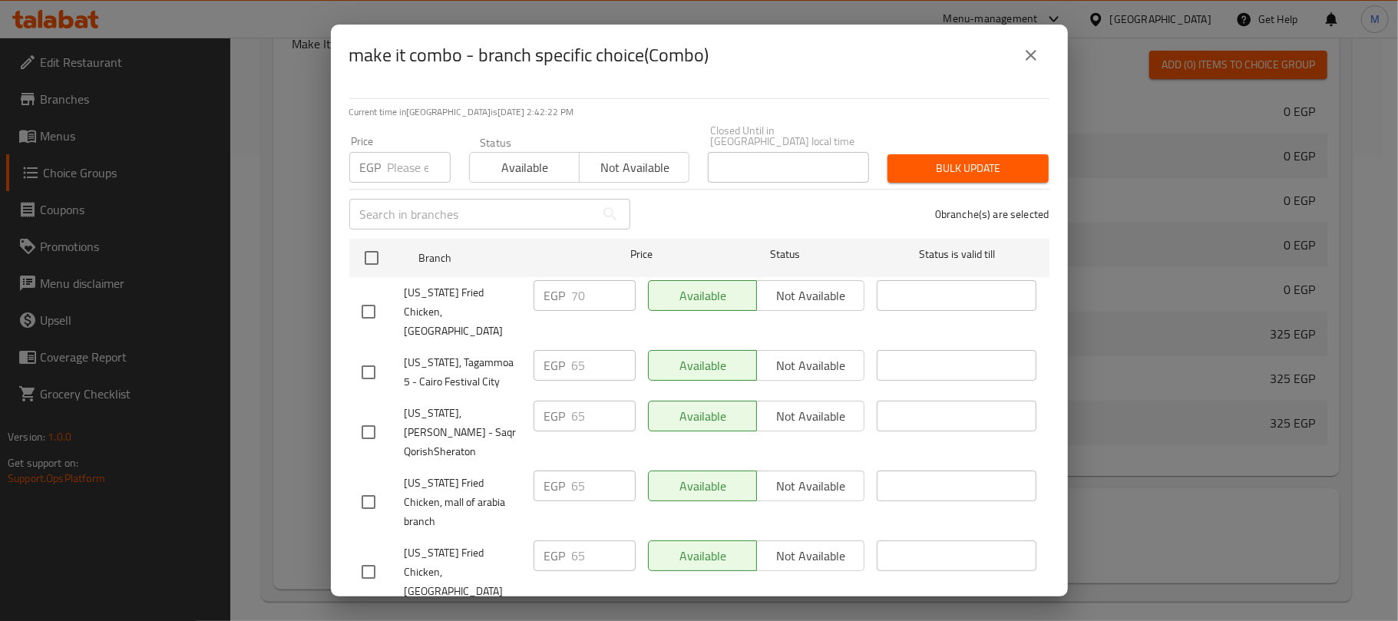
checkbox input "true"
click at [395, 152] on input "number" at bounding box center [419, 167] width 63 height 31
type input "75"
click at [667, 198] on div "25 branche(s) are selected" at bounding box center [848, 214] width 419 height 55
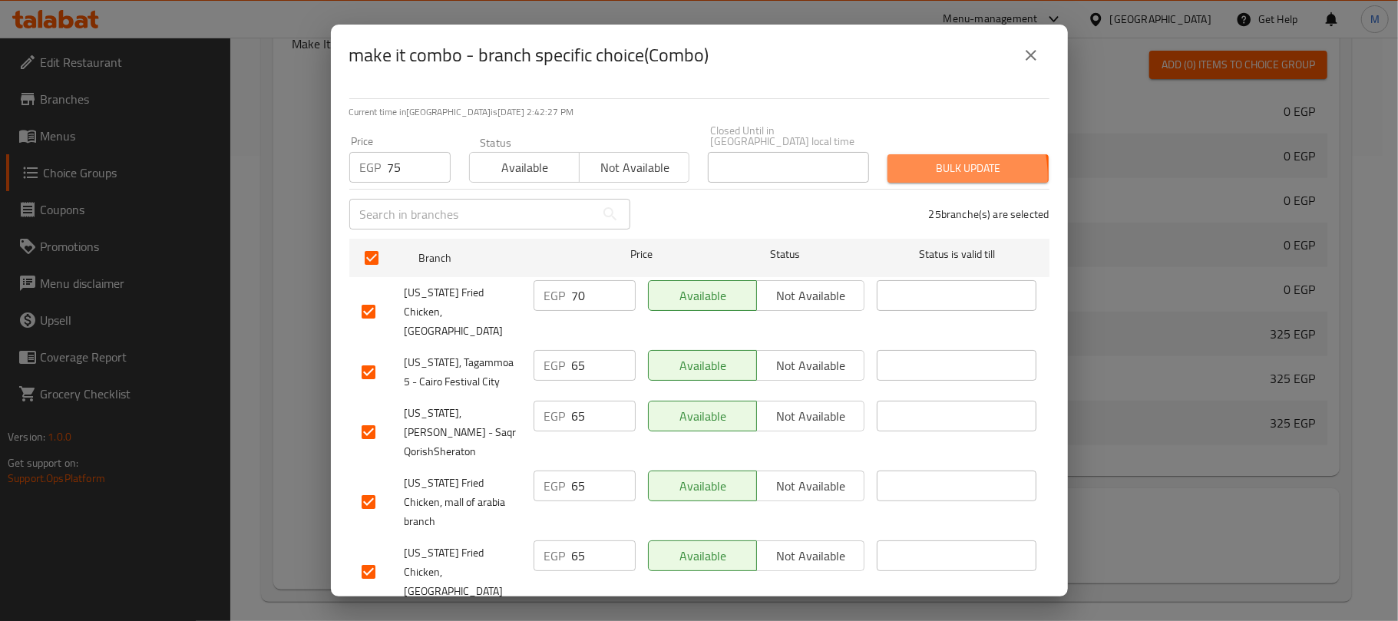
click at [910, 167] on span "Bulk update" at bounding box center [968, 168] width 137 height 19
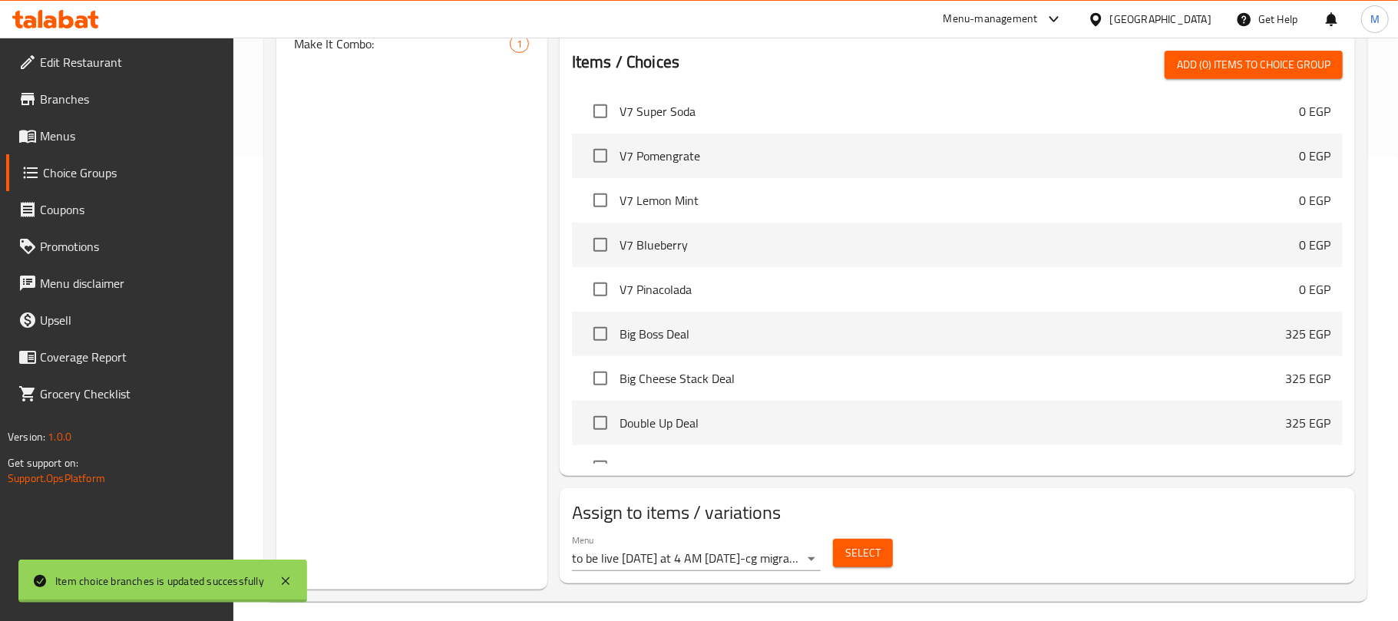
scroll to position [51, 0]
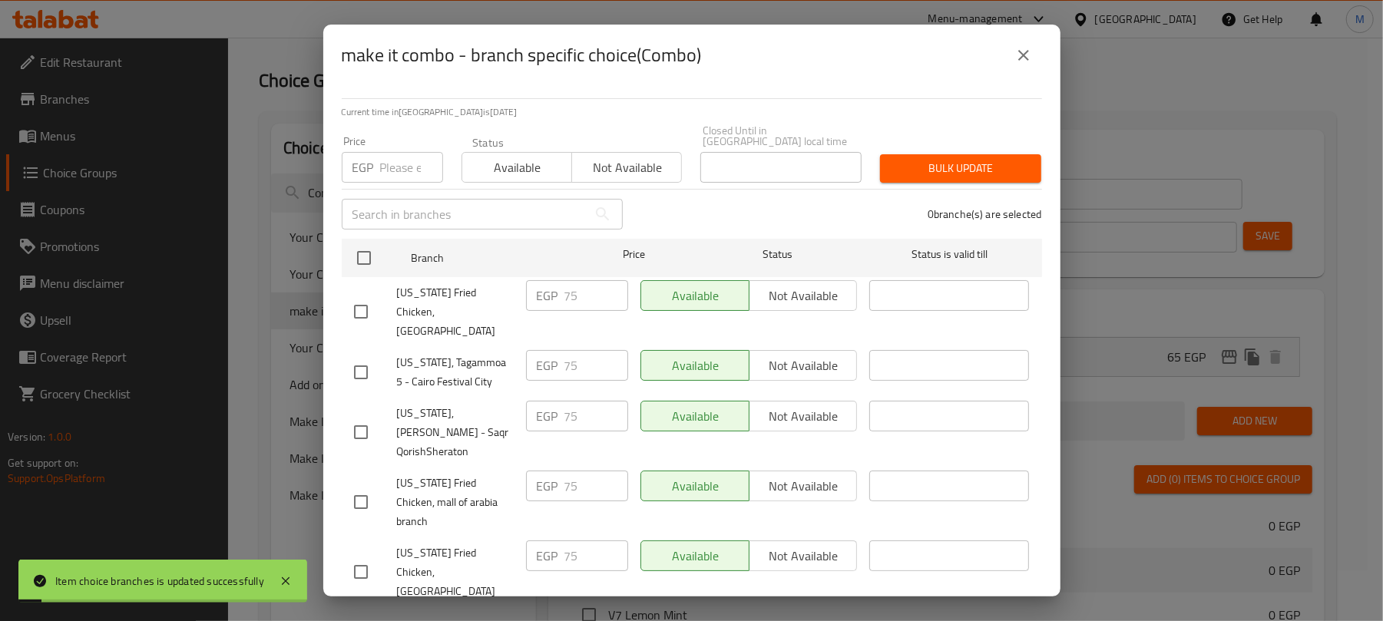
click at [1241, 355] on div "make it combo - branch specific choice(Combo) Current time in [GEOGRAPHIC_DATA]…" at bounding box center [691, 310] width 1383 height 621
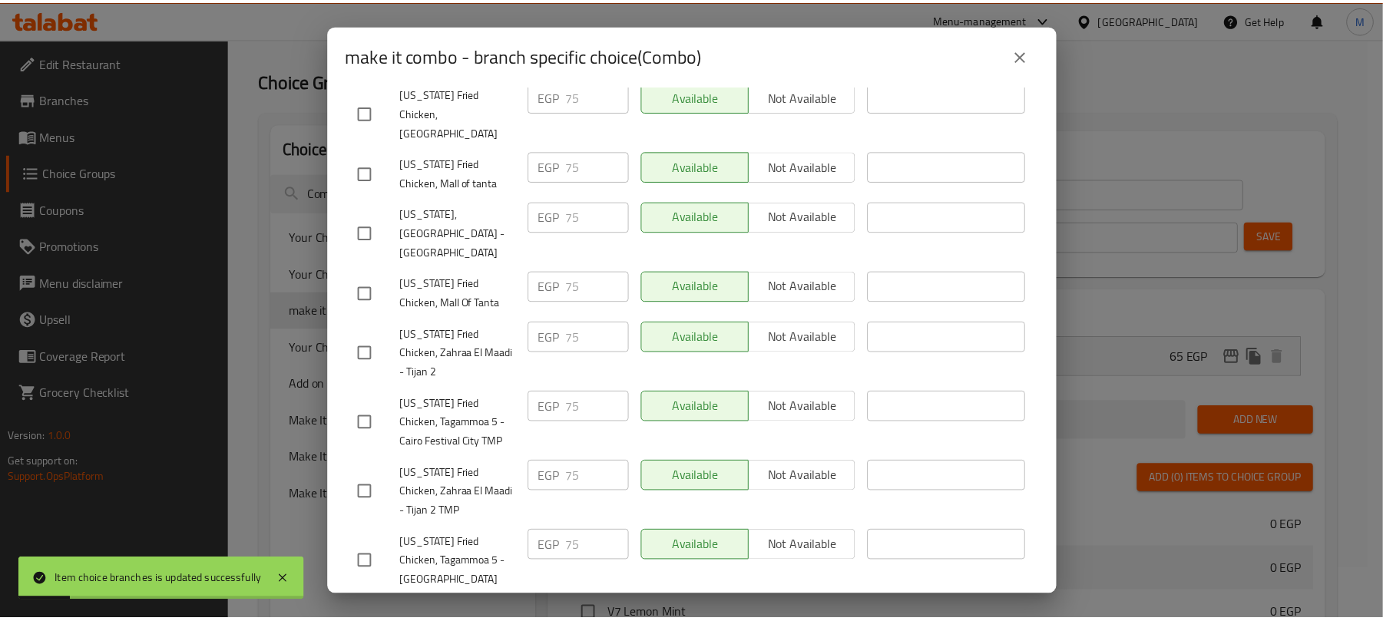
scroll to position [716, 0]
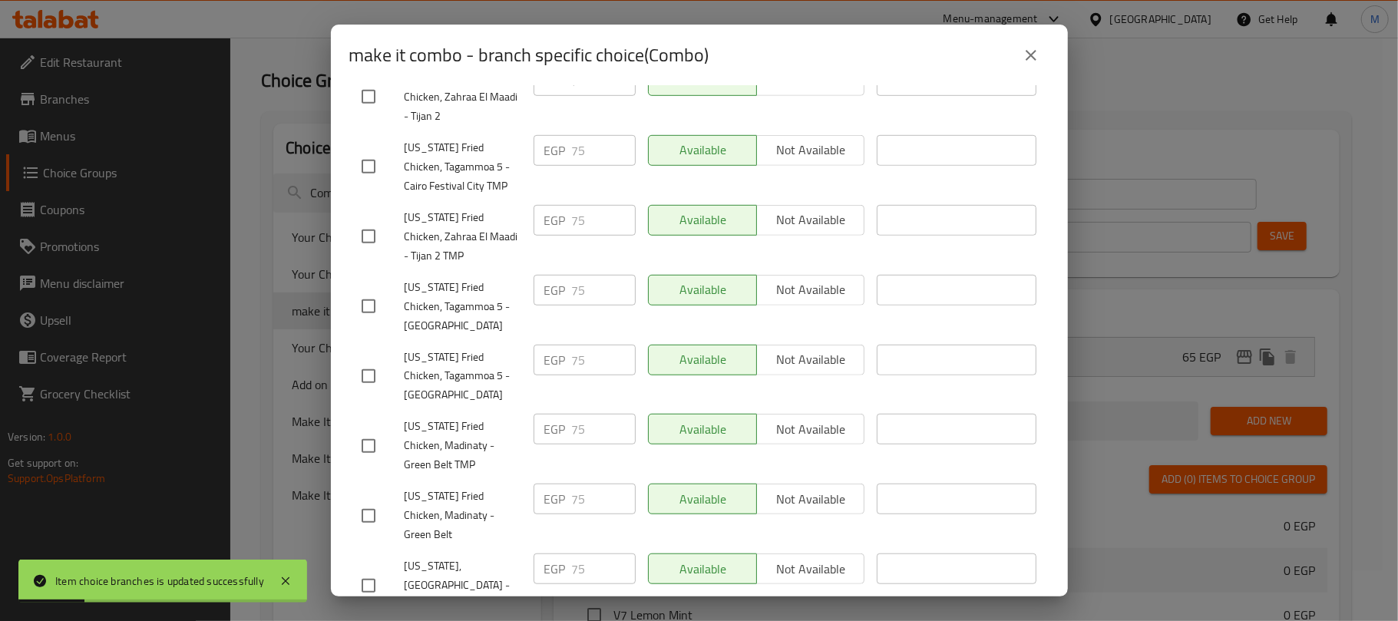
click at [1035, 53] on icon "close" at bounding box center [1031, 55] width 18 height 18
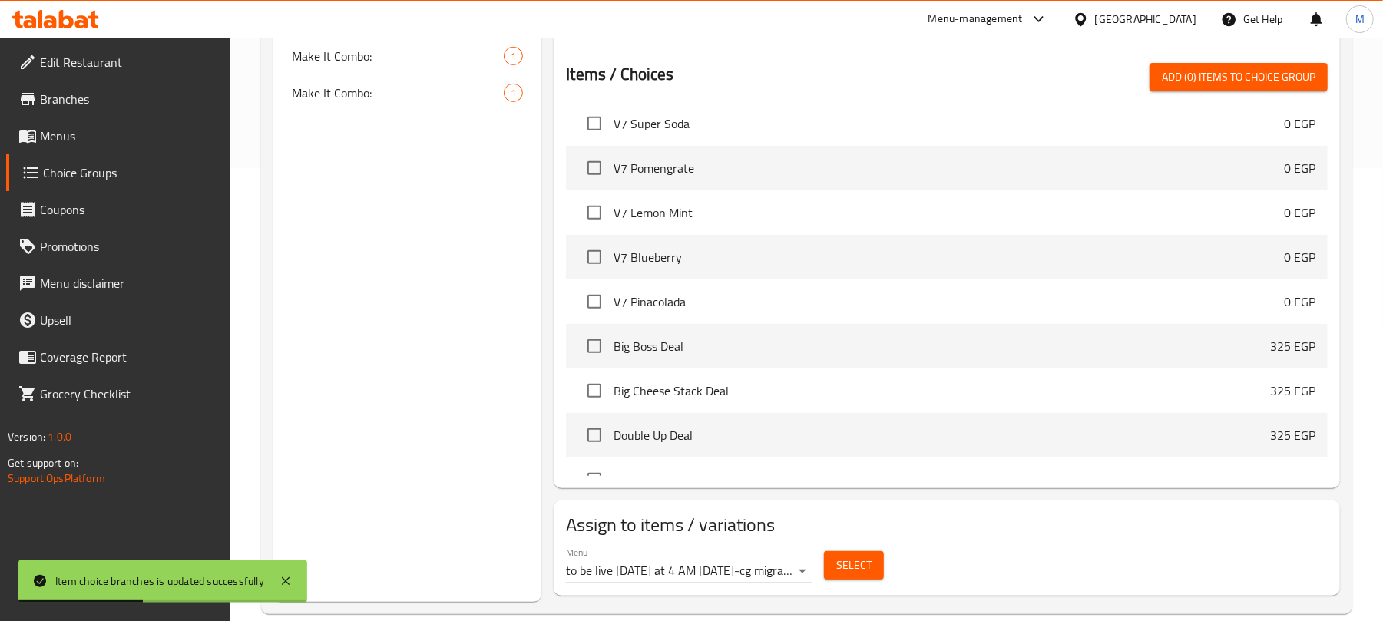
scroll to position [461, 0]
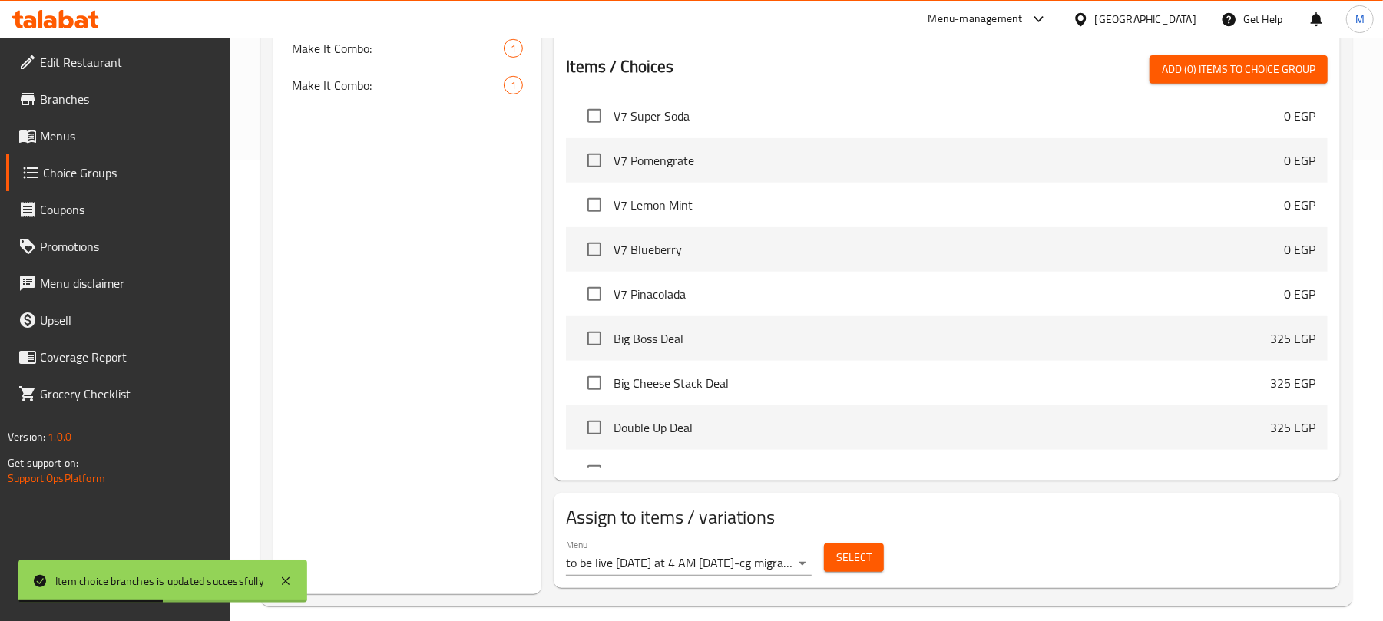
click at [861, 563] on span "Select" at bounding box center [853, 557] width 35 height 19
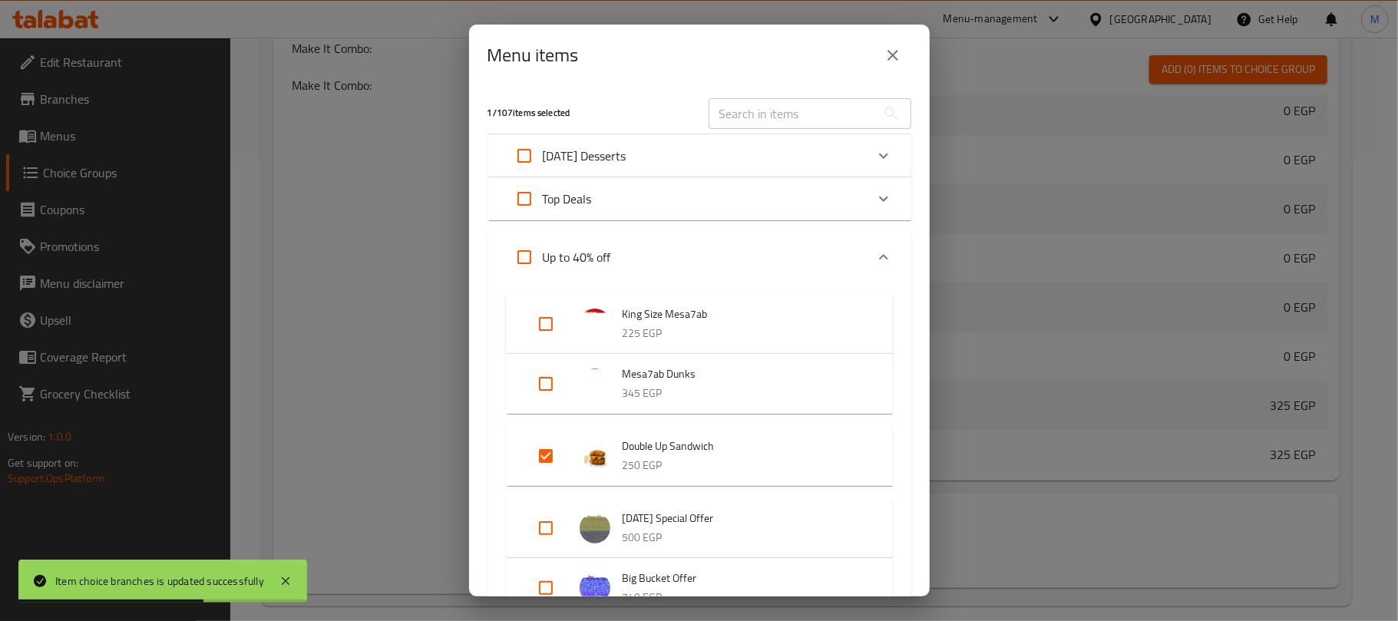
drag, startPoint x: 886, startPoint y: 87, endPoint x: 870, endPoint y: 106, distance: 25.1
click at [885, 89] on div "1 / 107 items selected ​ [DATE] Desserts Lotus cheese cake 85 EGP Dubai viral c…" at bounding box center [699, 341] width 461 height 511
click at [901, 50] on icon "close" at bounding box center [893, 55] width 18 height 18
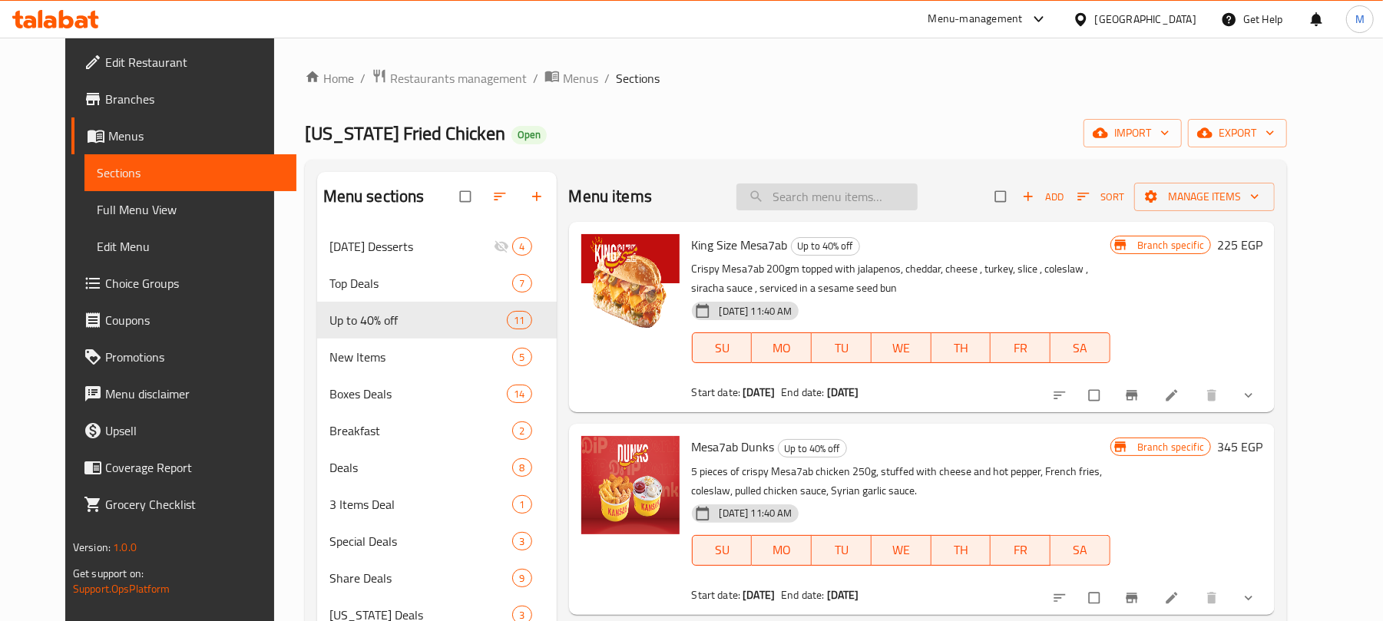
drag, startPoint x: 794, startPoint y: 190, endPoint x: 821, endPoint y: 204, distance: 30.9
click at [800, 194] on input "search" at bounding box center [826, 196] width 181 height 27
paste input "King Size Mesa7ab"
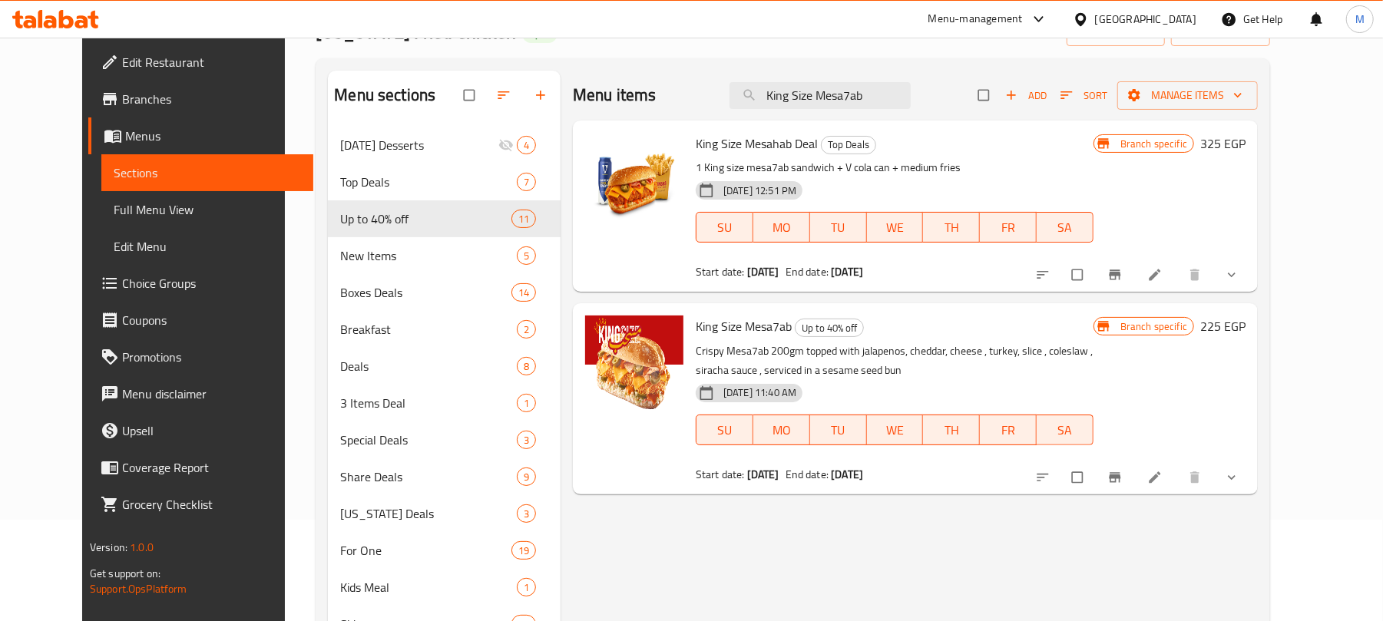
scroll to position [102, 0]
type input "King Size Mesa7ab"
click at [1122, 474] on icon "Branch-specific-item" at bounding box center [1114, 476] width 15 height 15
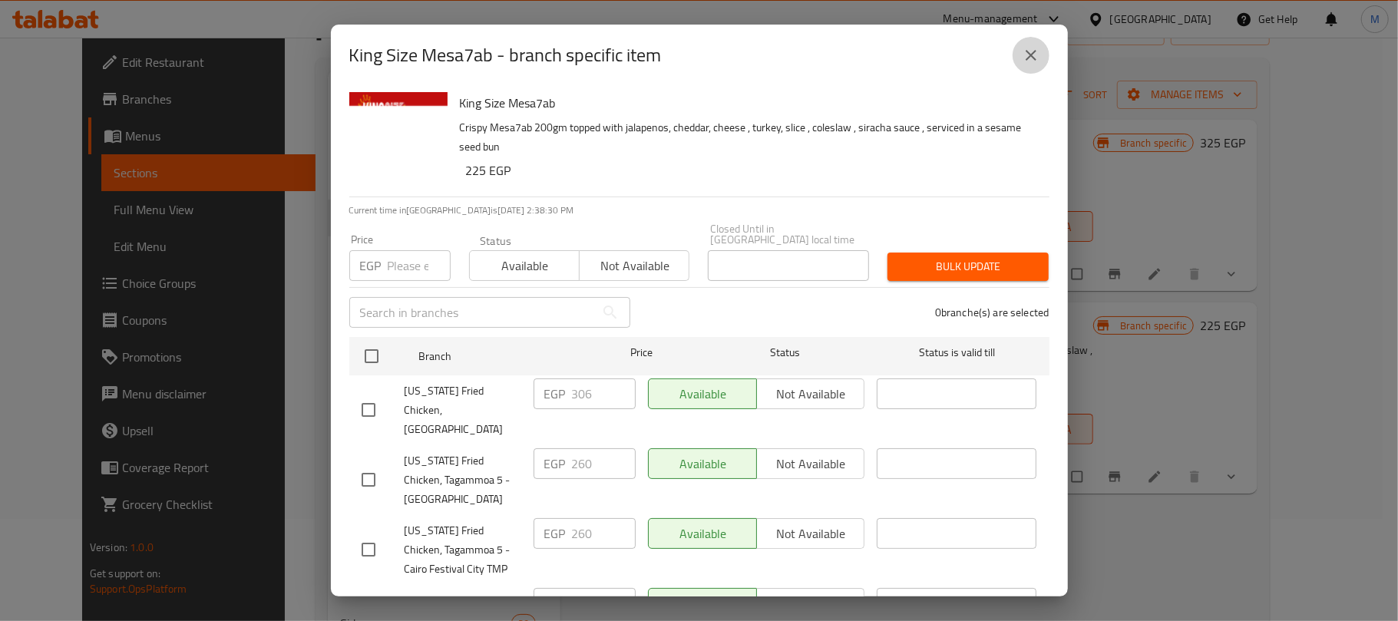
click at [1041, 51] on button "close" at bounding box center [1031, 55] width 37 height 37
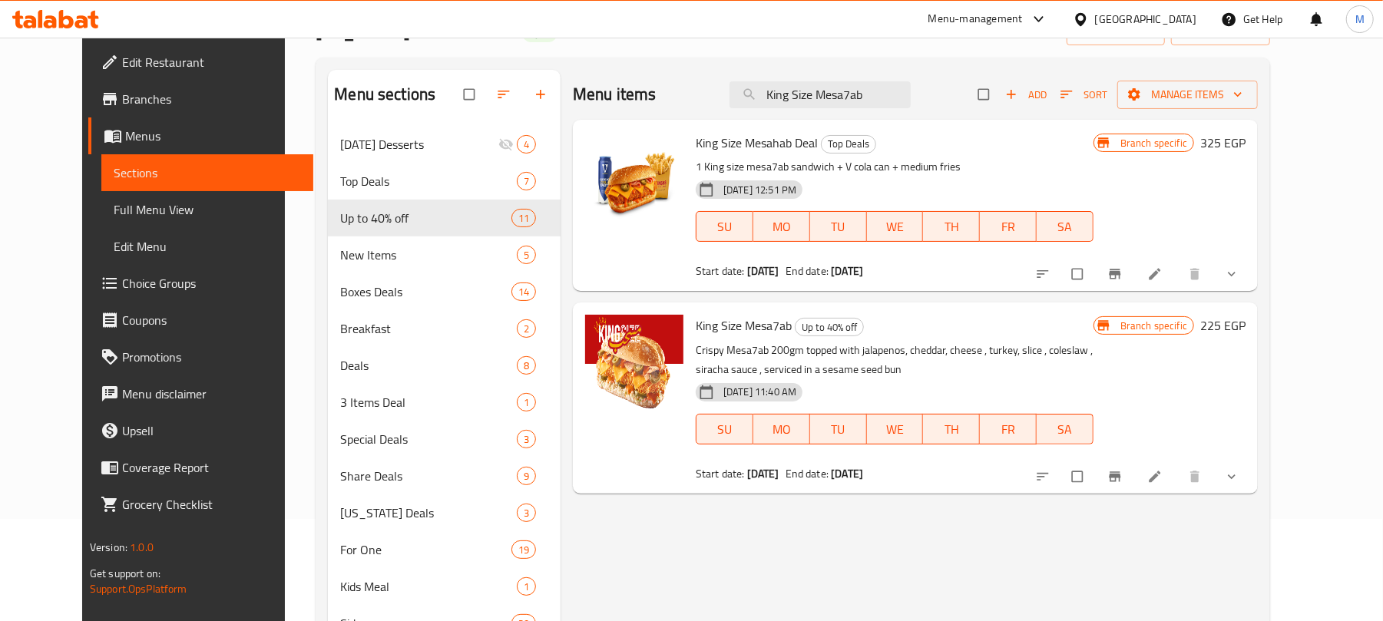
click at [1162, 481] on icon at bounding box center [1154, 476] width 15 height 15
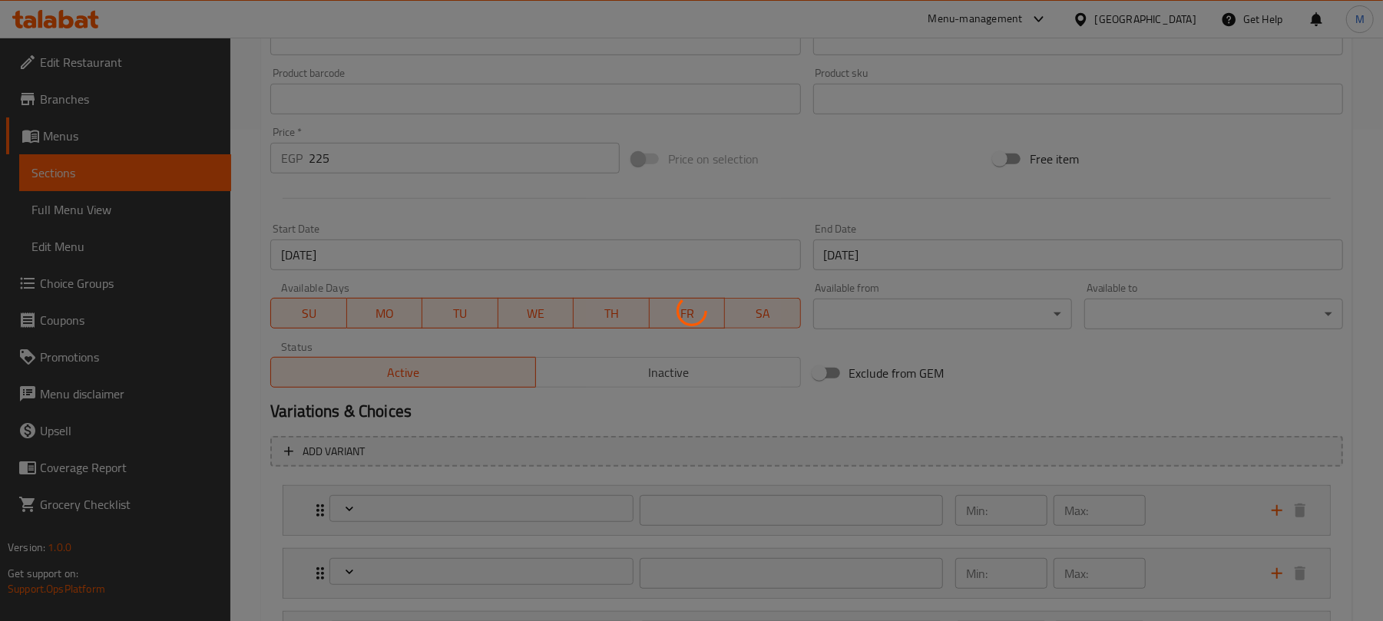
type input "اختيارك من:"
type input "1"
type input "اضافة"
type input "0"
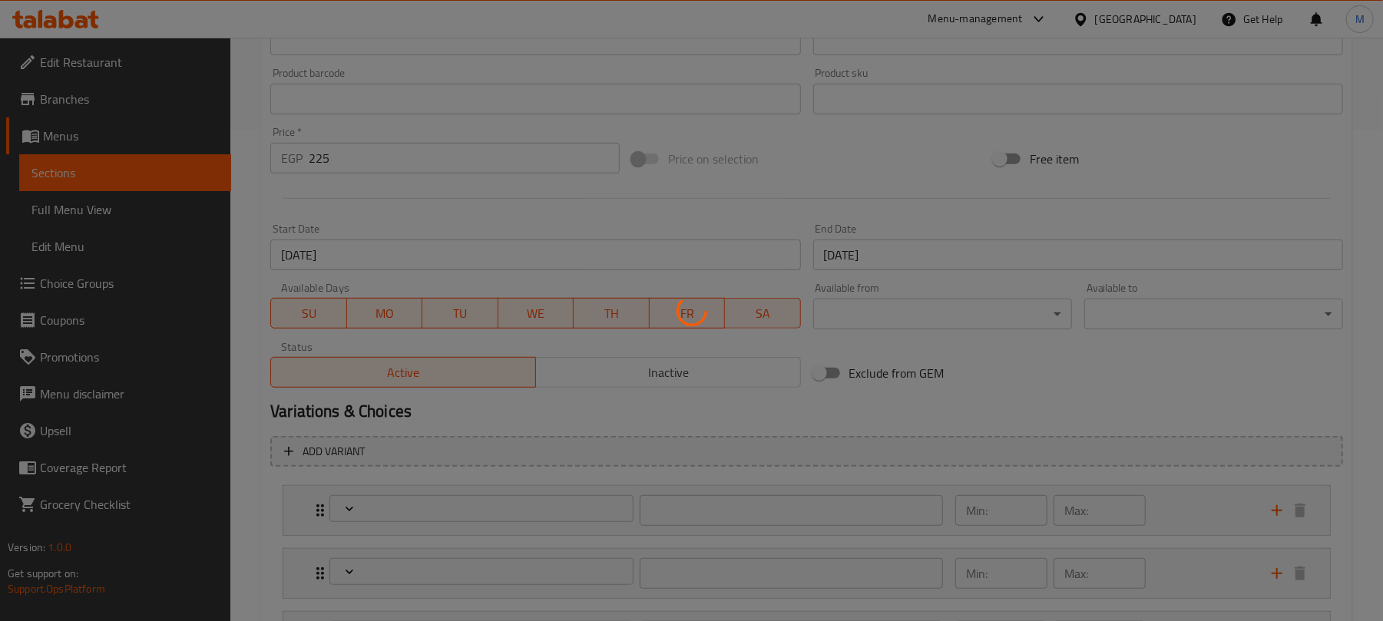
type input "1"
type input "اختيارك للطعم"
type input "1"
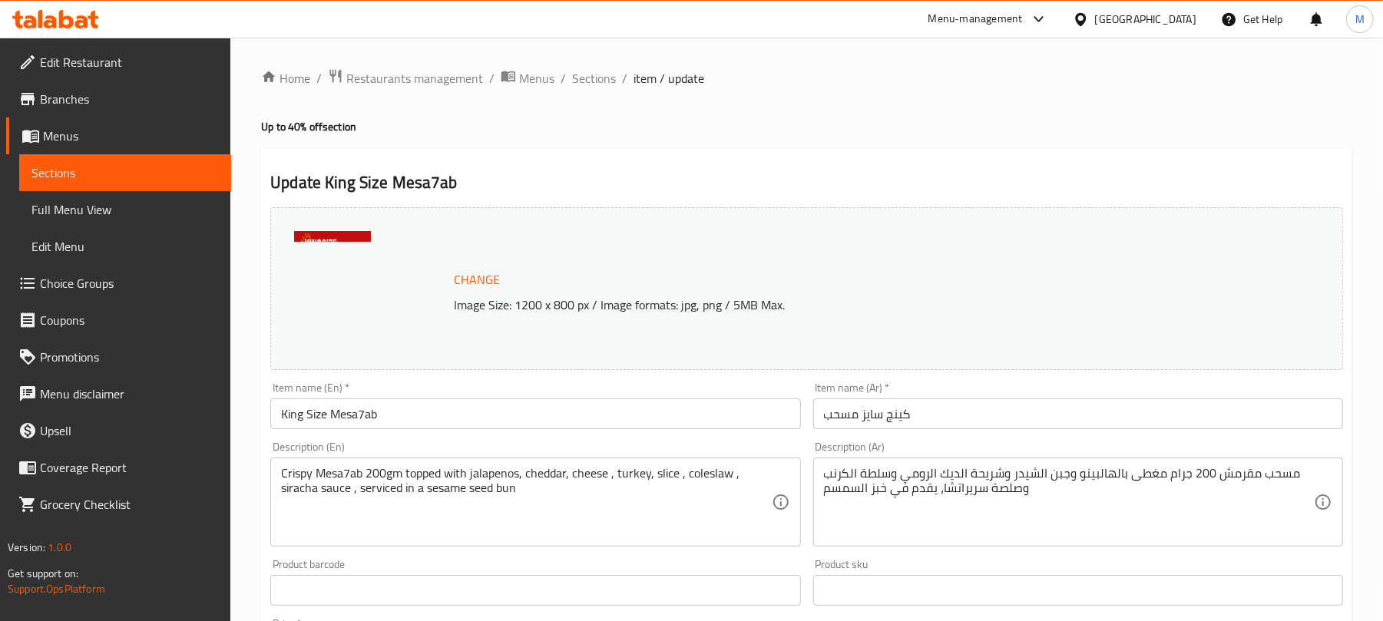
click at [591, 87] on span "Sections" at bounding box center [594, 78] width 44 height 18
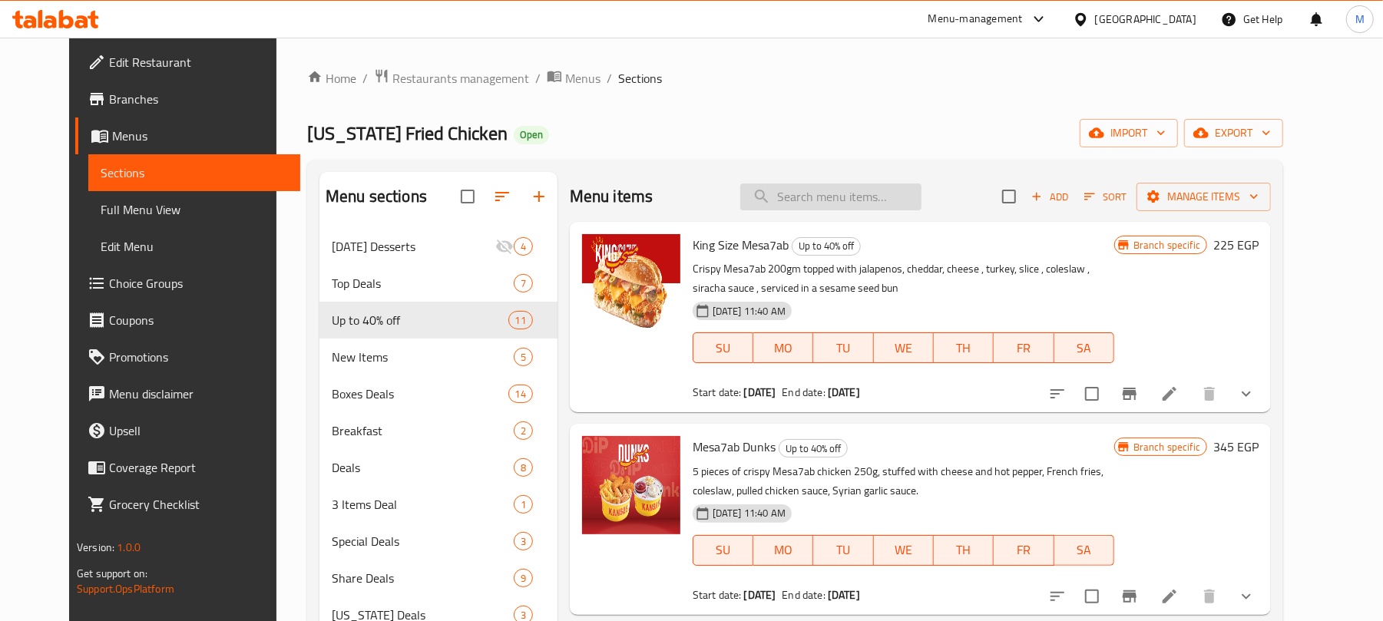
click at [806, 203] on input "search" at bounding box center [830, 196] width 181 height 27
paste input "King Size Mesa7ab"
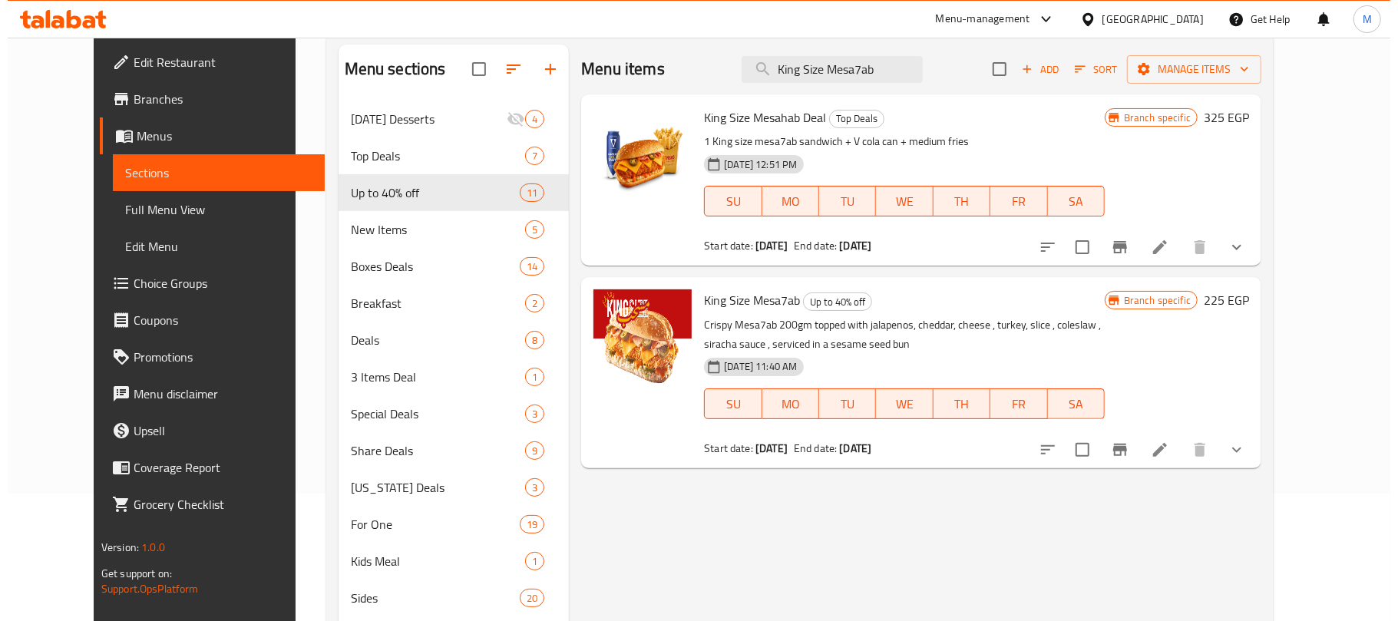
scroll to position [216, 0]
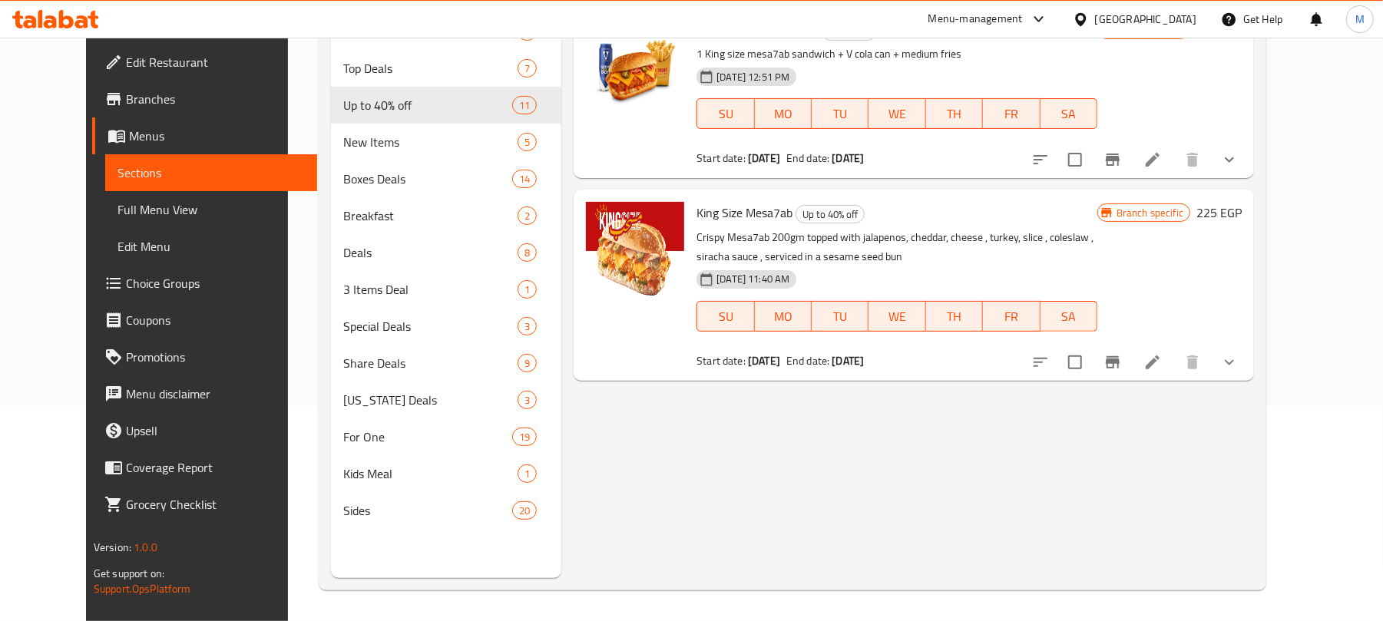
click at [1248, 364] on button "show more" at bounding box center [1229, 362] width 37 height 37
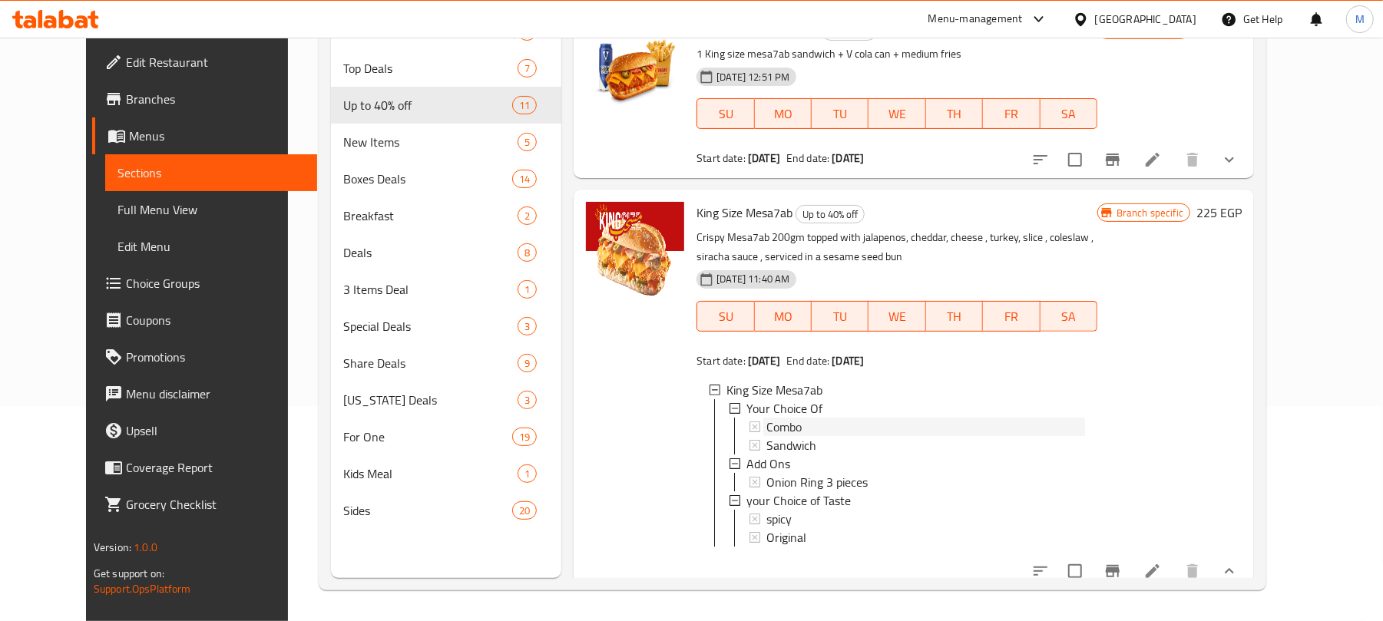
click at [768, 419] on span "Combo" at bounding box center [783, 427] width 35 height 18
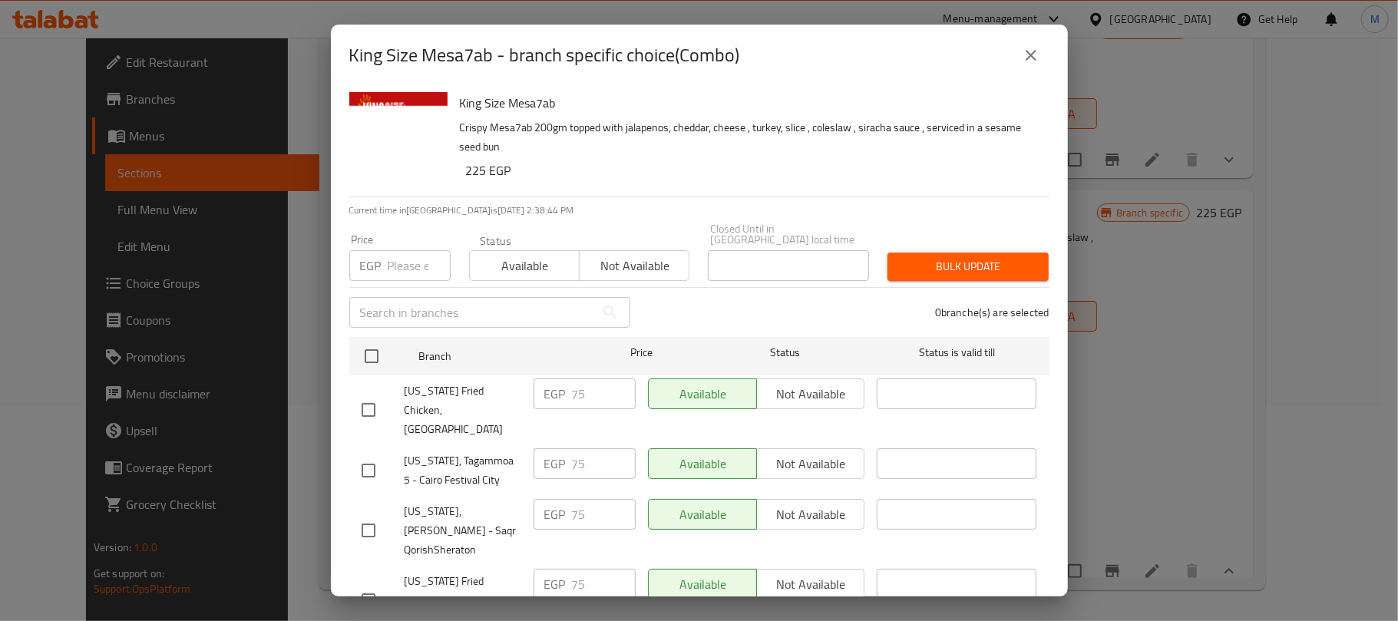
click at [1316, 326] on div "King Size Mesa7ab - branch specific choice(Combo) King Size Mesa7ab Crispy Mesa…" at bounding box center [699, 310] width 1398 height 621
click at [1023, 45] on button "close" at bounding box center [1031, 55] width 37 height 37
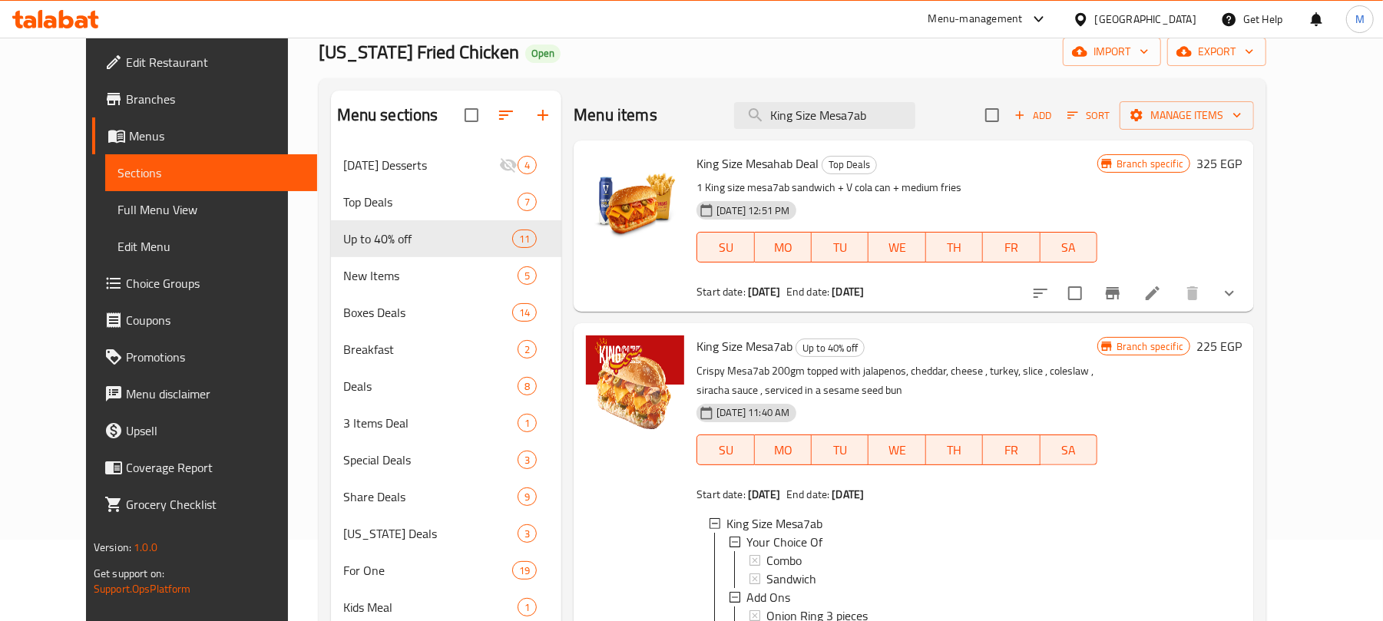
scroll to position [0, 0]
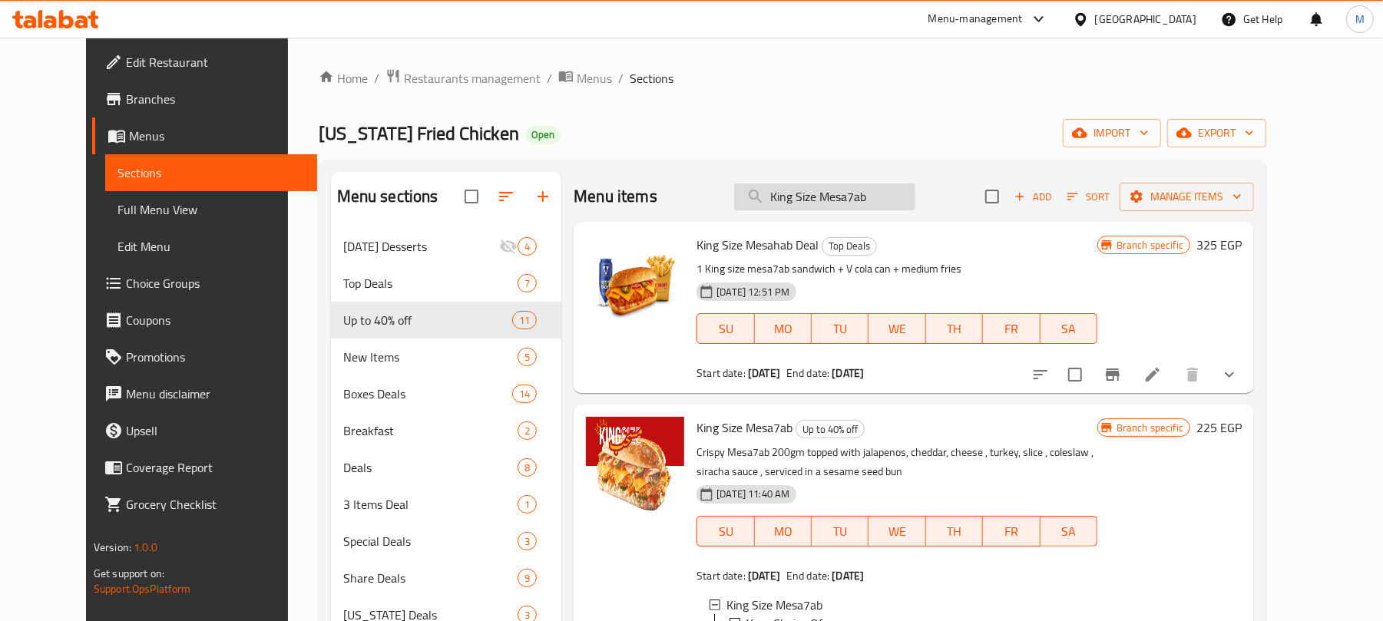
click at [791, 200] on input "King Size Mesa7ab" at bounding box center [824, 196] width 181 height 27
paste input "DOUBLE UP Sandwich"
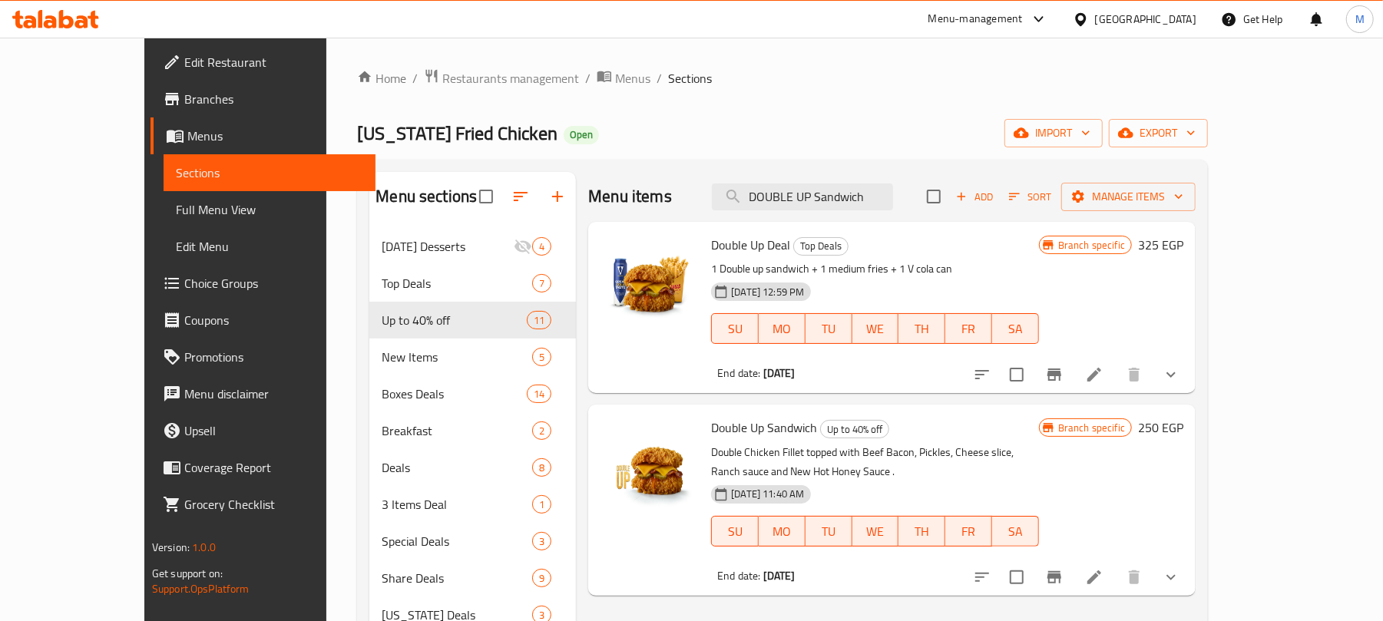
type input "DOUBLE UP Sandwich"
click at [1189, 569] on button "show more" at bounding box center [1170, 577] width 37 height 37
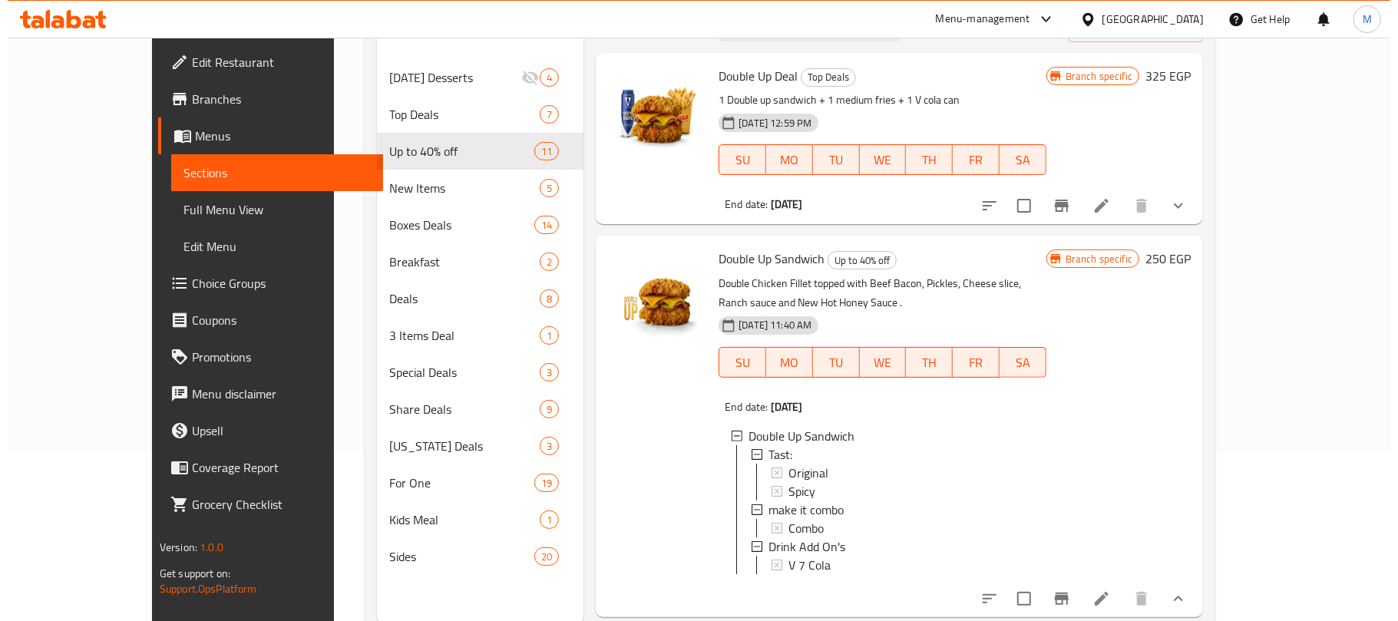
scroll to position [204, 0]
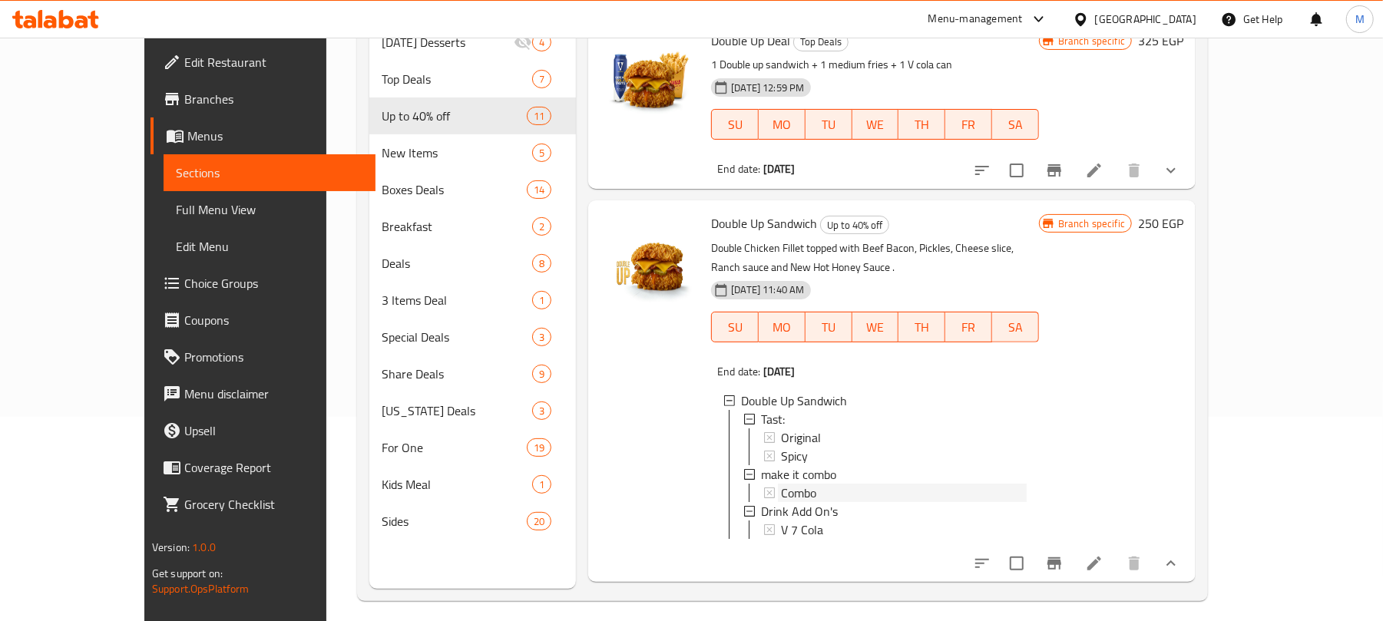
click at [794, 484] on div "Combo" at bounding box center [904, 493] width 246 height 18
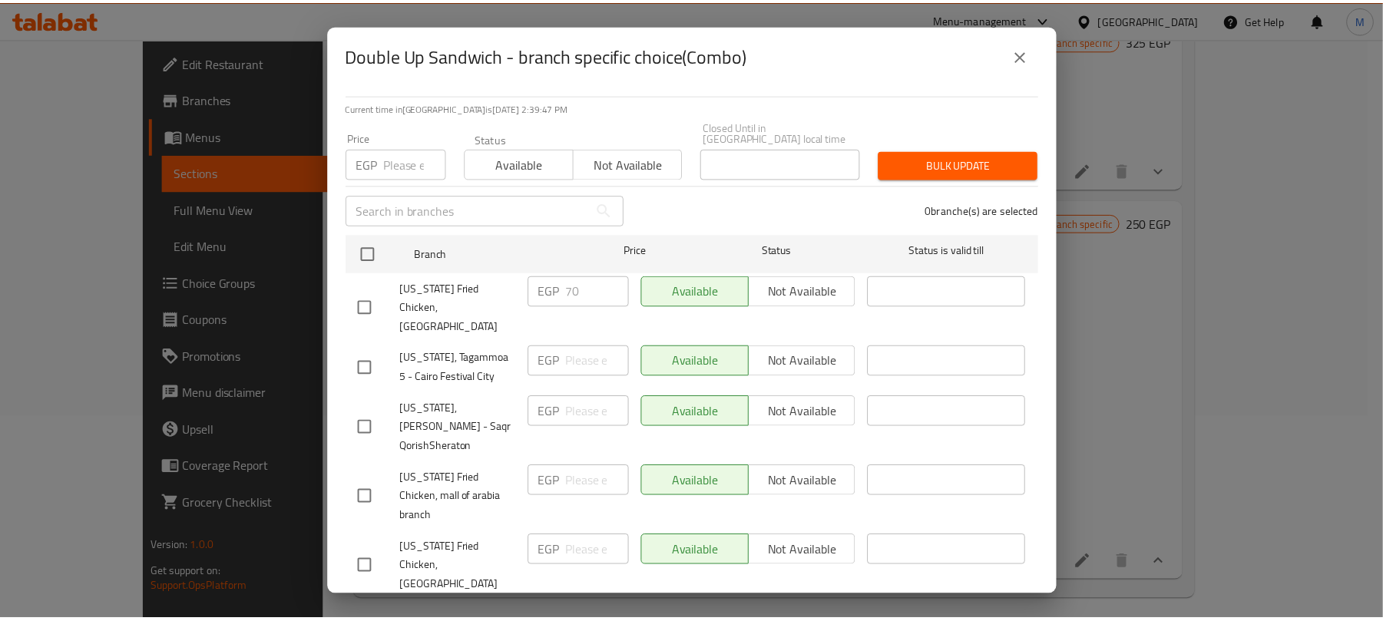
scroll to position [0, 0]
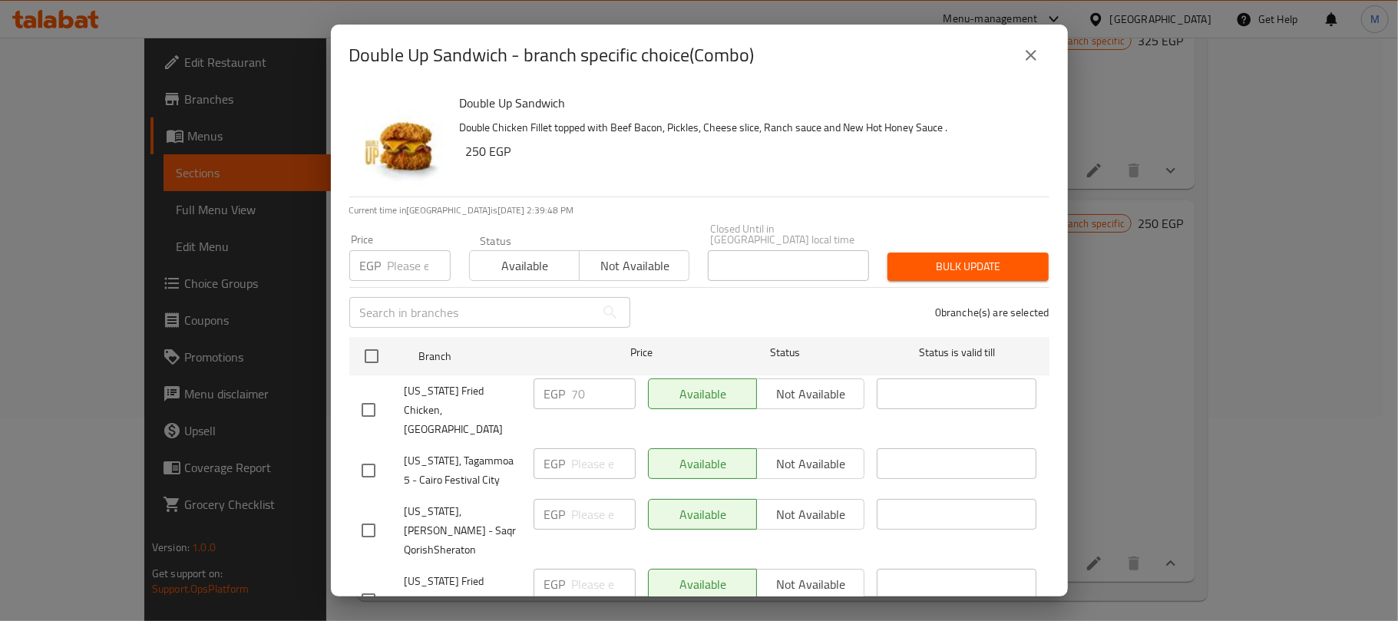
click at [1012, 65] on div "Double Up Sandwich - branch specific choice(Combo)" at bounding box center [699, 55] width 700 height 37
click at [1036, 49] on icon "close" at bounding box center [1031, 55] width 18 height 18
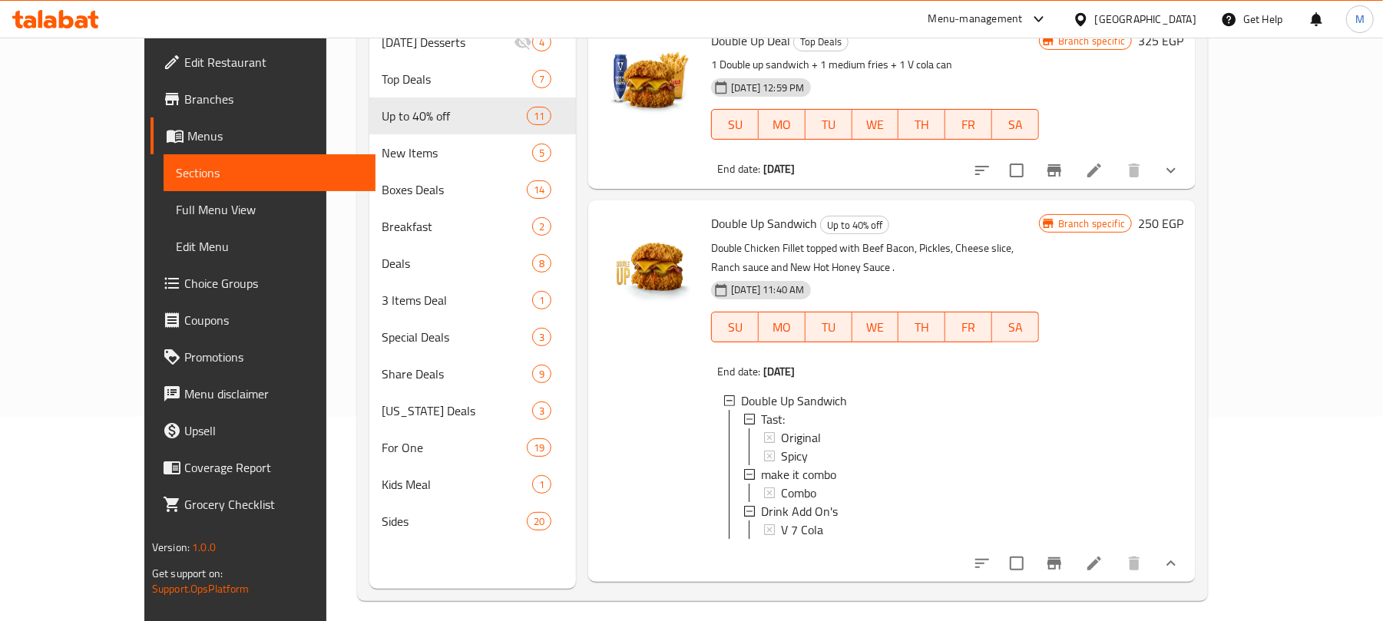
scroll to position [2, 0]
click at [1103, 563] on icon at bounding box center [1094, 563] width 18 height 18
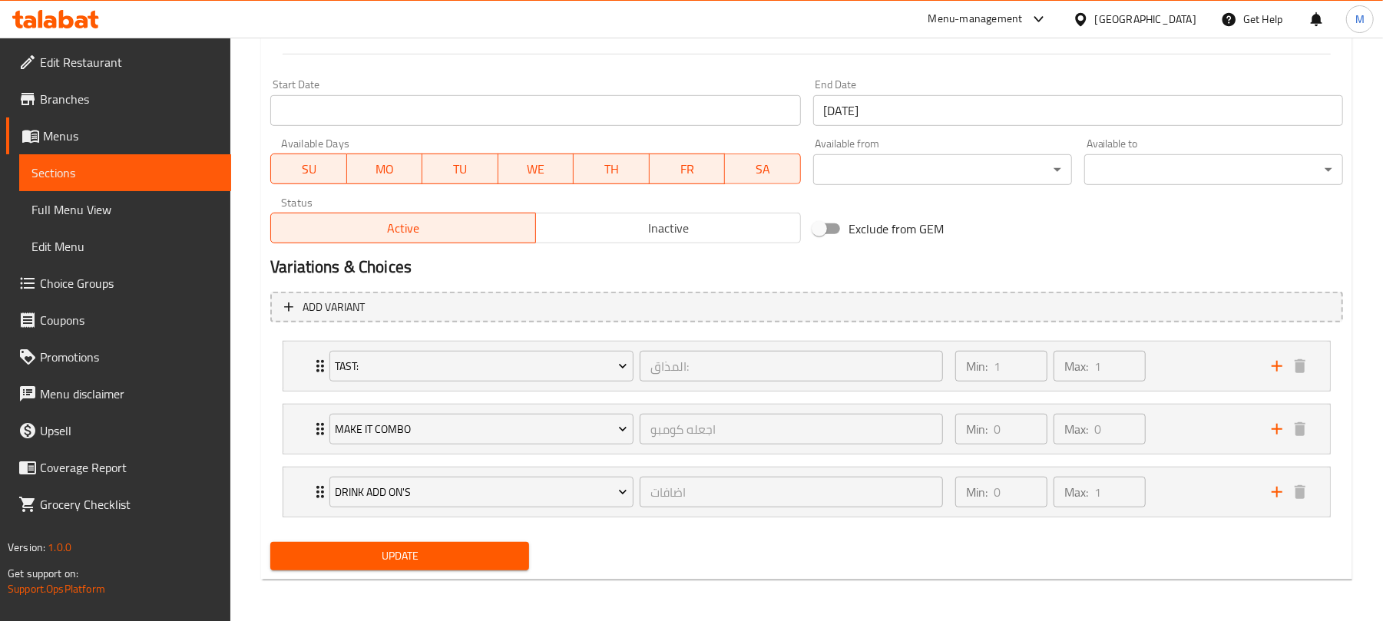
scroll to position [639, 0]
click at [309, 389] on div "make it combo اجعله كومبو ​ Min: 0 ​ Max: 0 ​" at bounding box center [806, 364] width 1046 height 49
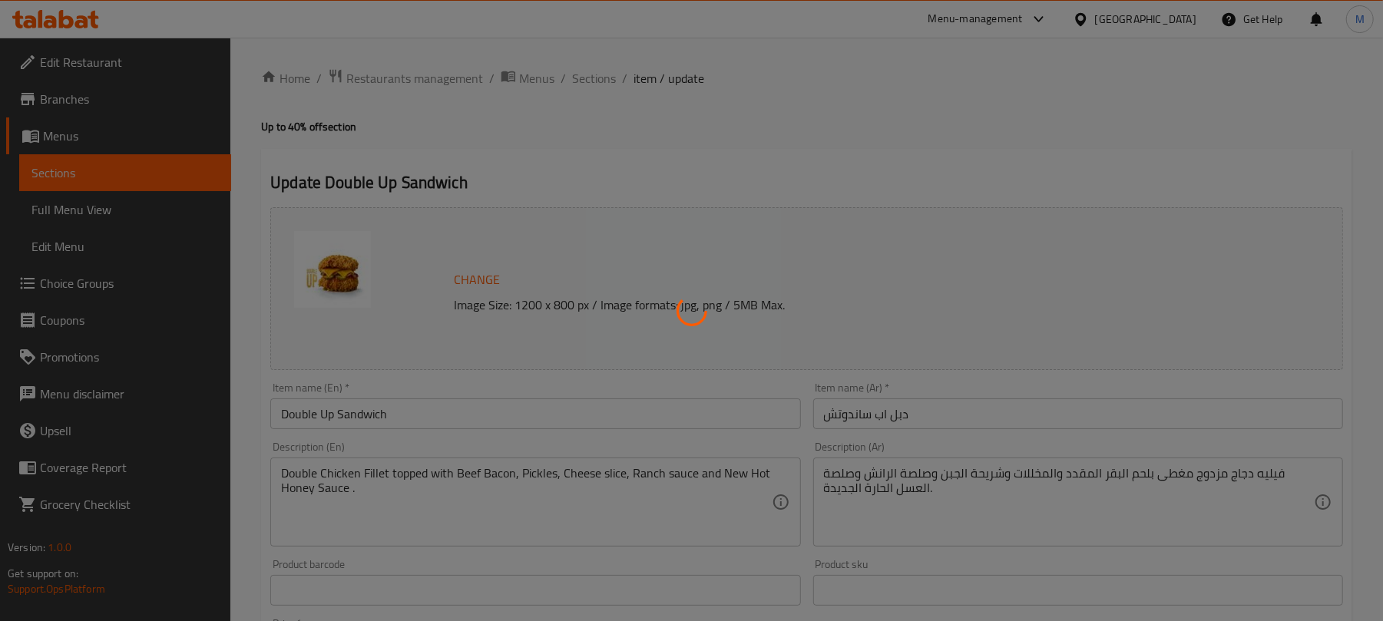
type input "المذاق:"
type input "1"
type input "اجعله كومبو"
type input "0"
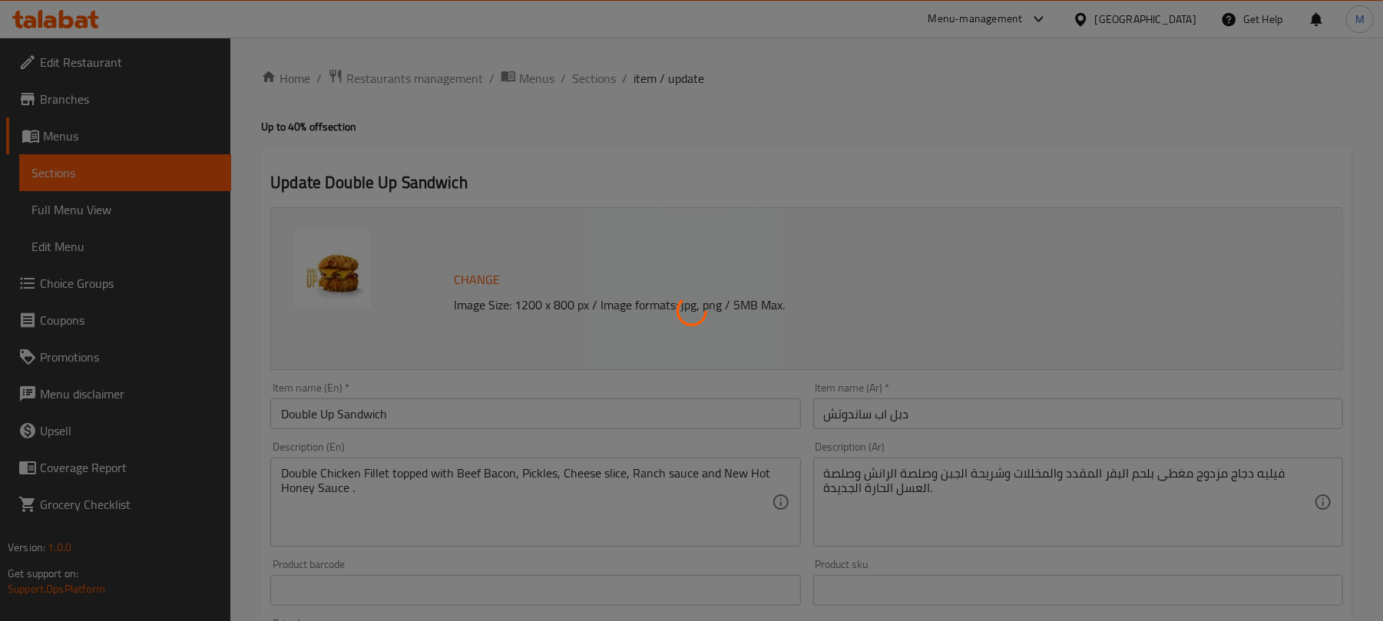
type input "0"
type input "اضافات"
type input "0"
type input "1"
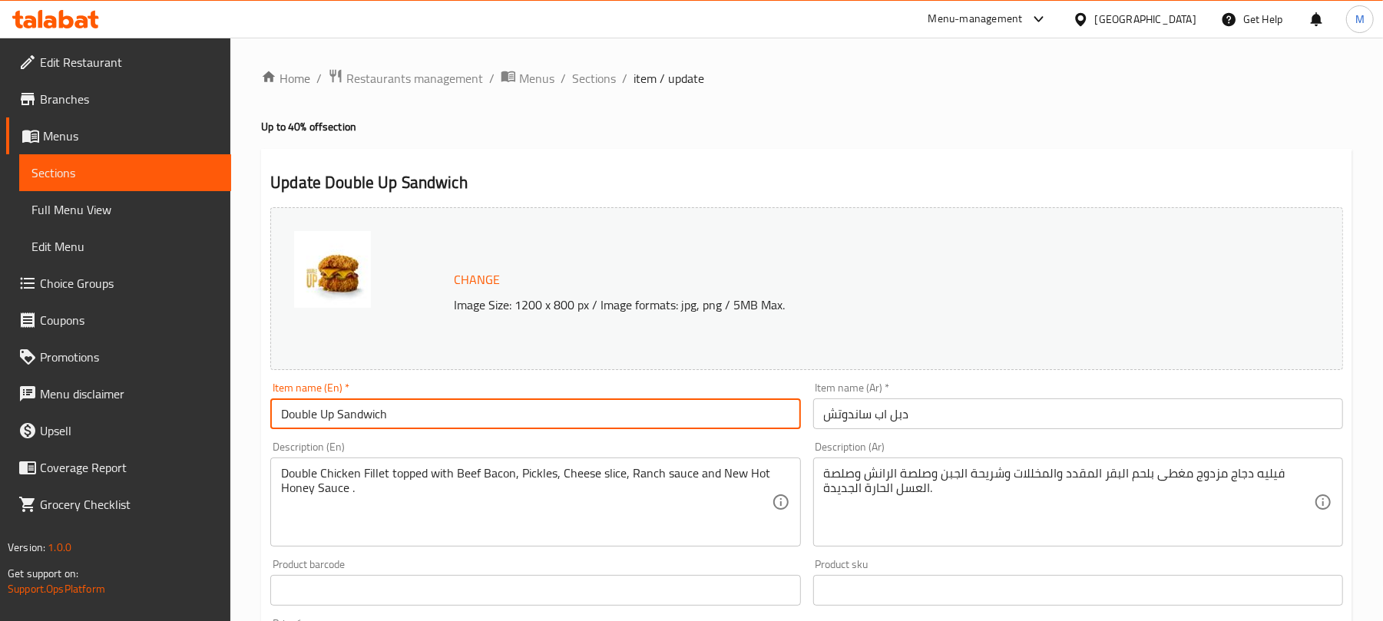
click at [453, 424] on input "Double Up Sandwich" at bounding box center [535, 413] width 530 height 31
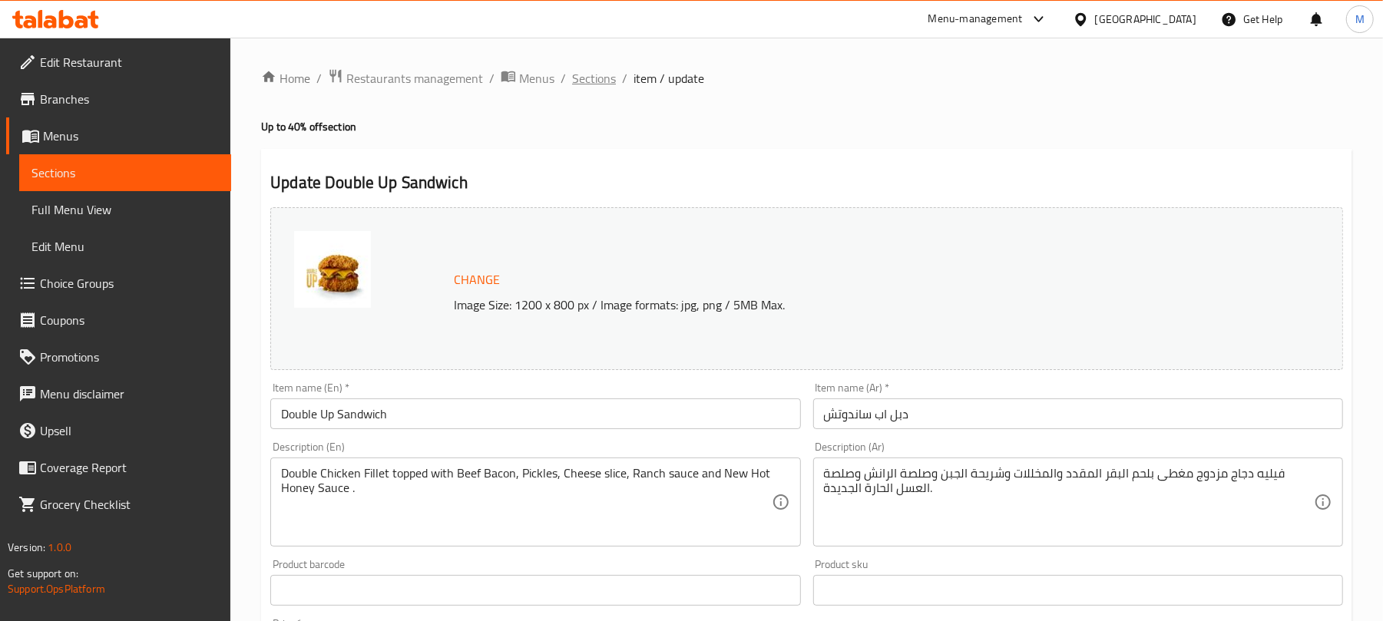
click at [590, 83] on span "Sections" at bounding box center [594, 78] width 44 height 18
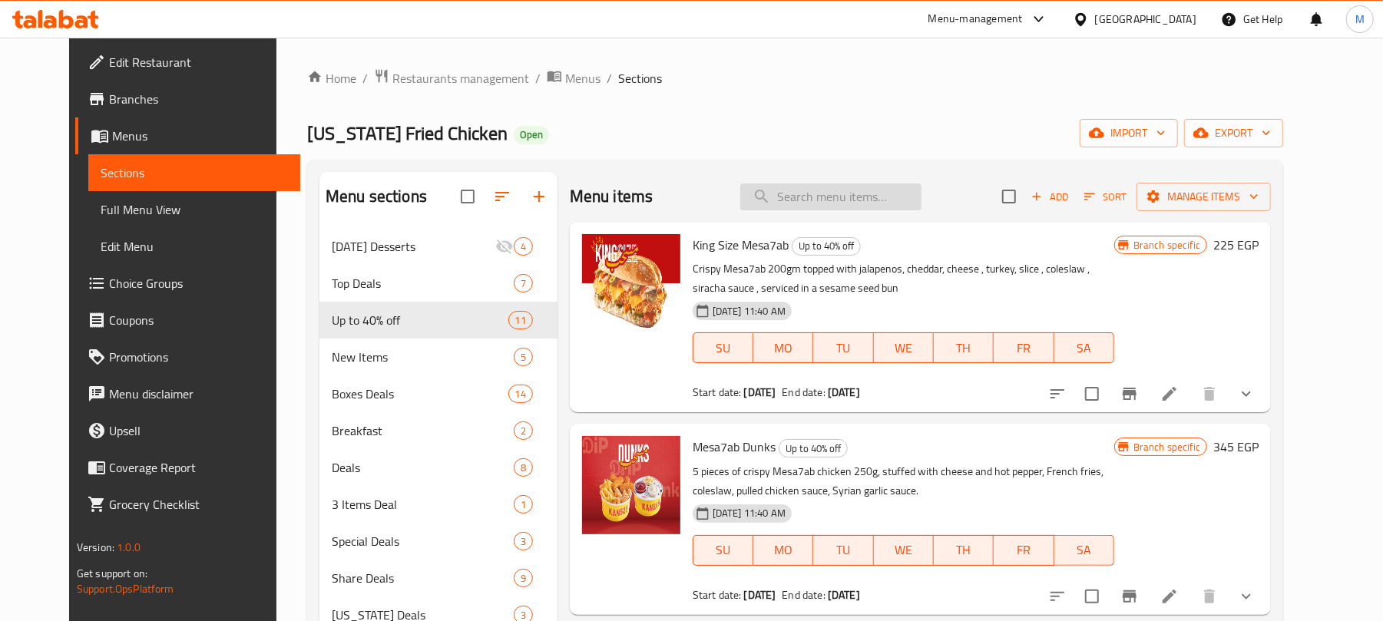
click at [833, 203] on input "search" at bounding box center [830, 196] width 181 height 27
paste input "Double Up Sandwich"
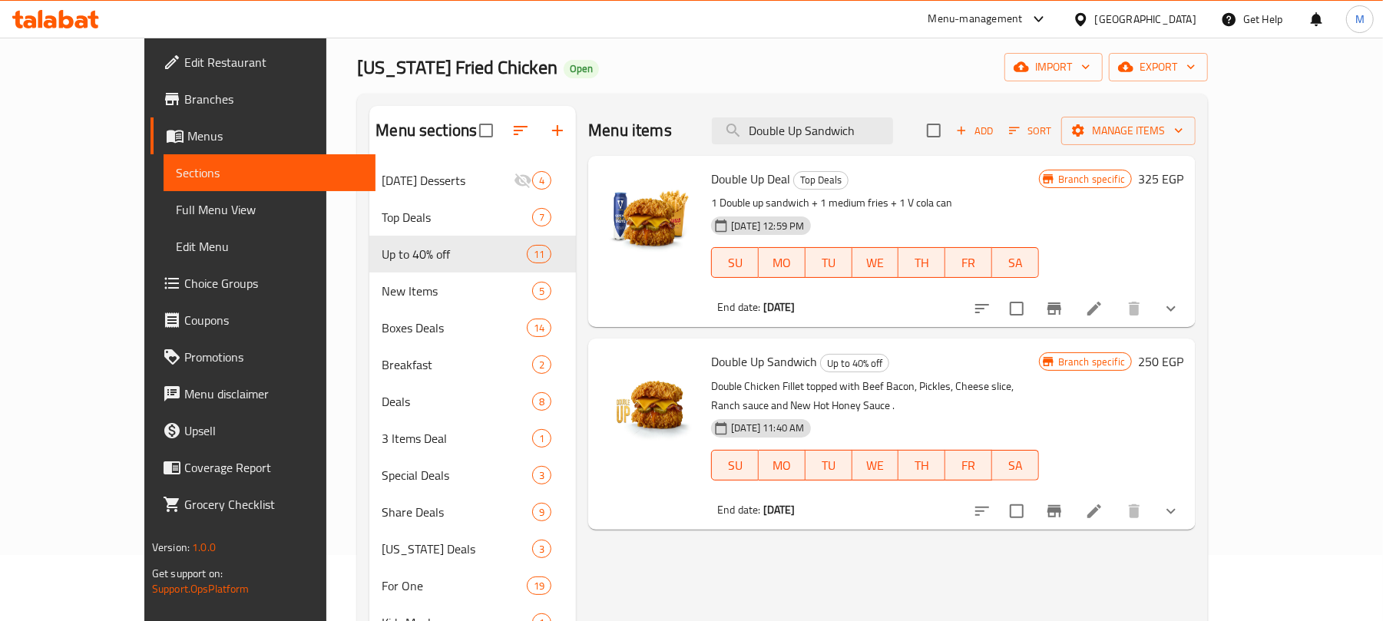
scroll to position [102, 0]
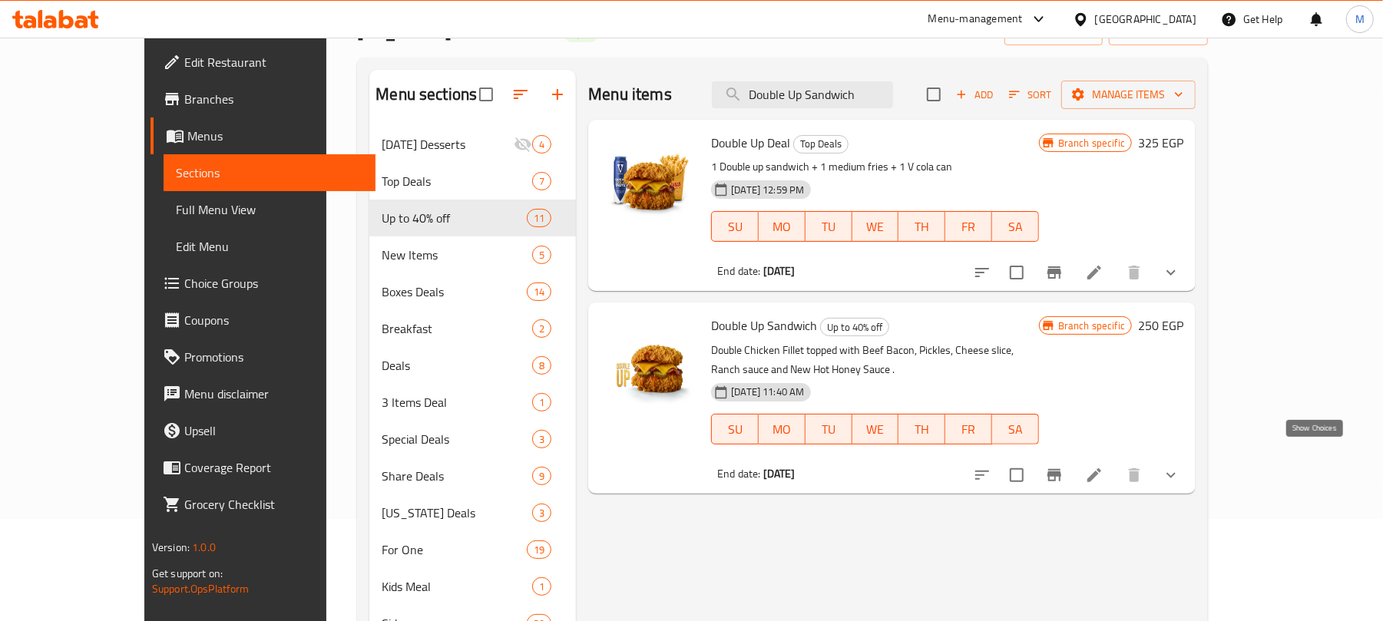
type input "Double Up Sandwich"
click at [1180, 466] on icon "show more" at bounding box center [1171, 475] width 18 height 18
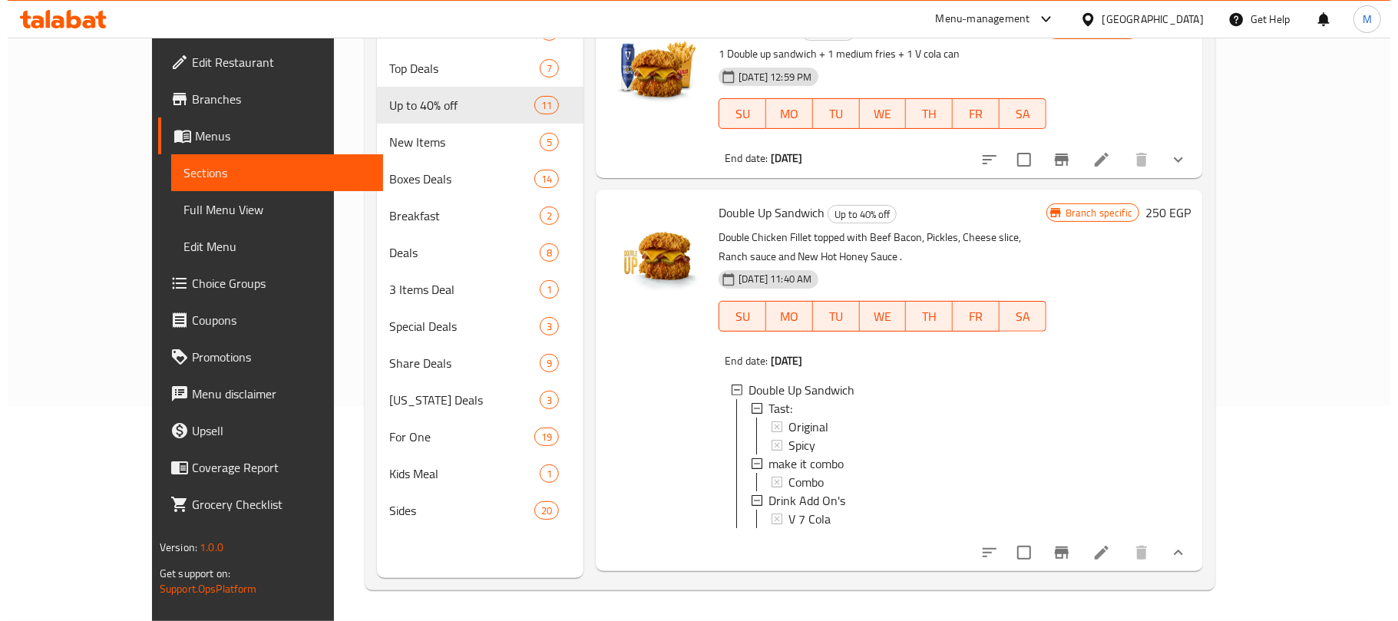
scroll to position [216, 0]
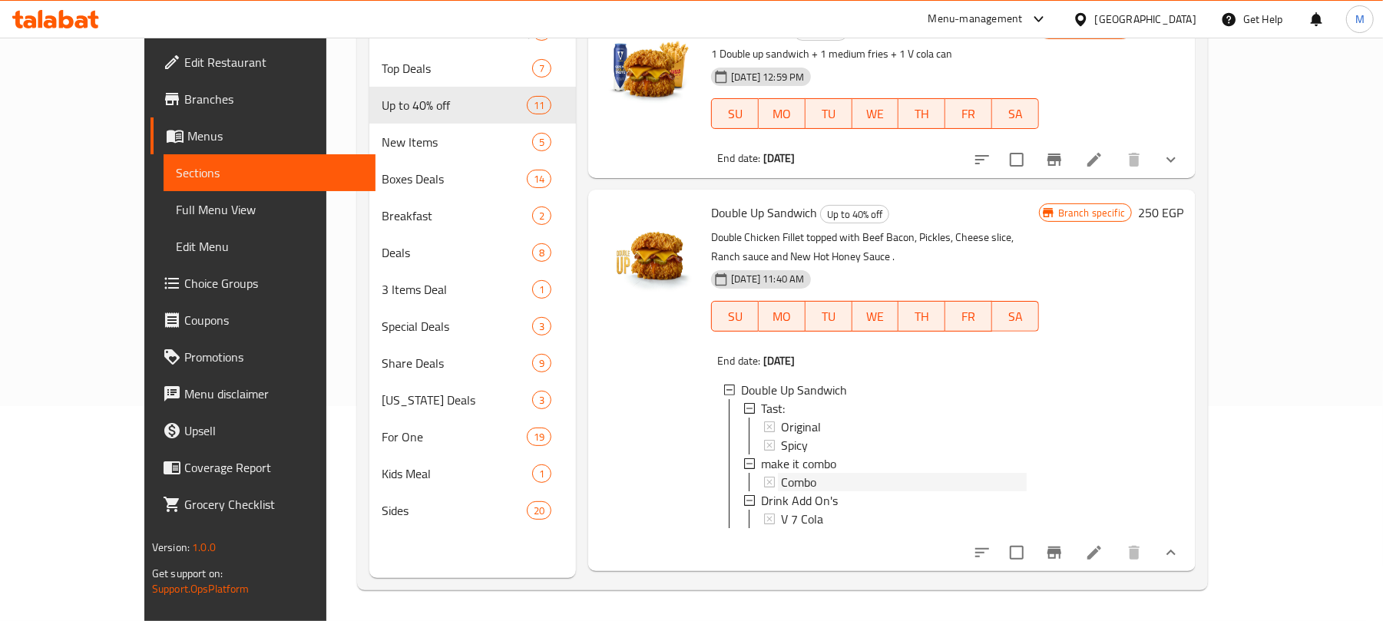
click at [867, 473] on div "Combo" at bounding box center [904, 482] width 246 height 18
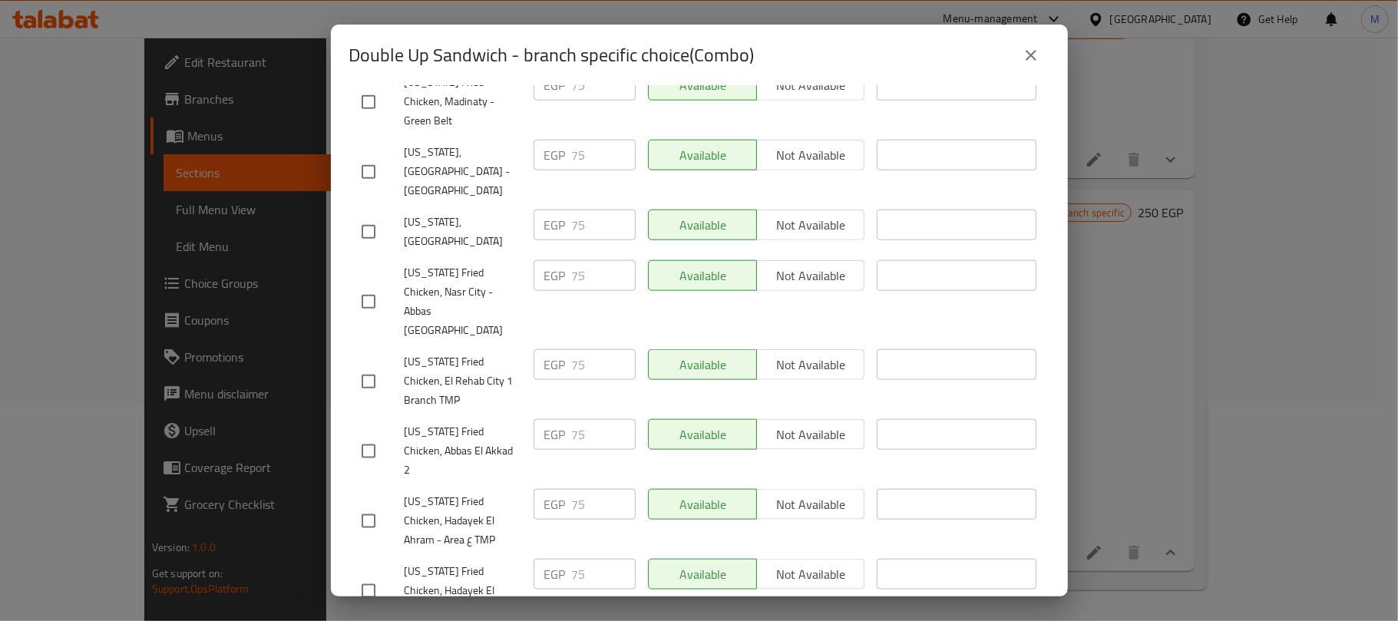
click at [803, 46] on div "Double Up Sandwich - branch specific choice(Combo)" at bounding box center [699, 55] width 700 height 37
click at [1029, 51] on icon "close" at bounding box center [1031, 55] width 18 height 18
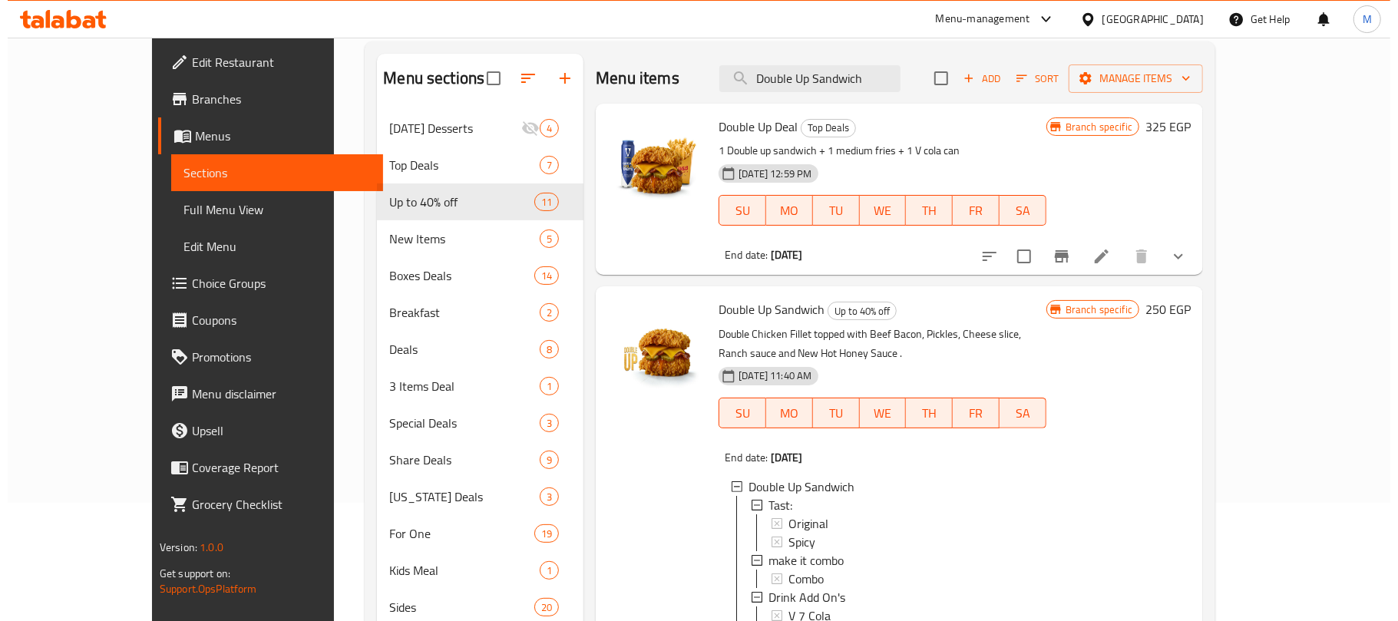
scroll to position [0, 0]
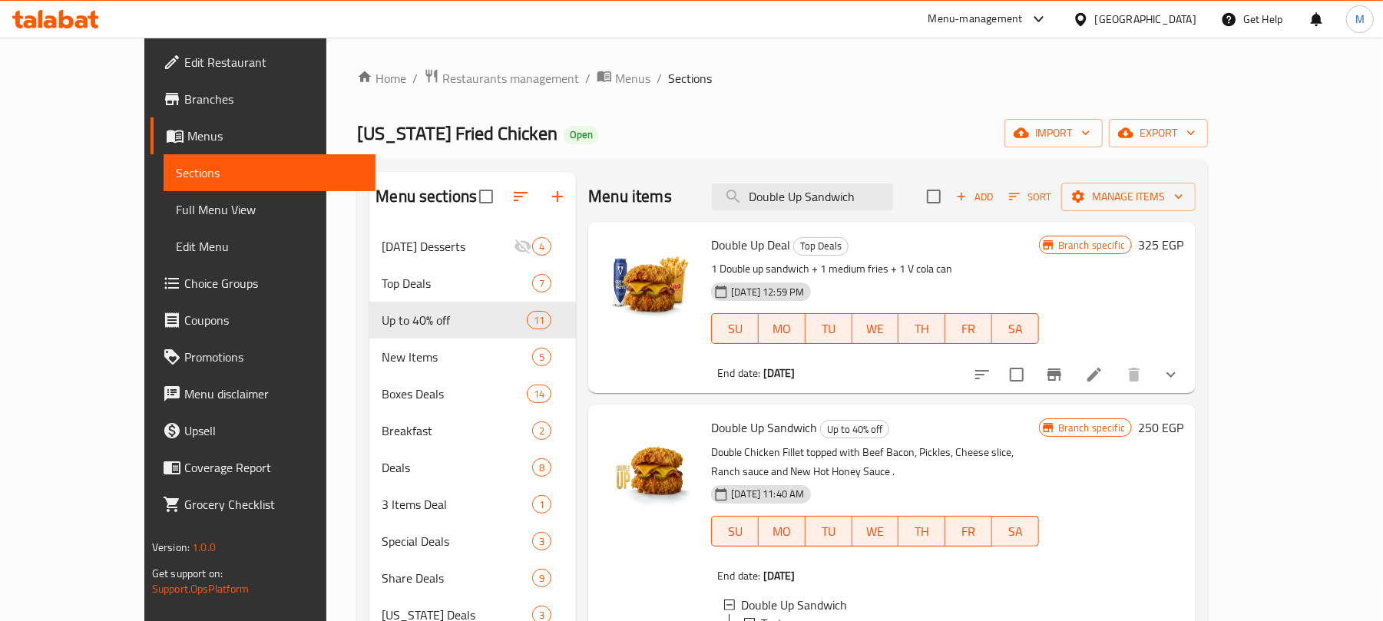
drag, startPoint x: 863, startPoint y: 0, endPoint x: 1170, endPoint y: 95, distance: 321.5
click at [1158, 90] on div "Home / Restaurants management / Menus / Sections Kansas Fried Chicken Open impo…" at bounding box center [782, 436] width 851 height 737
click at [1208, 123] on button "export" at bounding box center [1158, 133] width 99 height 28
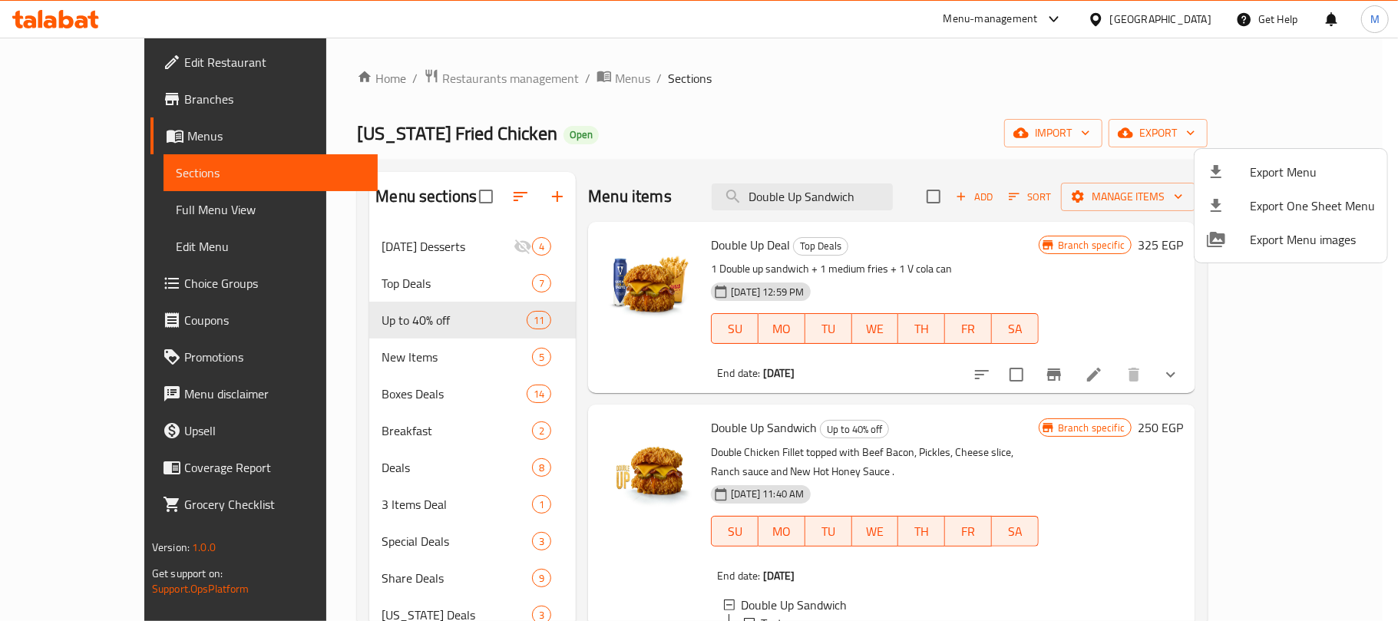
click at [1238, 173] on div at bounding box center [1228, 172] width 43 height 18
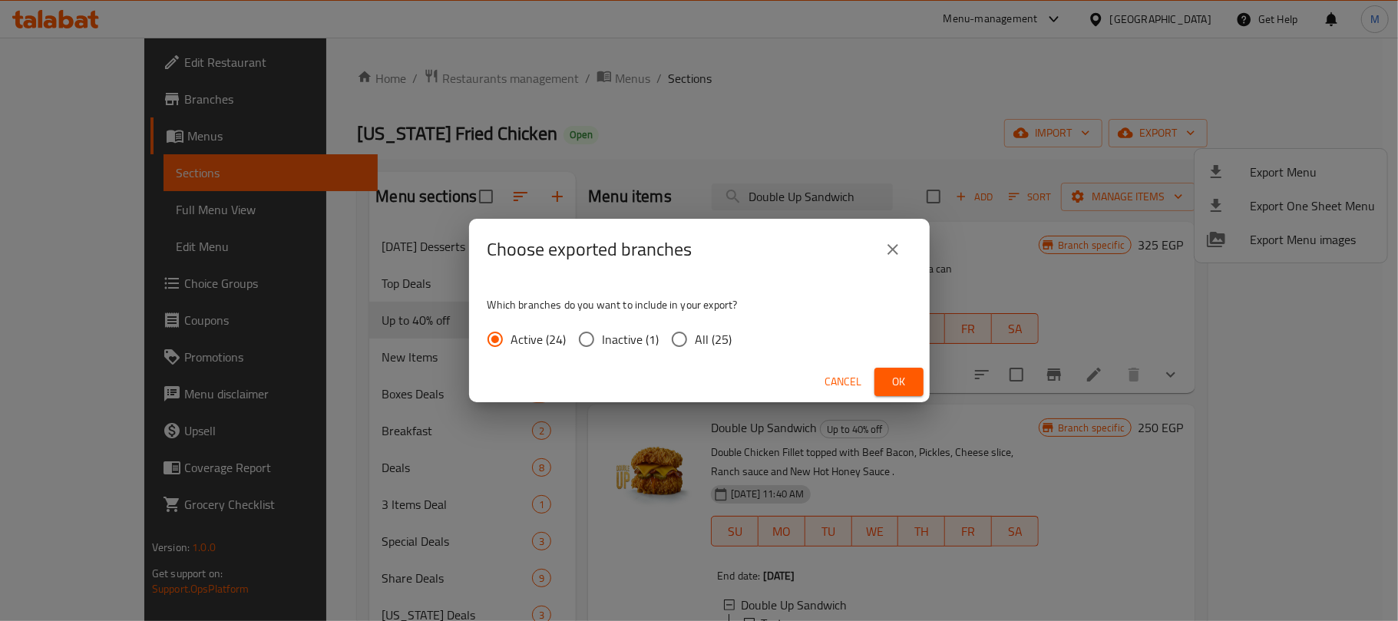
click at [686, 347] on input "All (25)" at bounding box center [679, 339] width 32 height 32
radio input "true"
click at [937, 385] on div "Choose exported branches Which branches do you want to include in your export? …" at bounding box center [699, 310] width 1398 height 621
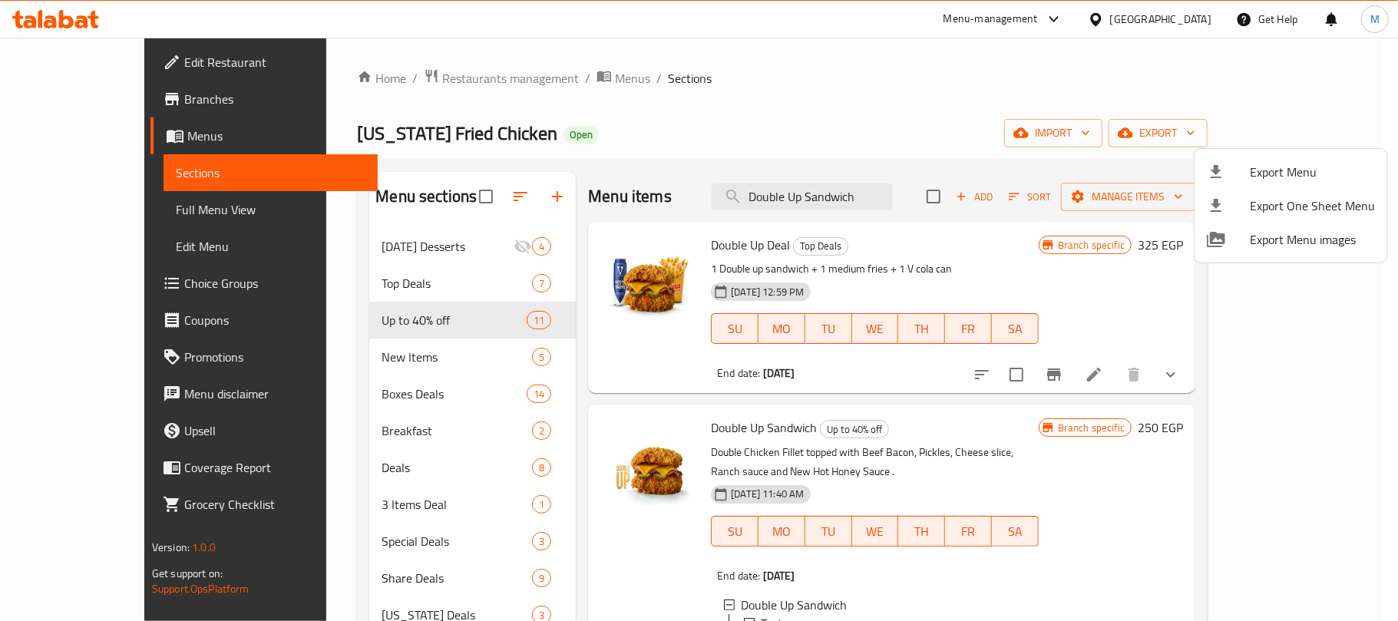
click at [916, 381] on div at bounding box center [699, 310] width 1398 height 621
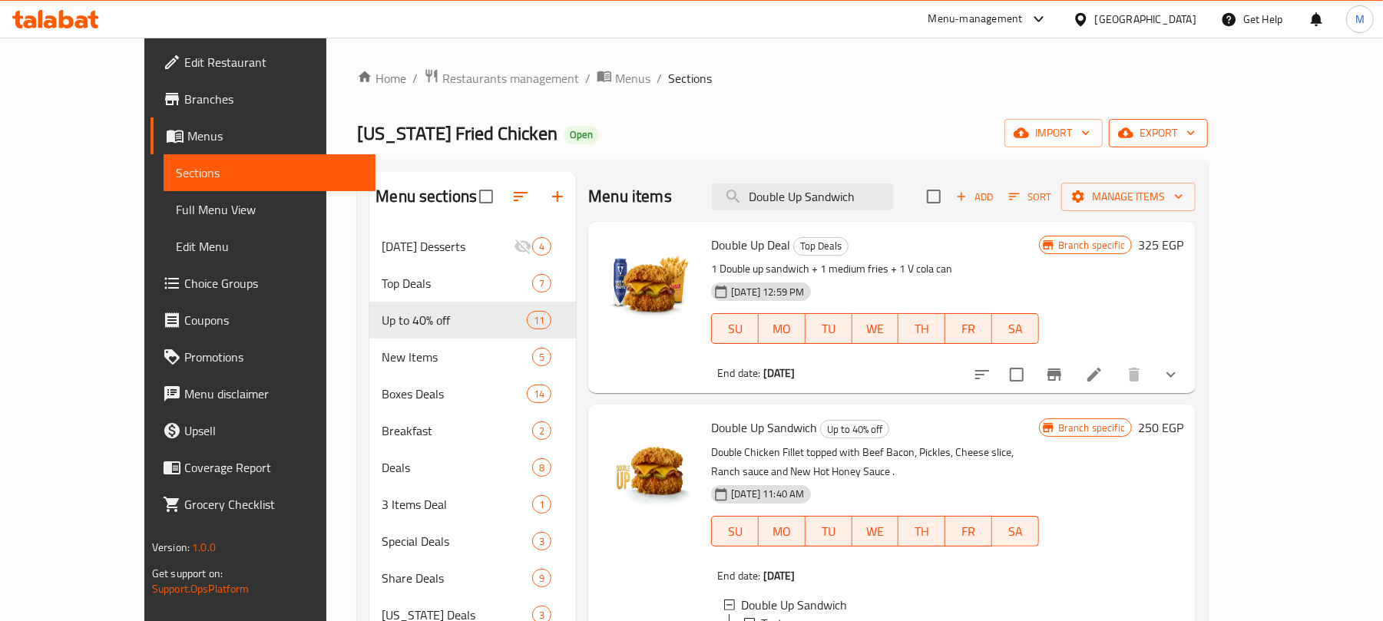
click at [1195, 134] on span "export" at bounding box center [1158, 133] width 74 height 19
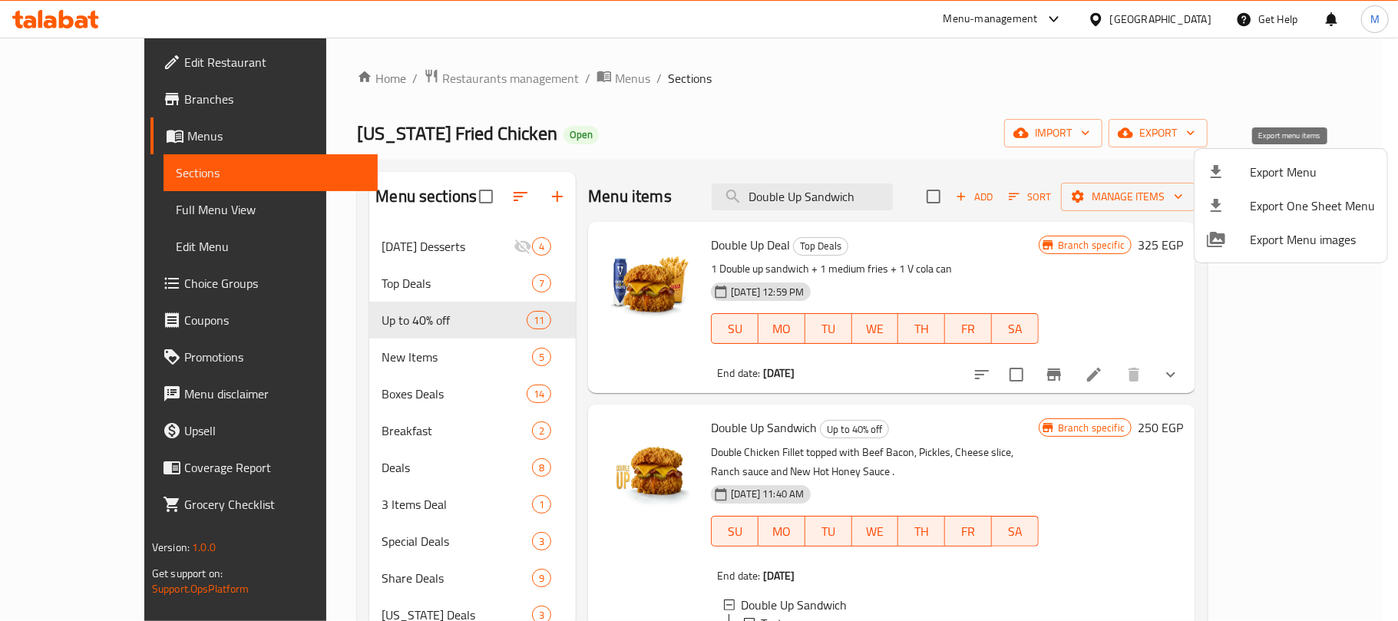
click at [1254, 175] on span "Export Menu" at bounding box center [1312, 172] width 125 height 18
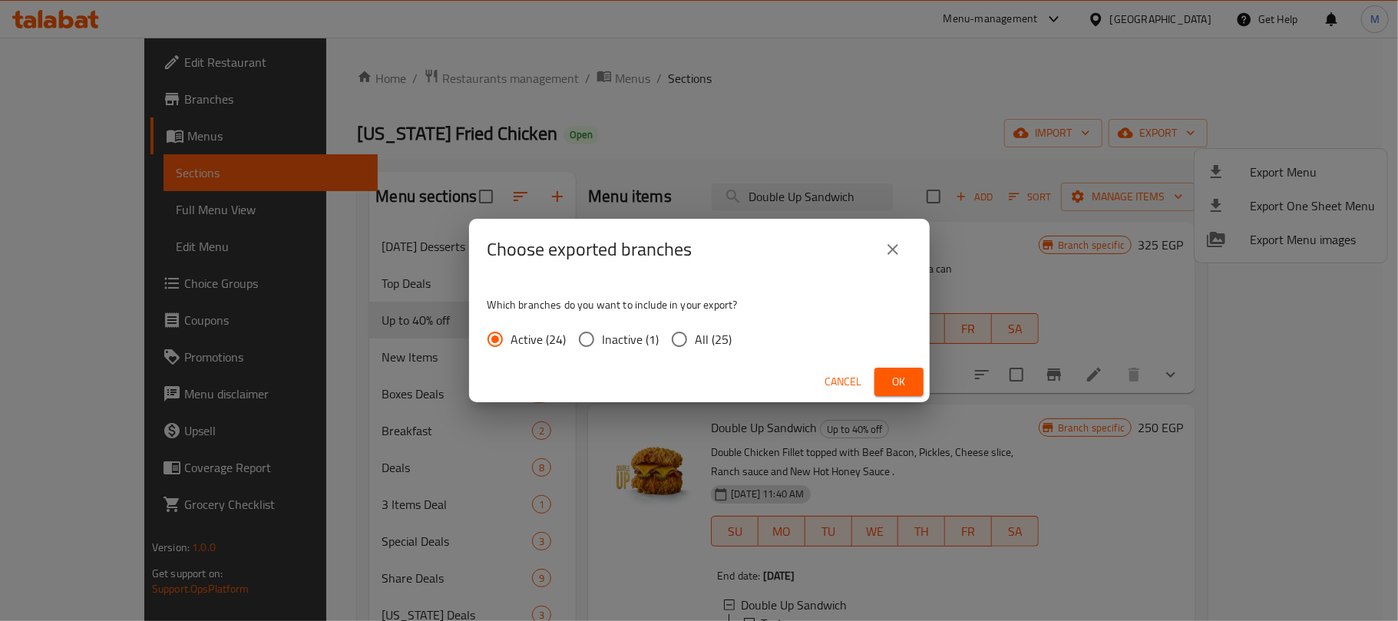
click at [682, 339] on input "All (25)" at bounding box center [679, 339] width 32 height 32
radio input "true"
click at [897, 382] on span "Ok" at bounding box center [899, 381] width 25 height 19
